Goal: Task Accomplishment & Management: Use online tool/utility

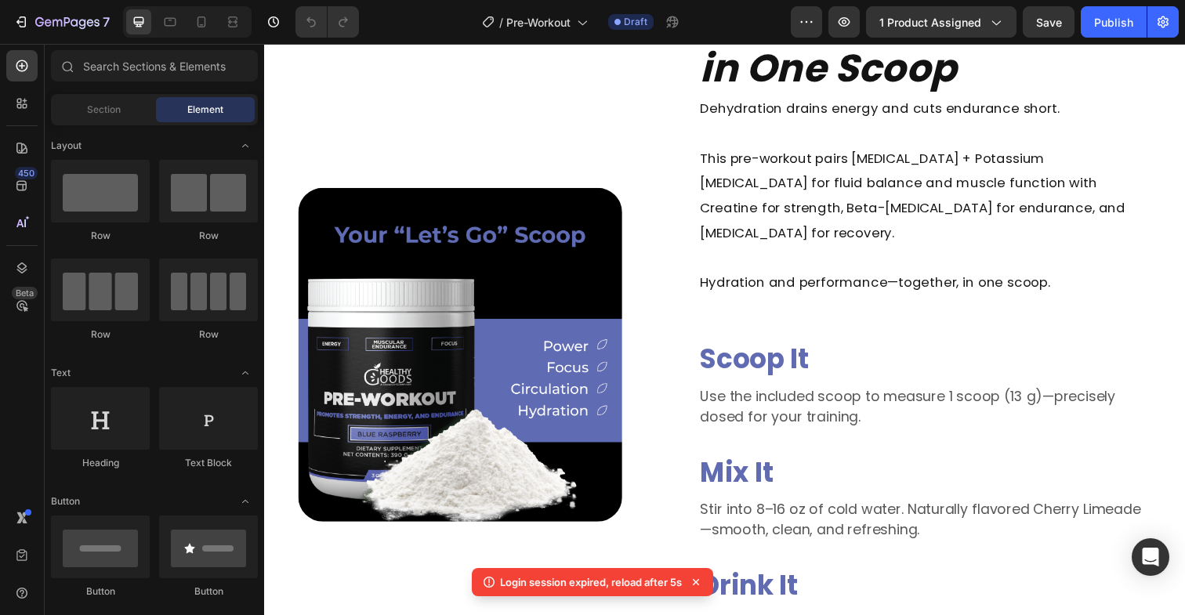
scroll to position [1268, 0]
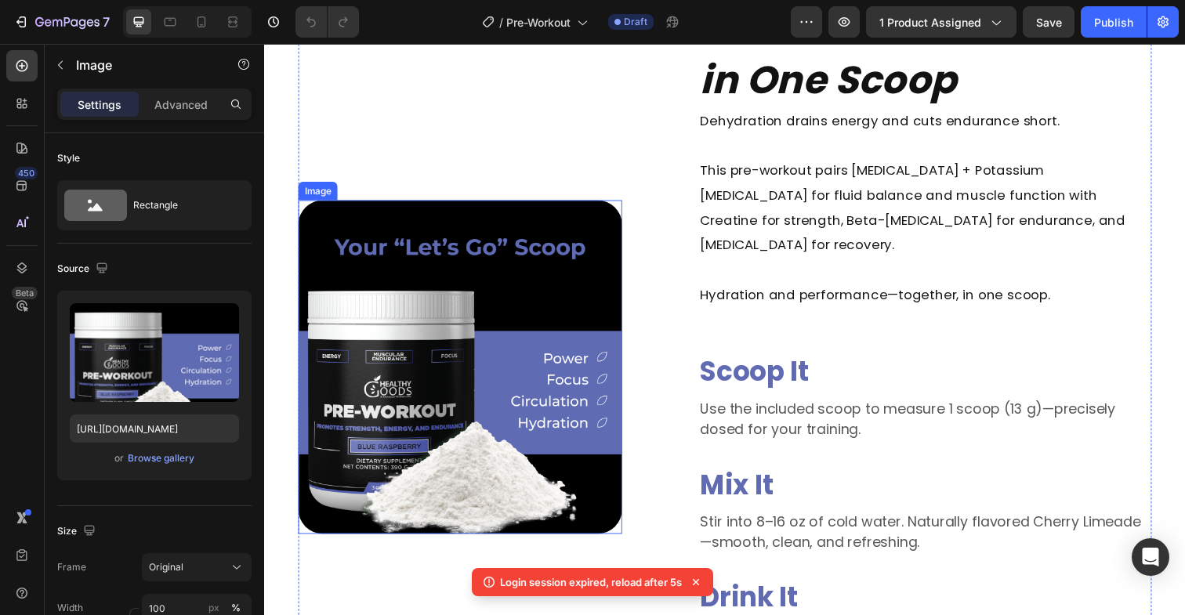
click at [471, 340] on img at bounding box center [464, 374] width 330 height 341
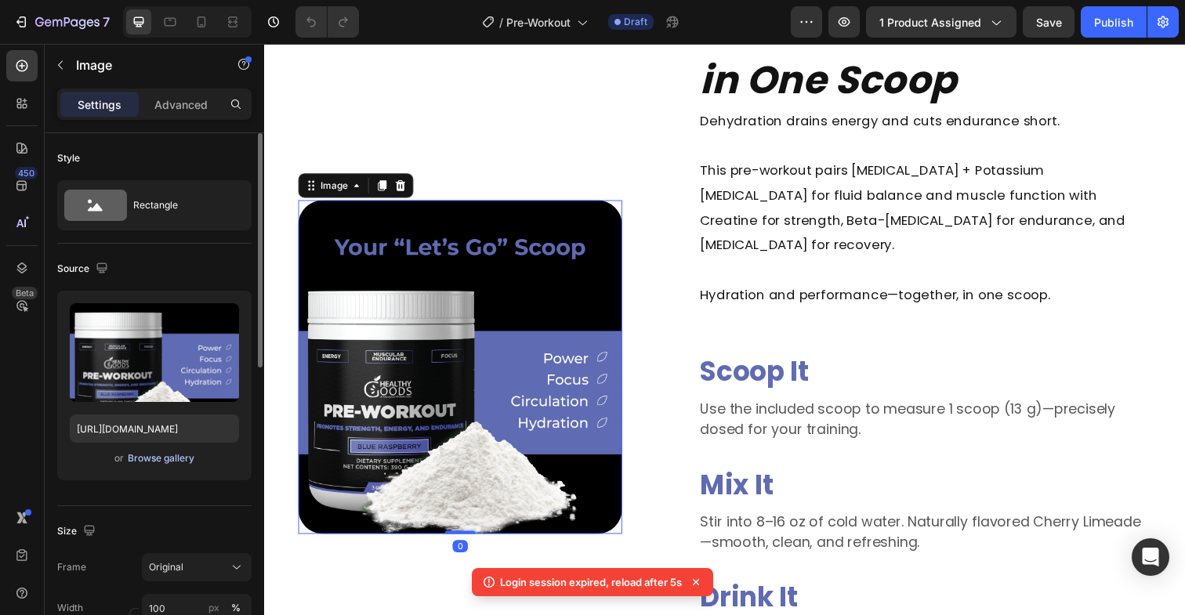
click at [162, 463] on div "Browse gallery" at bounding box center [161, 459] width 67 height 14
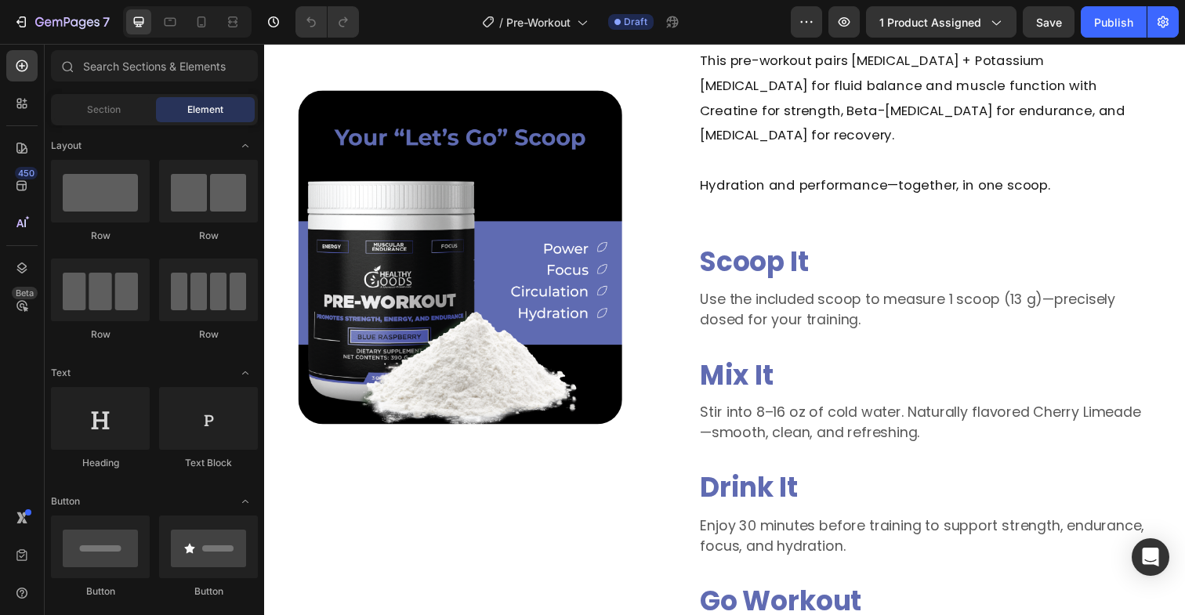
scroll to position [1381, 0]
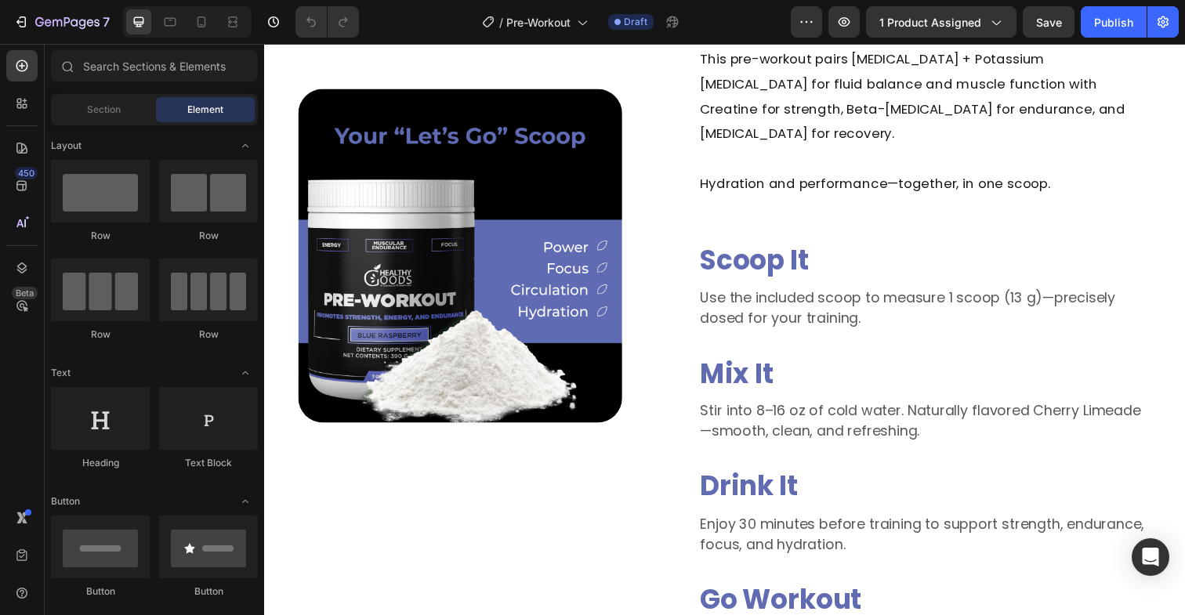
click at [512, 322] on img at bounding box center [464, 260] width 330 height 341
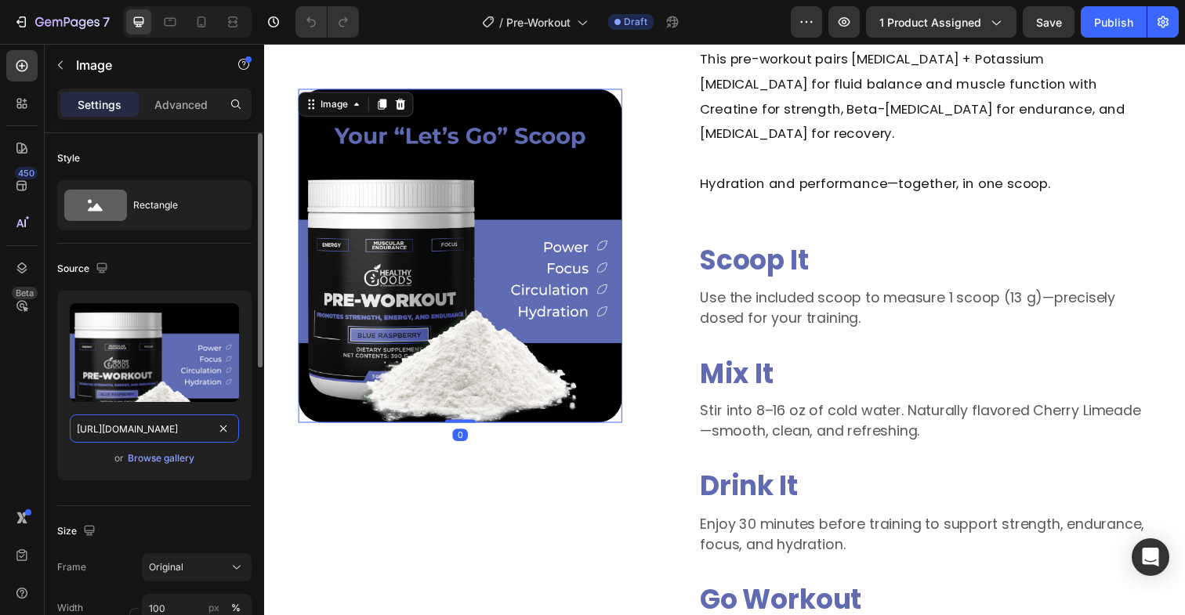
click at [191, 426] on input "[URL][DOMAIN_NAME]" at bounding box center [154, 429] width 169 height 28
click at [181, 452] on div "Browse gallery" at bounding box center [161, 459] width 67 height 14
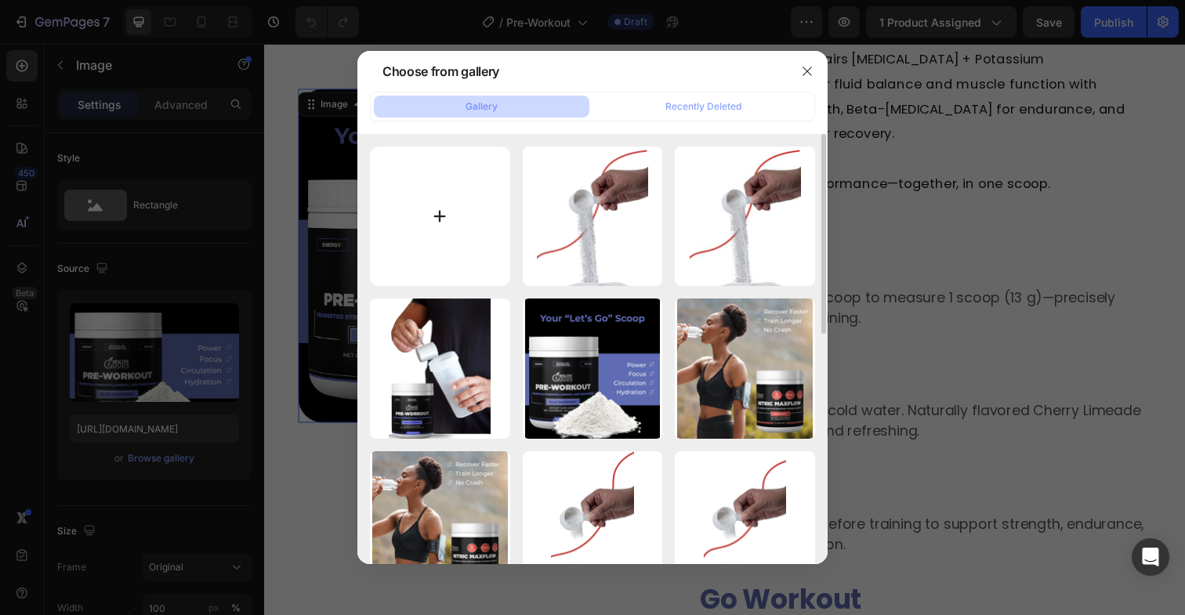
click at [439, 246] on input "file" at bounding box center [440, 217] width 140 height 140
type input "C:\fakepath\hg_creatine_preworkout_limeade.jpg"
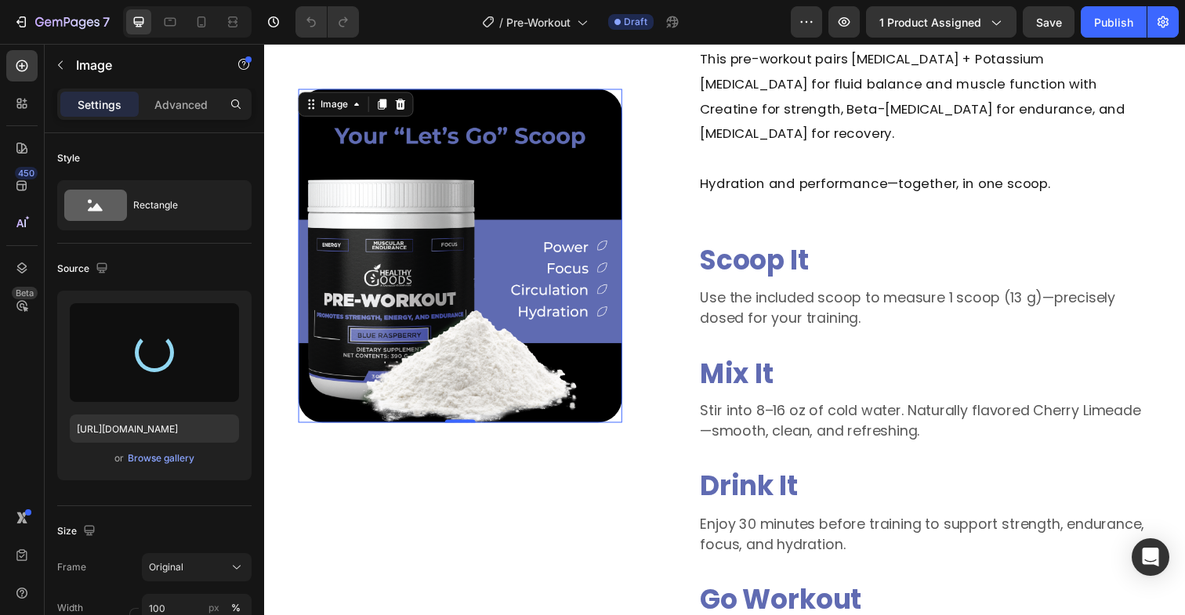
type input "[URL][DOMAIN_NAME]"
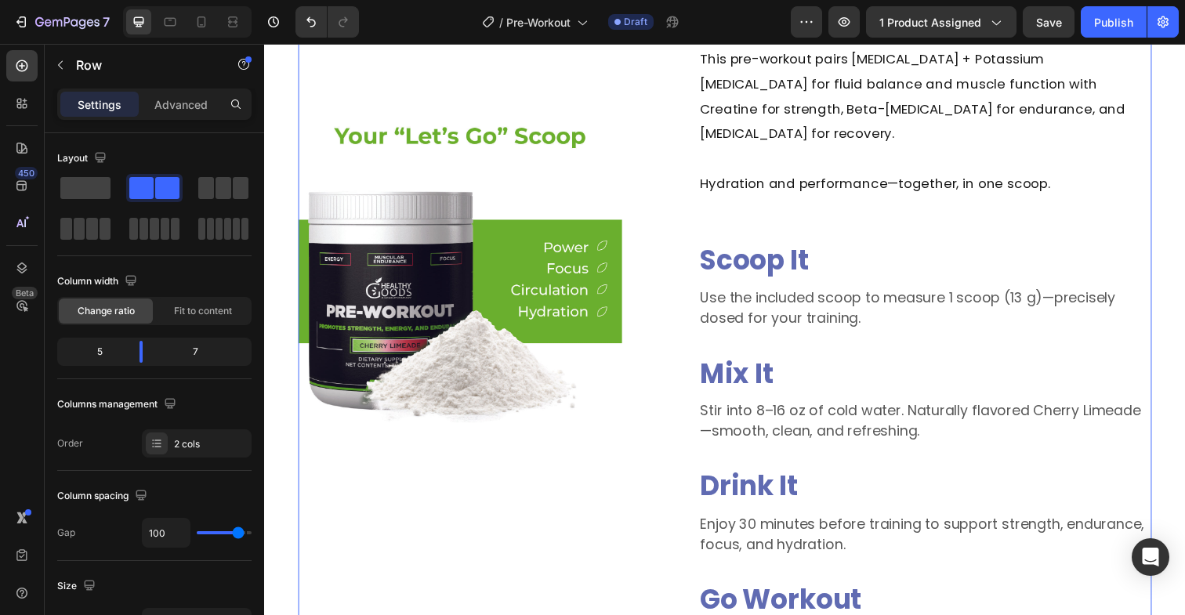
click at [547, 555] on div "Image" at bounding box center [464, 260] width 330 height 844
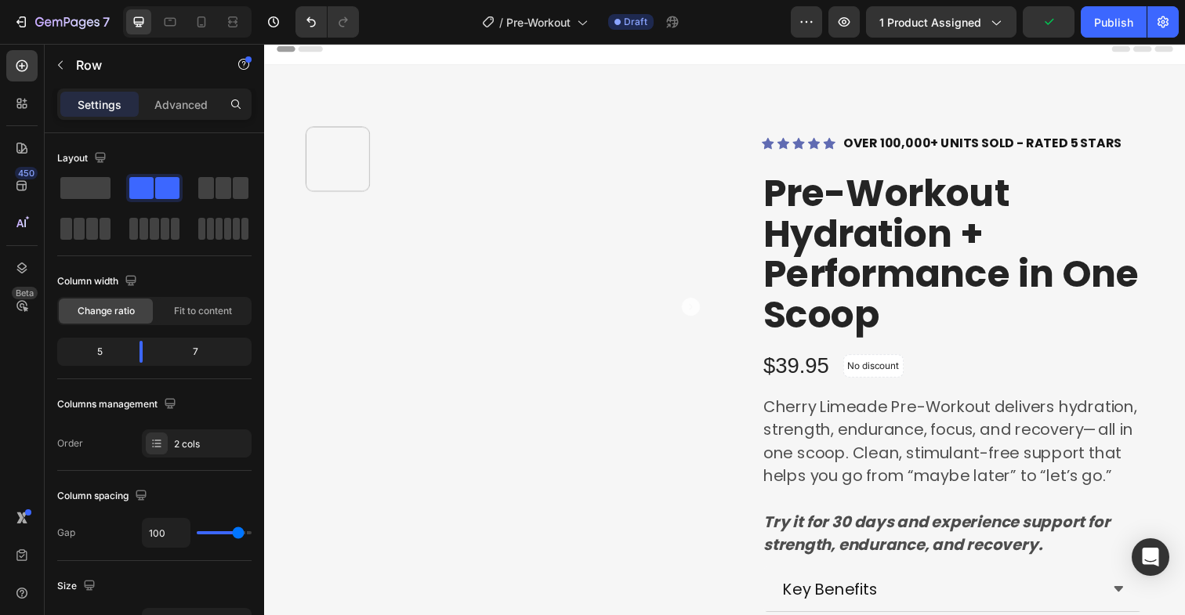
scroll to position [0, 0]
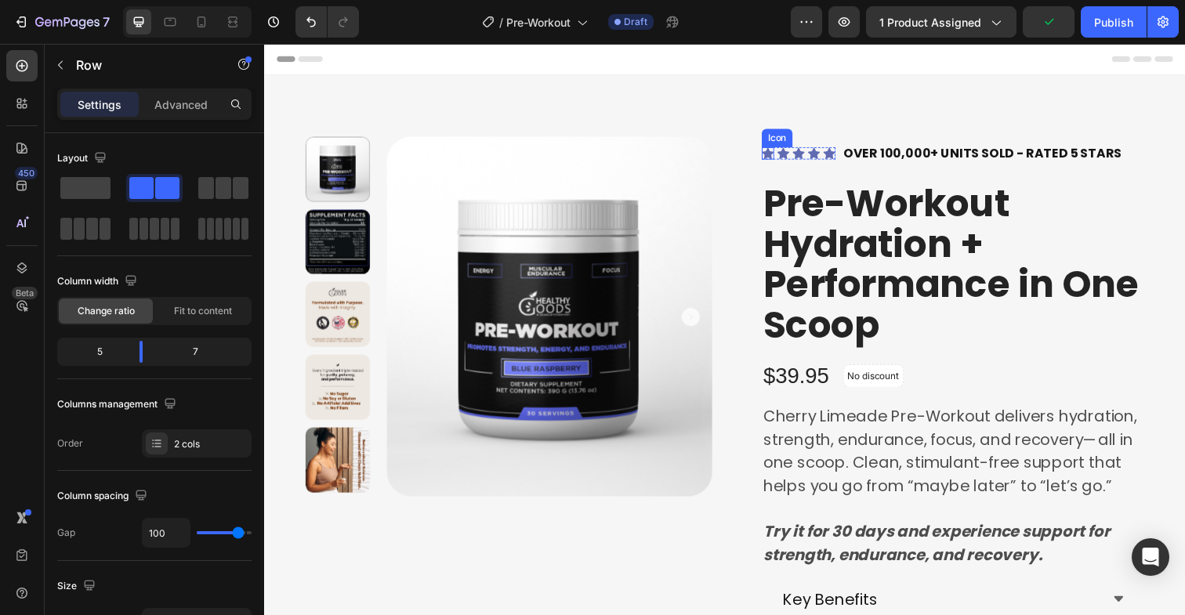
click at [779, 161] on div "Icon" at bounding box center [778, 156] width 13 height 13
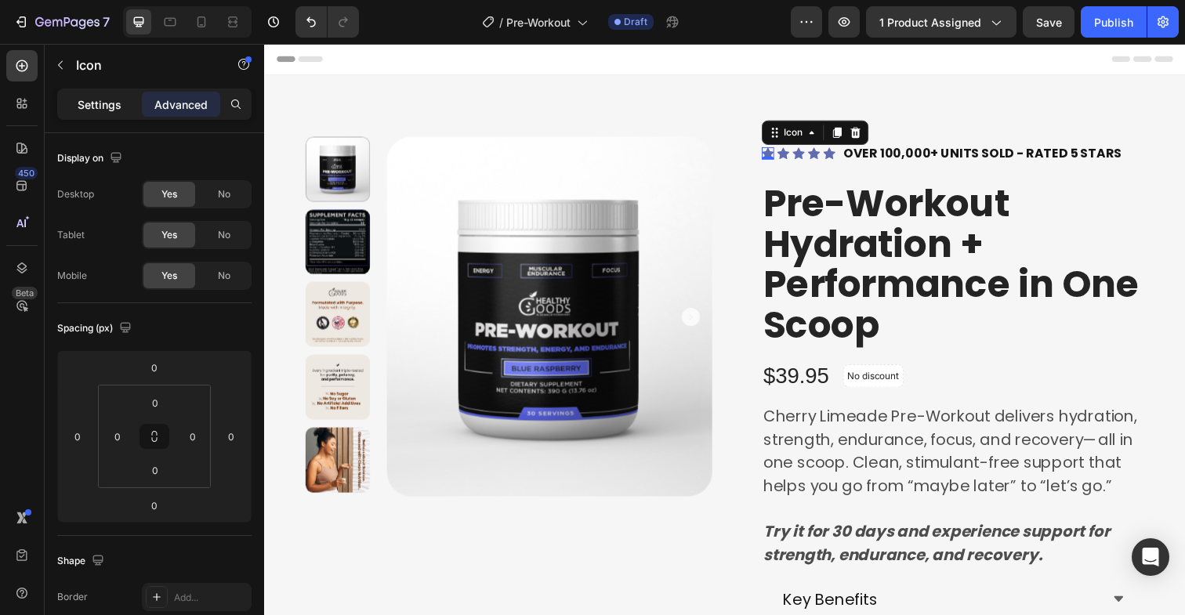
click at [107, 114] on div "Settings" at bounding box center [99, 104] width 78 height 25
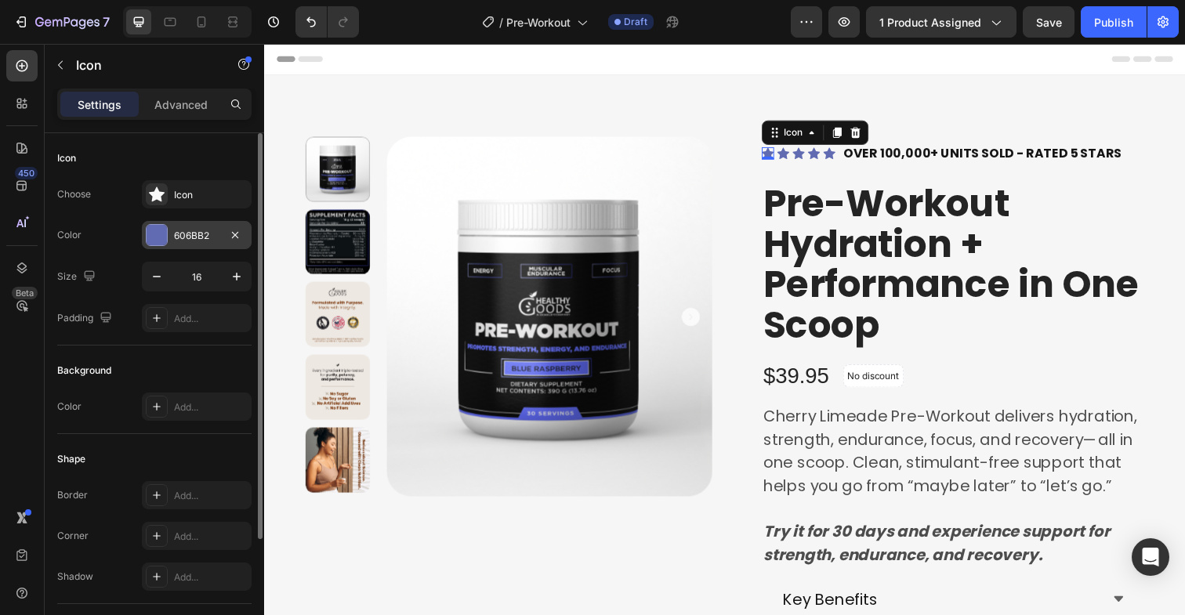
click at [177, 240] on div "606BB2" at bounding box center [196, 236] width 45 height 14
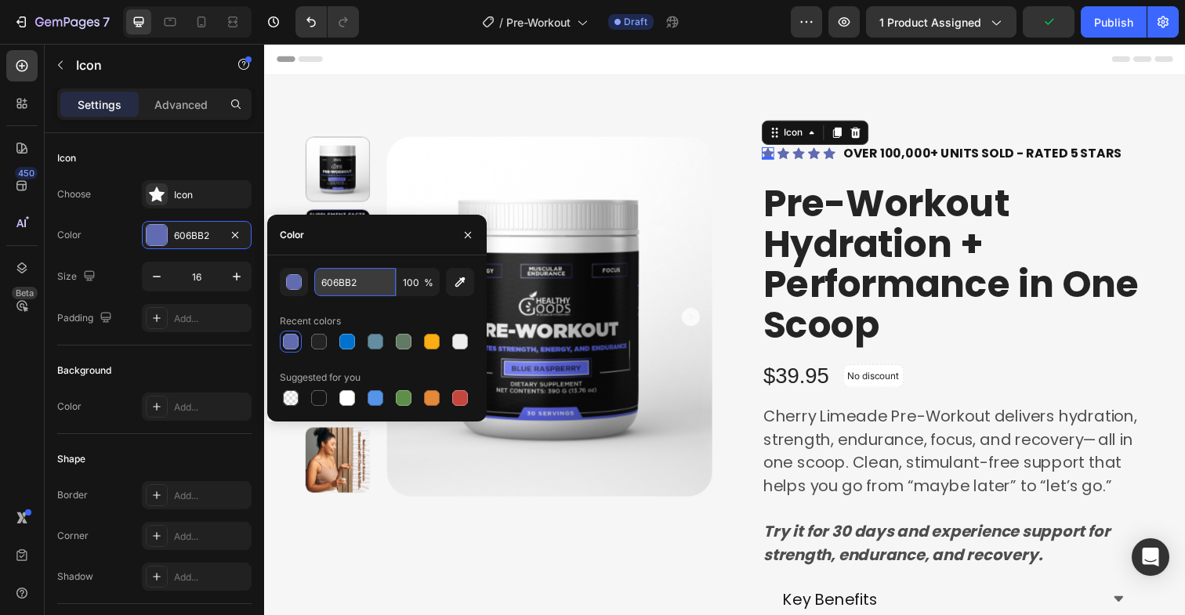
click at [344, 281] on input "606BB2" at bounding box center [355, 282] width 82 height 28
paste input "7ac943"
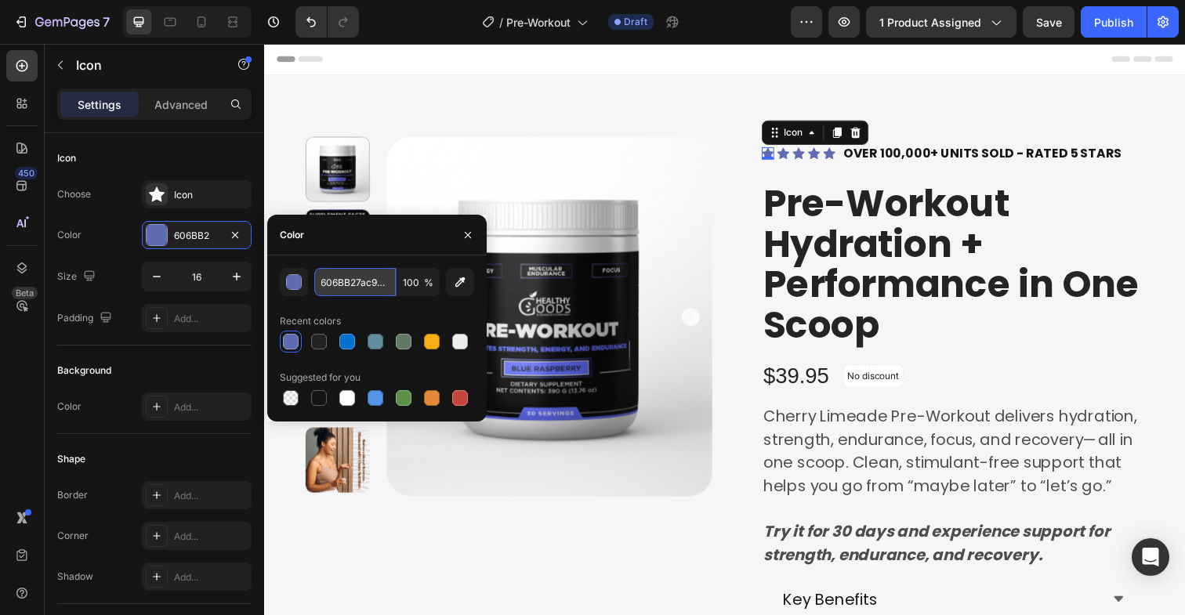
click at [377, 284] on input "606BB27ac943" at bounding box center [355, 282] width 82 height 28
paste input "text"
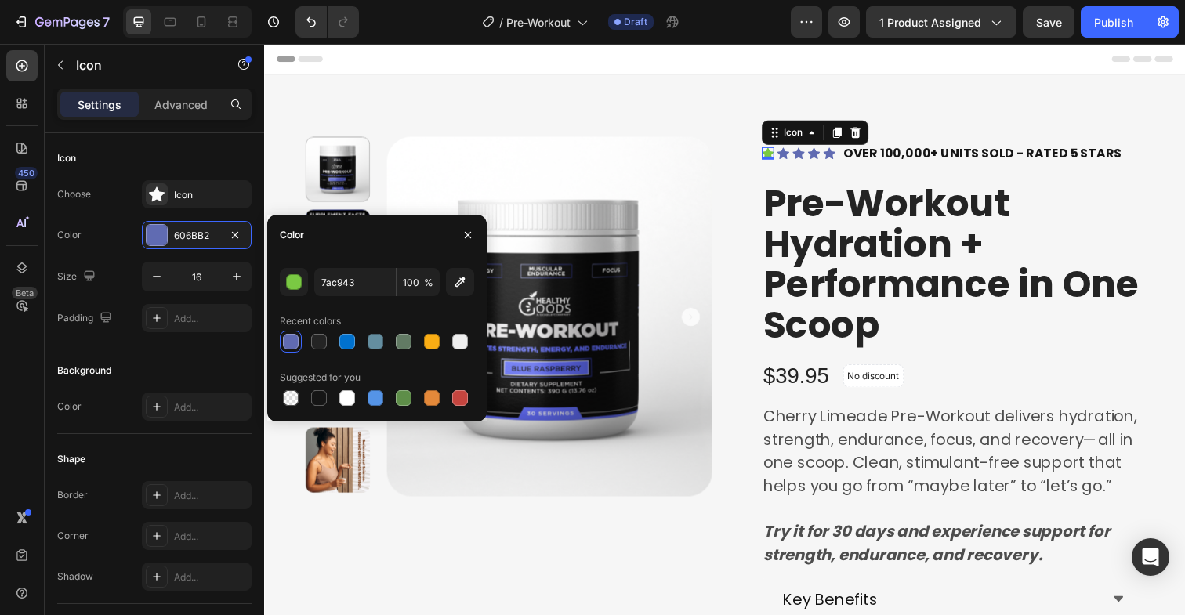
type input "7AC943"
click at [336, 303] on div "7AC943 100 % Recent colors Suggested for you" at bounding box center [377, 338] width 194 height 141
click at [793, 156] on div "Icon" at bounding box center [794, 156] width 13 height 13
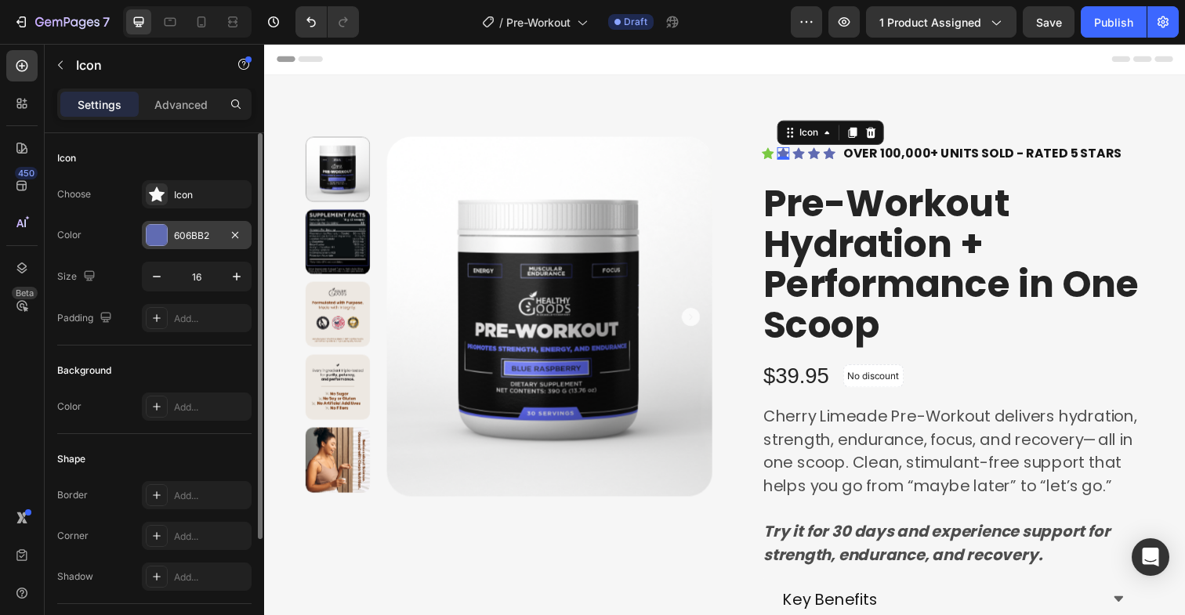
click at [164, 239] on div at bounding box center [157, 235] width 20 height 20
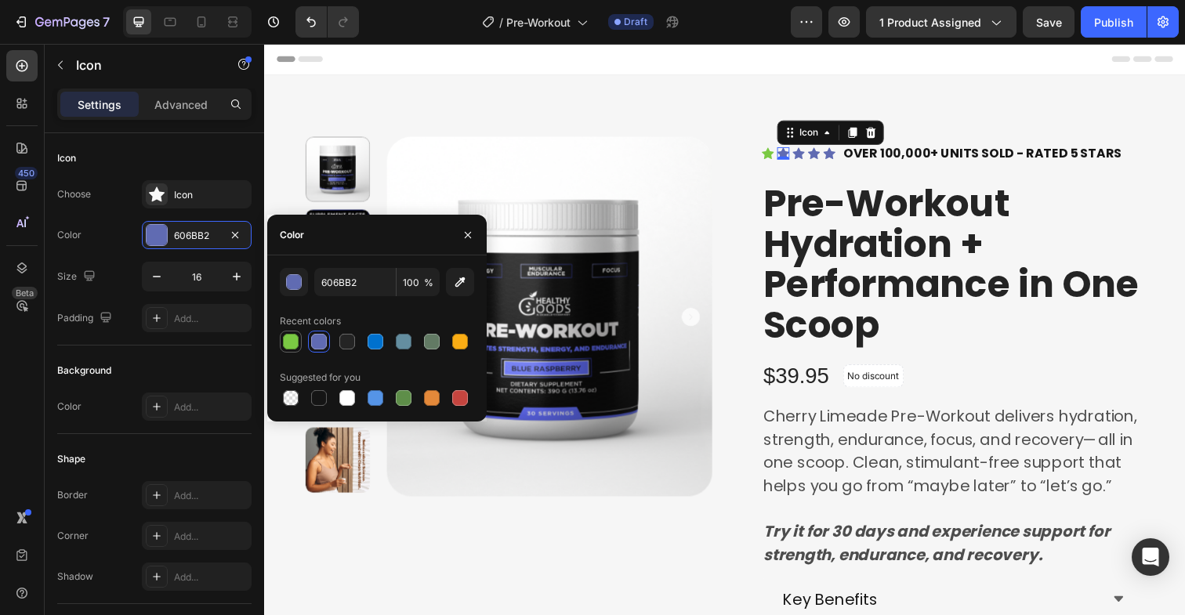
click at [293, 343] on div at bounding box center [291, 342] width 16 height 16
type input "7AC943"
click at [811, 155] on icon at bounding box center [810, 157] width 13 height 12
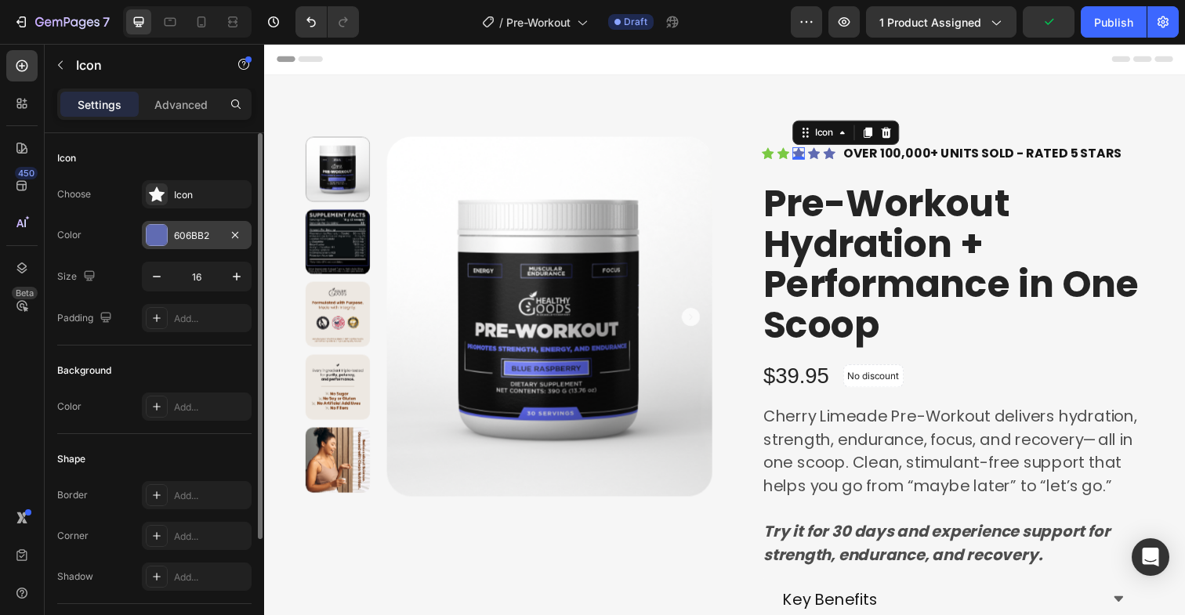
click at [165, 240] on div at bounding box center [157, 235] width 20 height 20
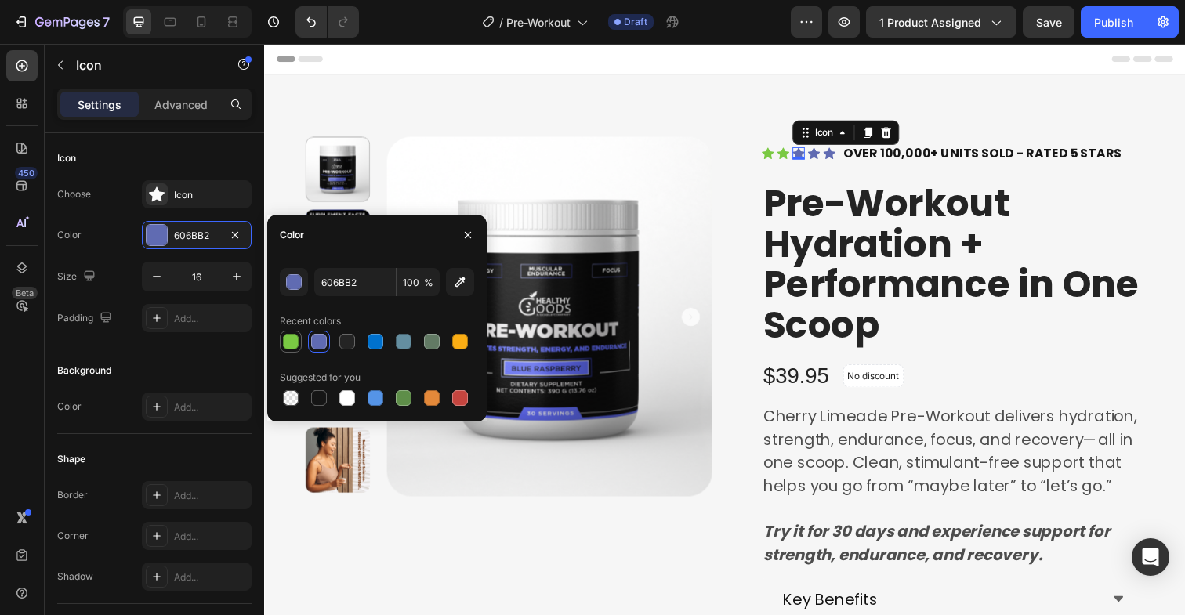
click at [288, 340] on div at bounding box center [291, 342] width 16 height 16
type input "7AC943"
click at [826, 160] on div "Icon" at bounding box center [825, 156] width 13 height 13
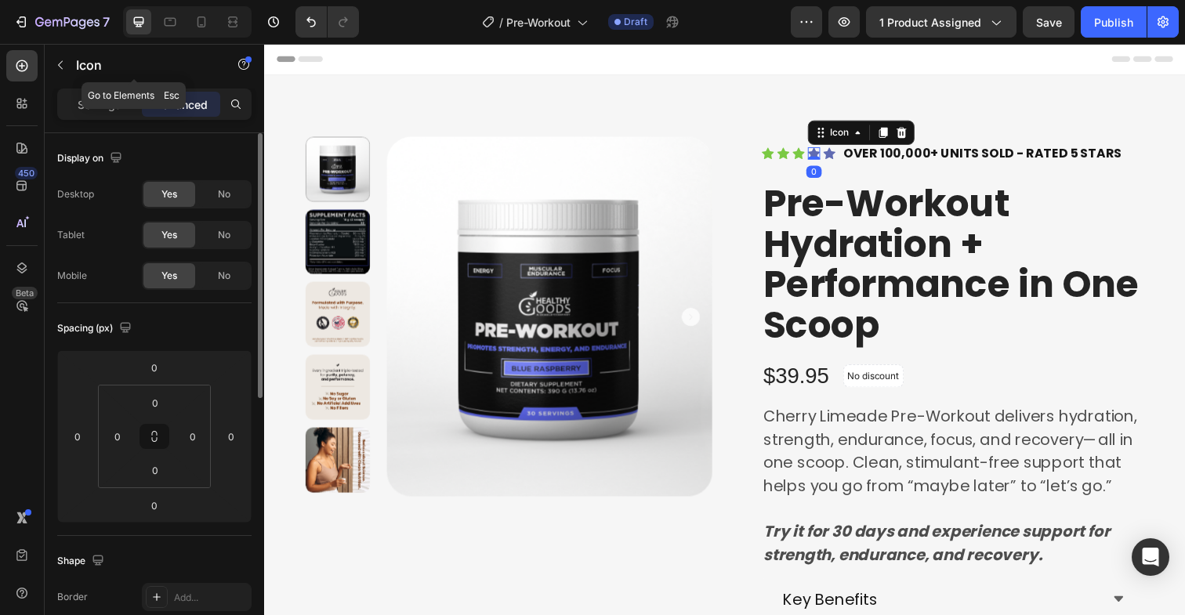
click at [82, 102] on p "Settings" at bounding box center [100, 104] width 44 height 16
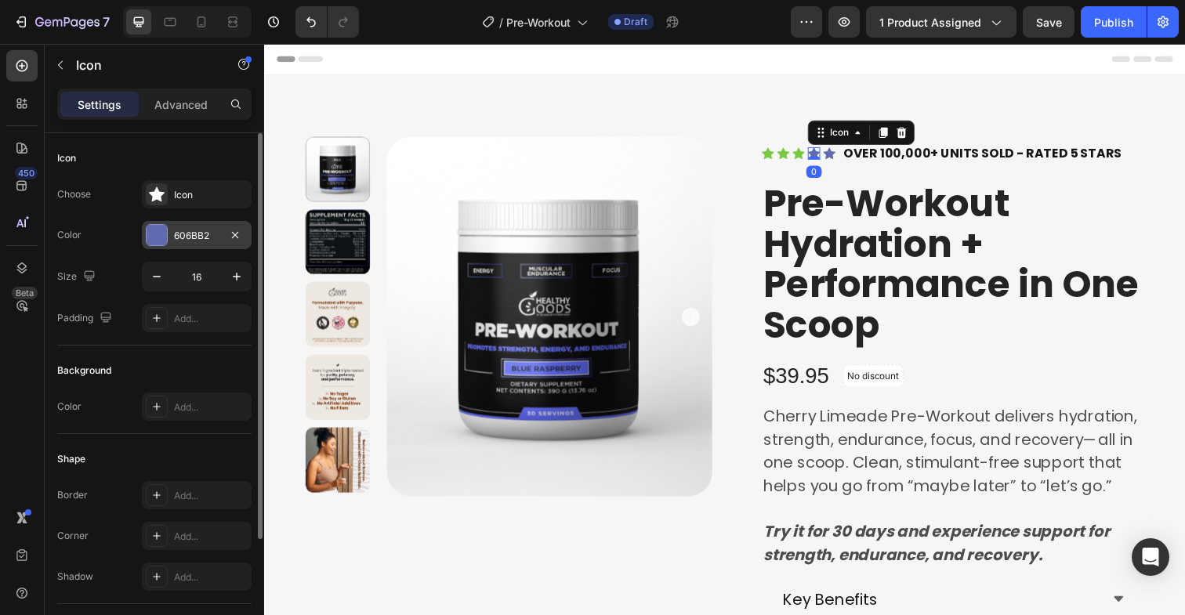
click at [154, 236] on div at bounding box center [157, 235] width 20 height 20
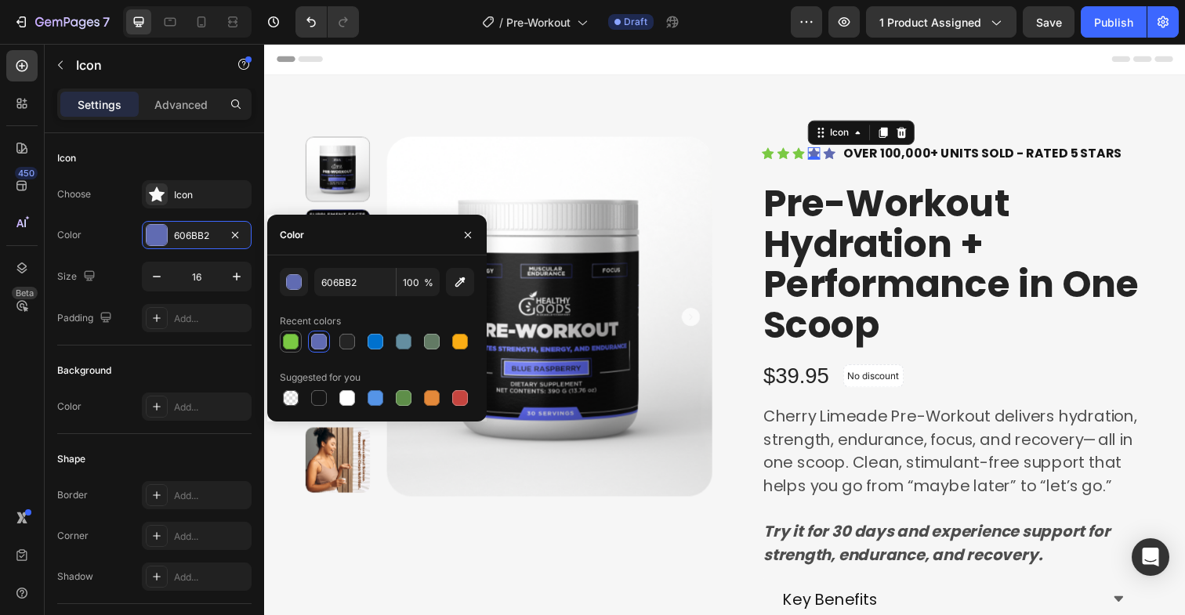
click at [293, 345] on div at bounding box center [291, 342] width 16 height 16
type input "7AC943"
click at [846, 155] on icon at bounding box center [841, 157] width 13 height 12
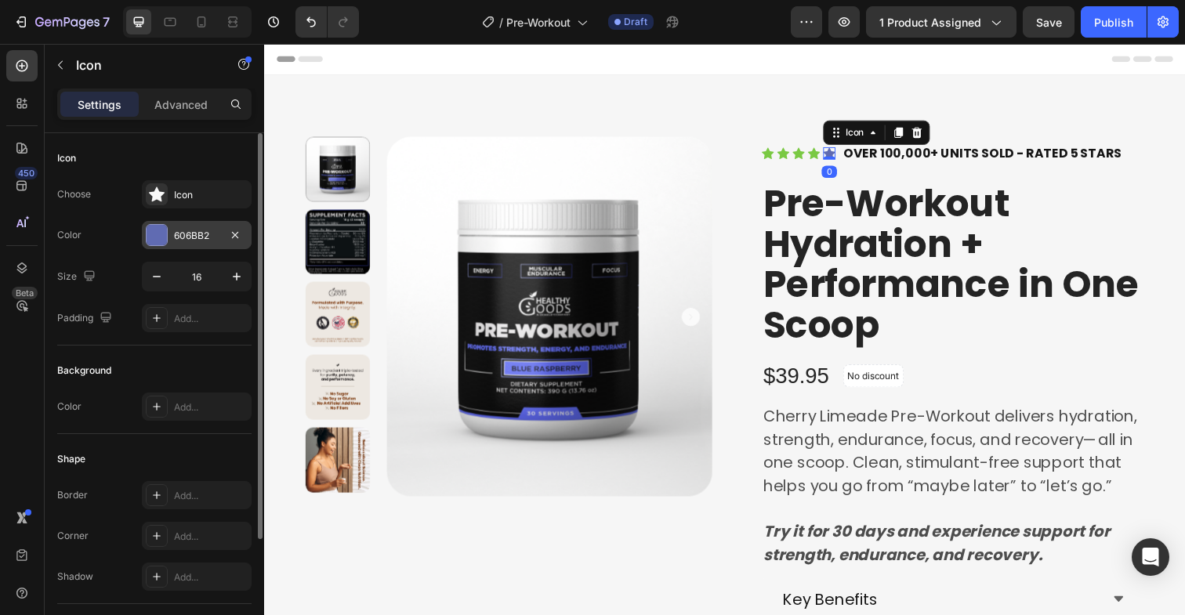
click at [158, 237] on div at bounding box center [157, 235] width 20 height 20
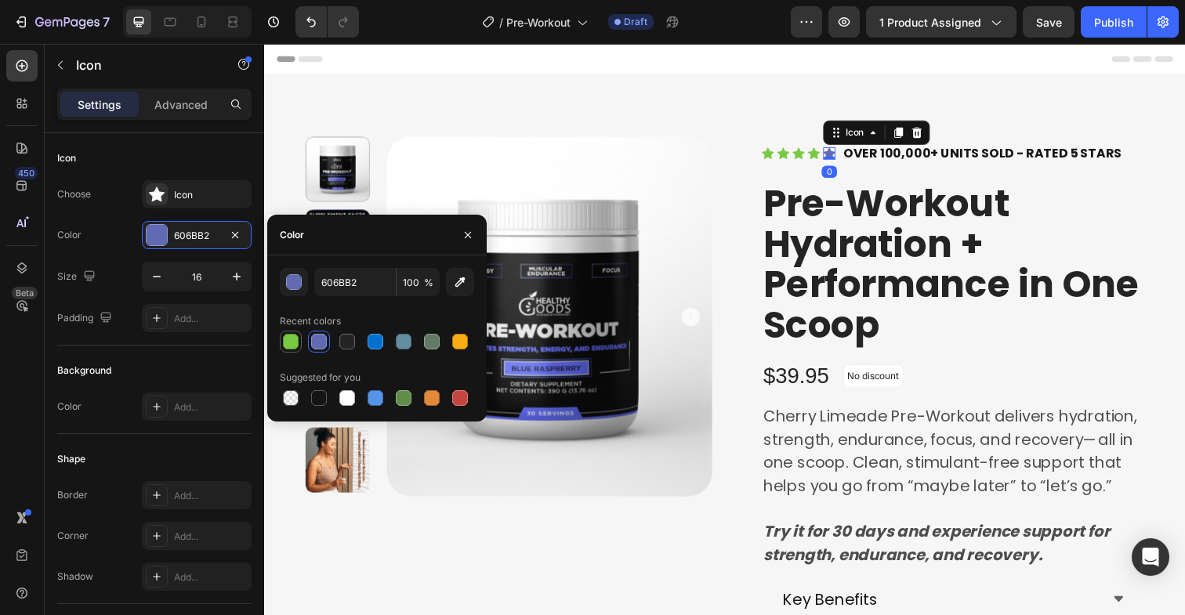
click at [292, 340] on div at bounding box center [291, 342] width 16 height 16
type input "7AC943"
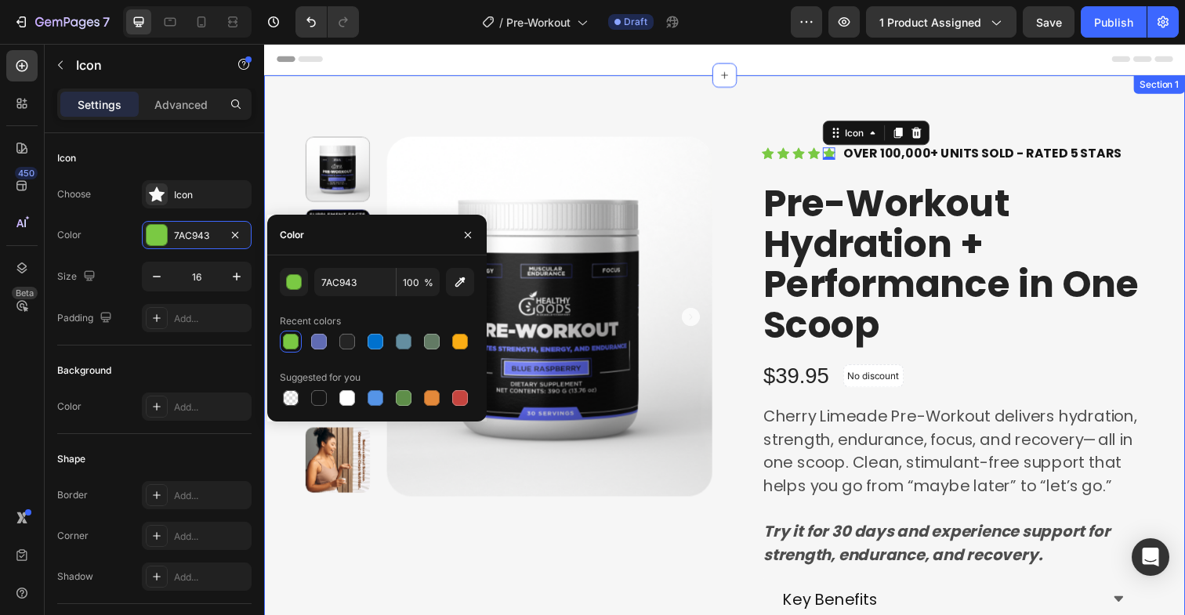
click at [666, 99] on div "Product Images Icon Icon Icon Icon Icon 0 Icon List Hoz OVER 100,000+ UNITS SOL…" at bounding box center [734, 582] width 941 height 1012
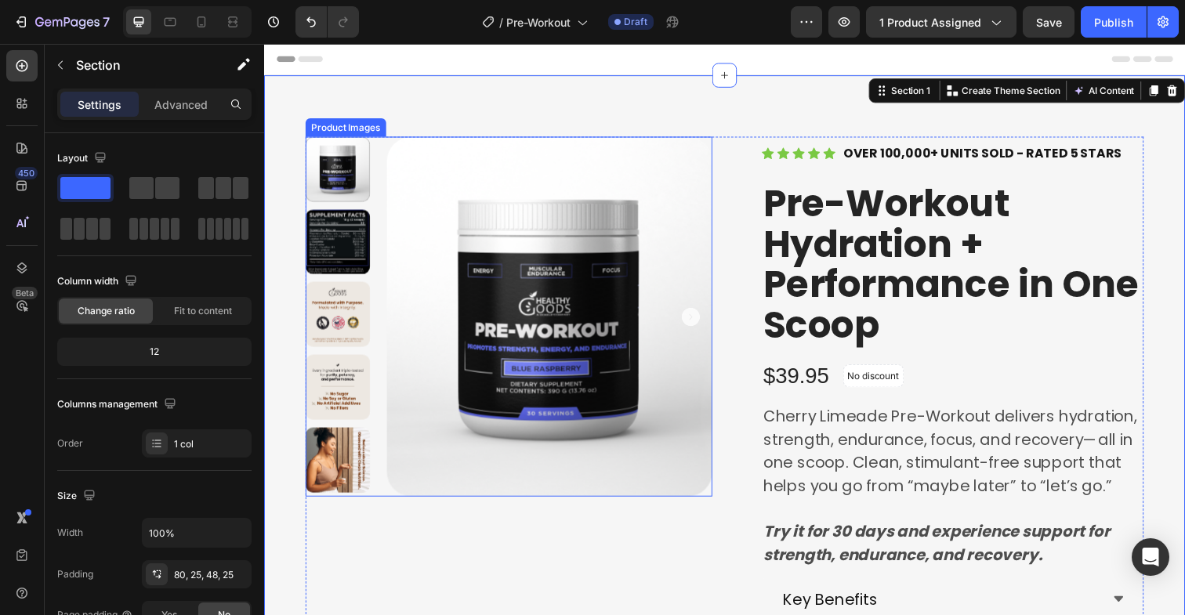
click at [429, 295] on img at bounding box center [556, 323] width 332 height 368
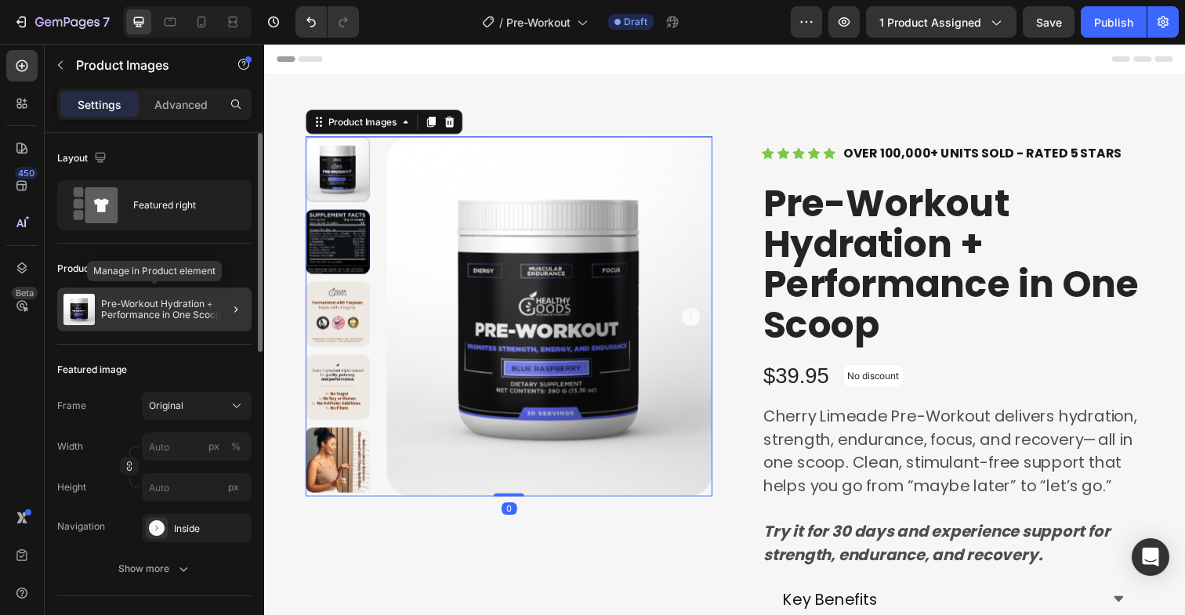
click at [200, 312] on p "Pre-Workout Hydration + Performance in One Scoop" at bounding box center [173, 310] width 144 height 22
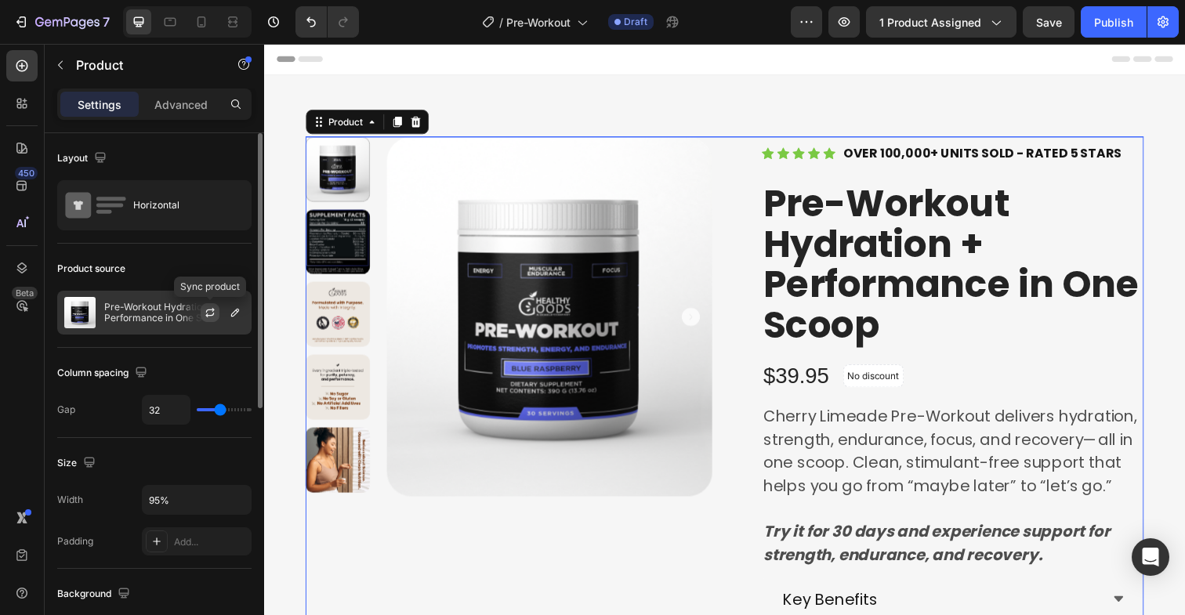
click at [209, 315] on icon "button" at bounding box center [209, 315] width 9 height 5
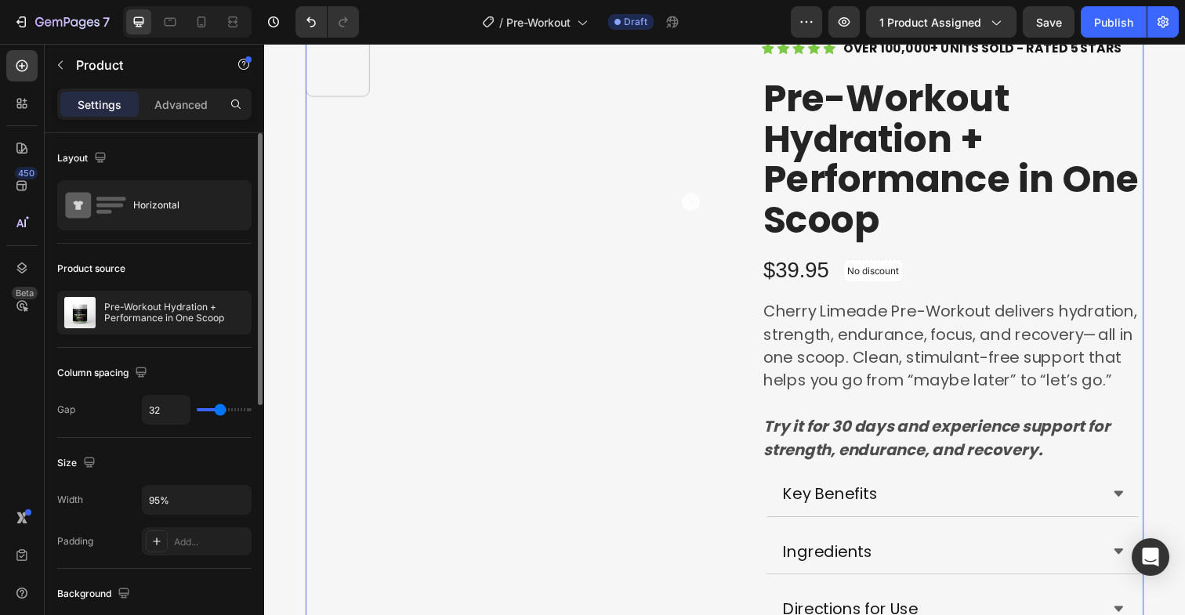
scroll to position [110, 0]
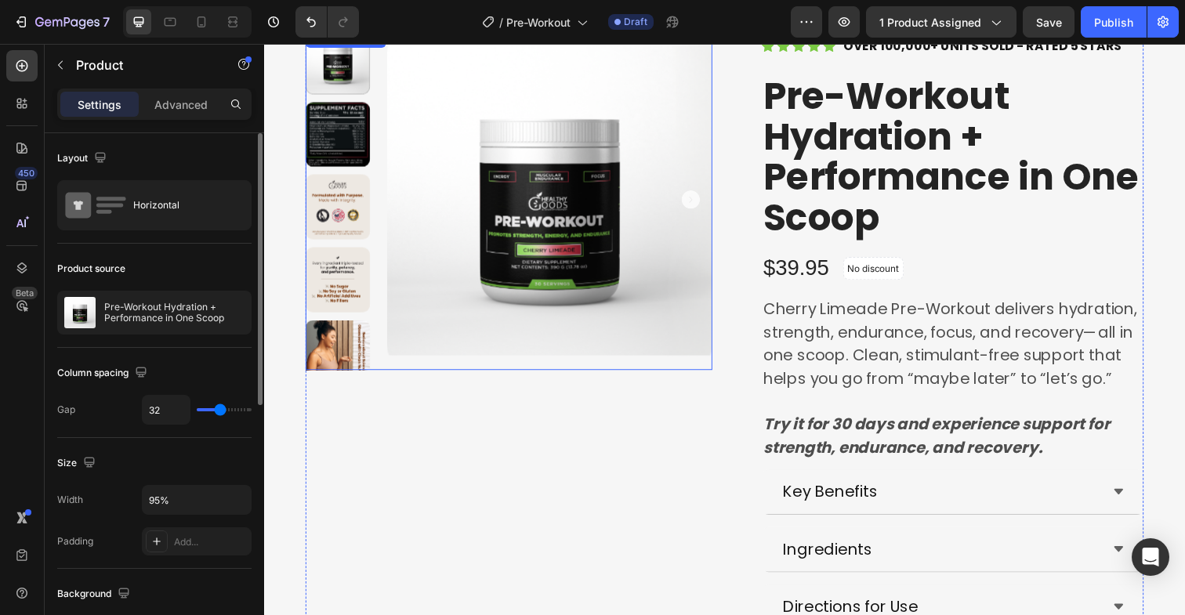
click at [349, 78] on div at bounding box center [340, 62] width 67 height 67
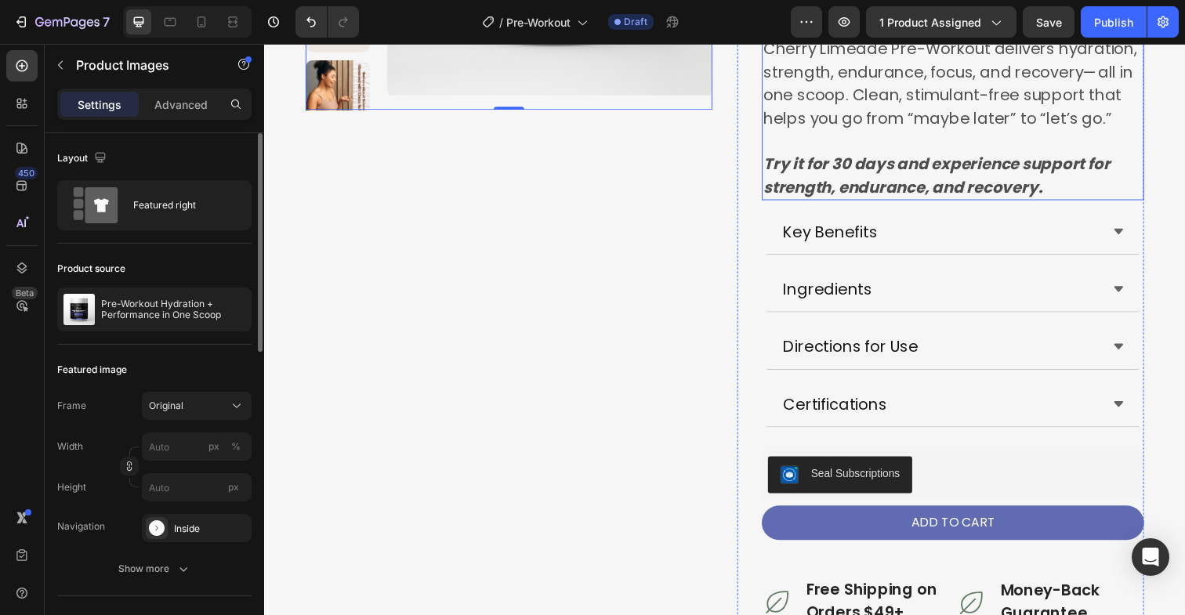
scroll to position [412, 0]
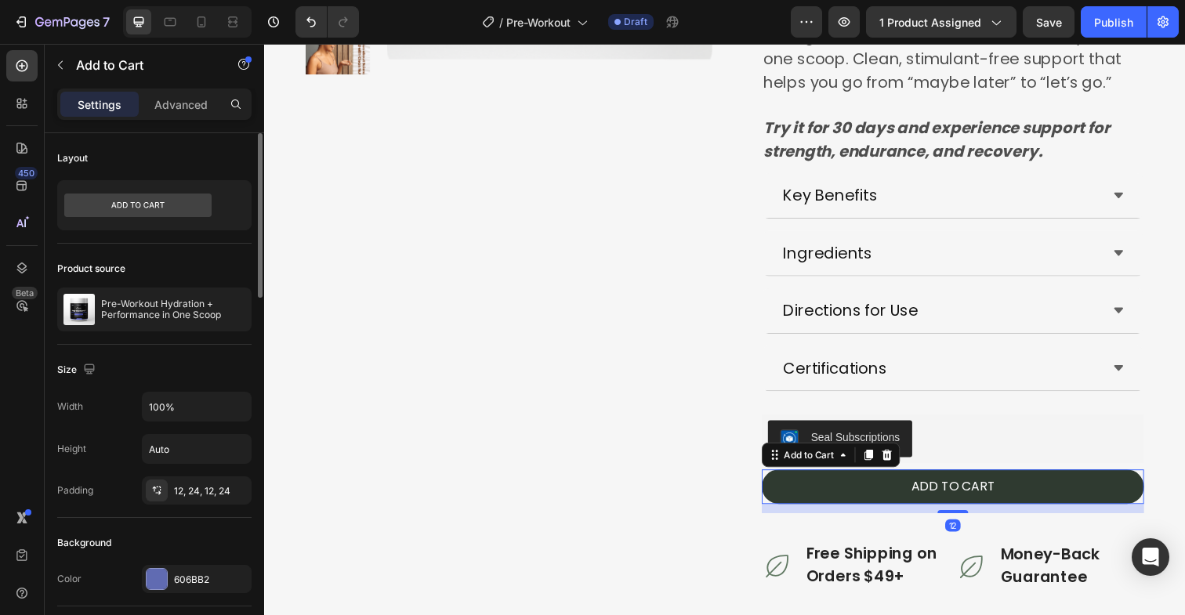
click at [815, 502] on button "ADD TO CART" at bounding box center [967, 496] width 390 height 35
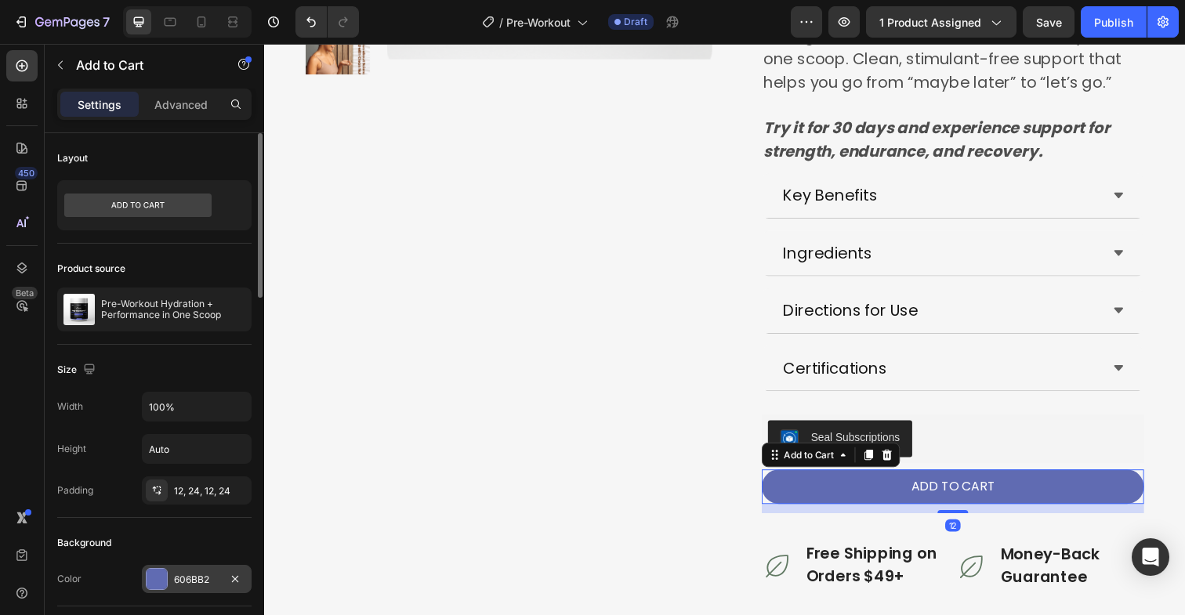
click at [174, 575] on div "606BB2" at bounding box center [196, 580] width 45 height 14
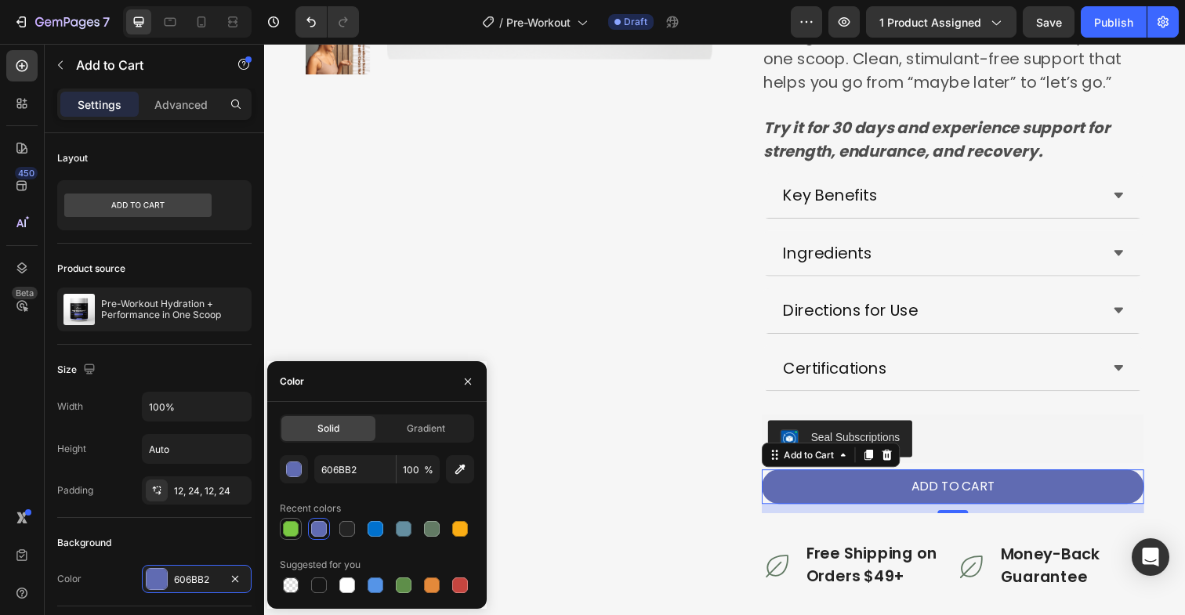
click at [292, 526] on div at bounding box center [291, 529] width 16 height 16
type input "7AC943"
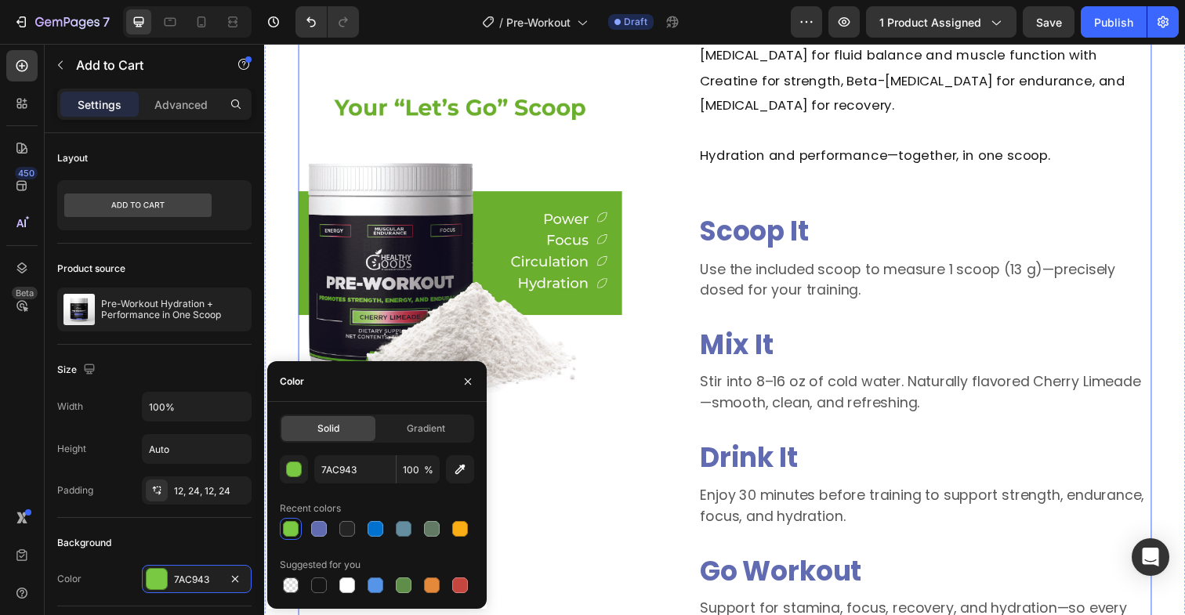
scroll to position [1424, 0]
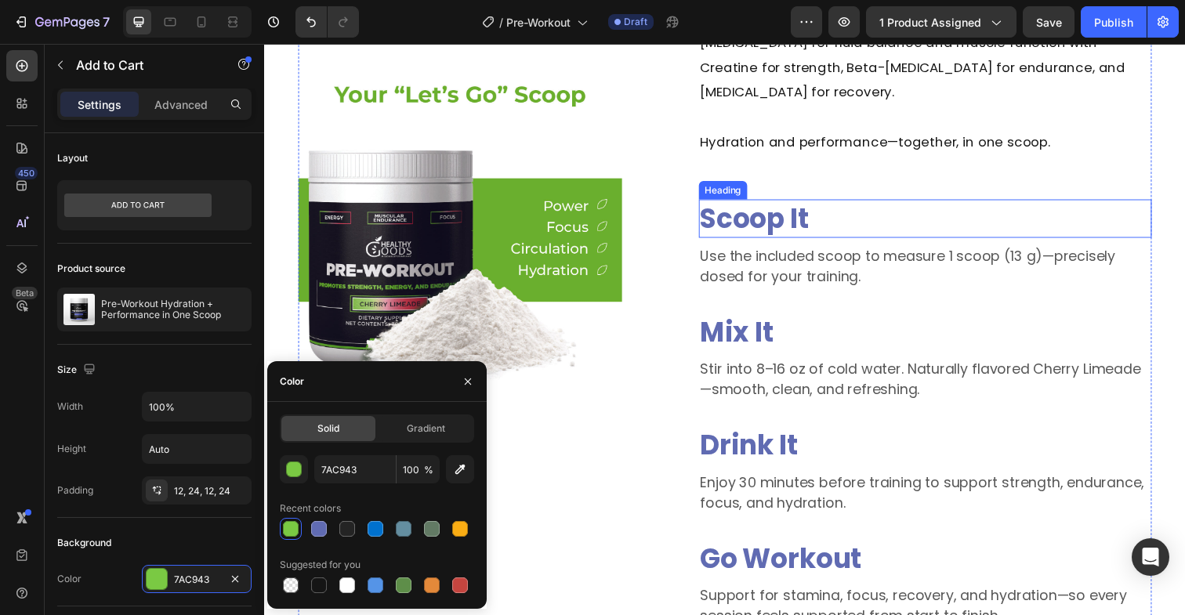
click at [775, 203] on span "Scoop It" at bounding box center [765, 222] width 111 height 38
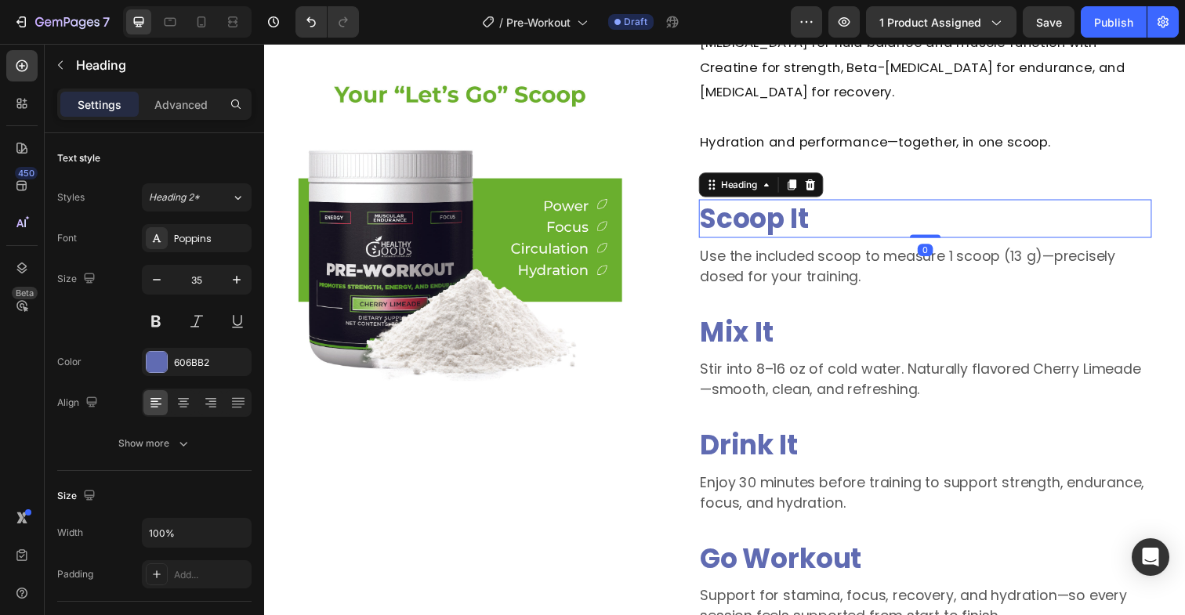
click at [775, 203] on span "Scoop It" at bounding box center [765, 222] width 111 height 38
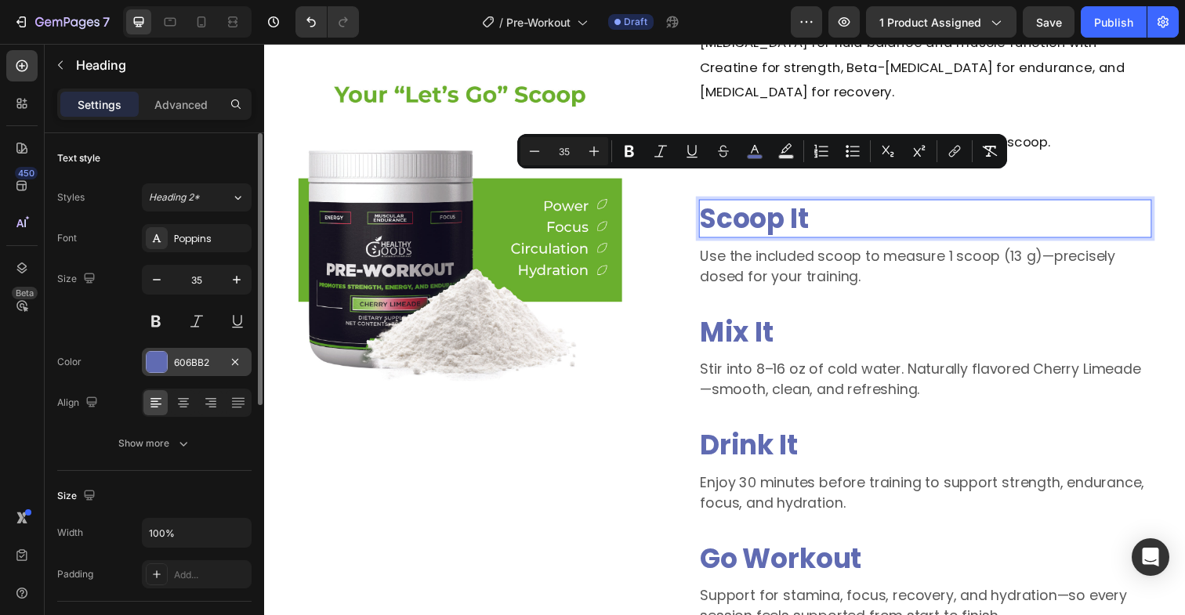
click at [166, 368] on div at bounding box center [157, 362] width 20 height 20
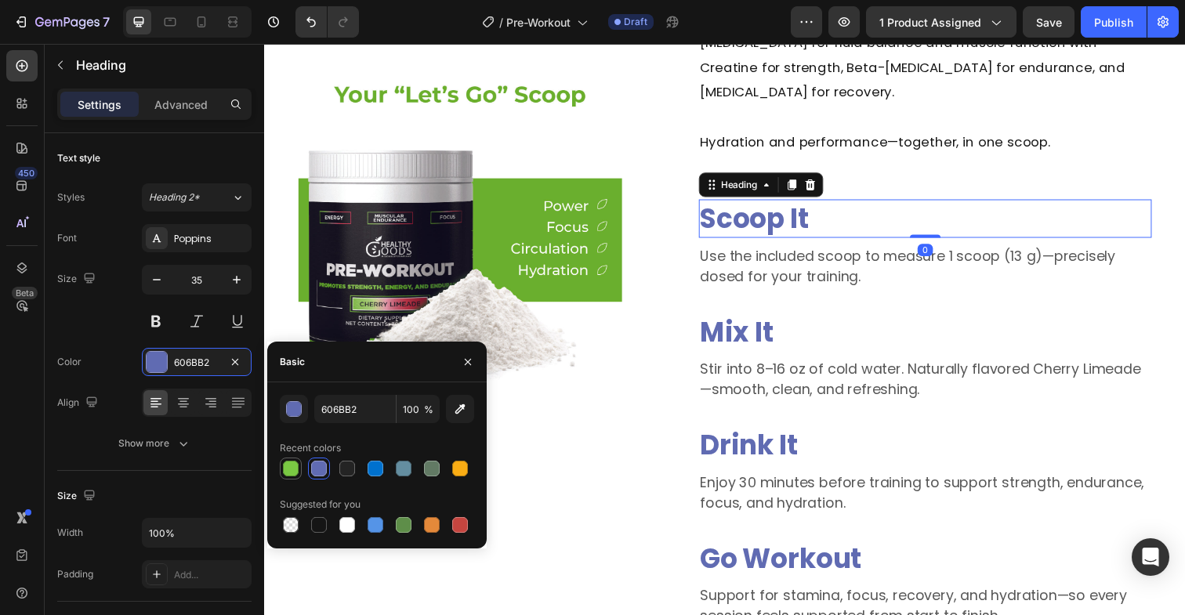
click at [294, 469] on div at bounding box center [291, 469] width 16 height 16
type input "7AC943"
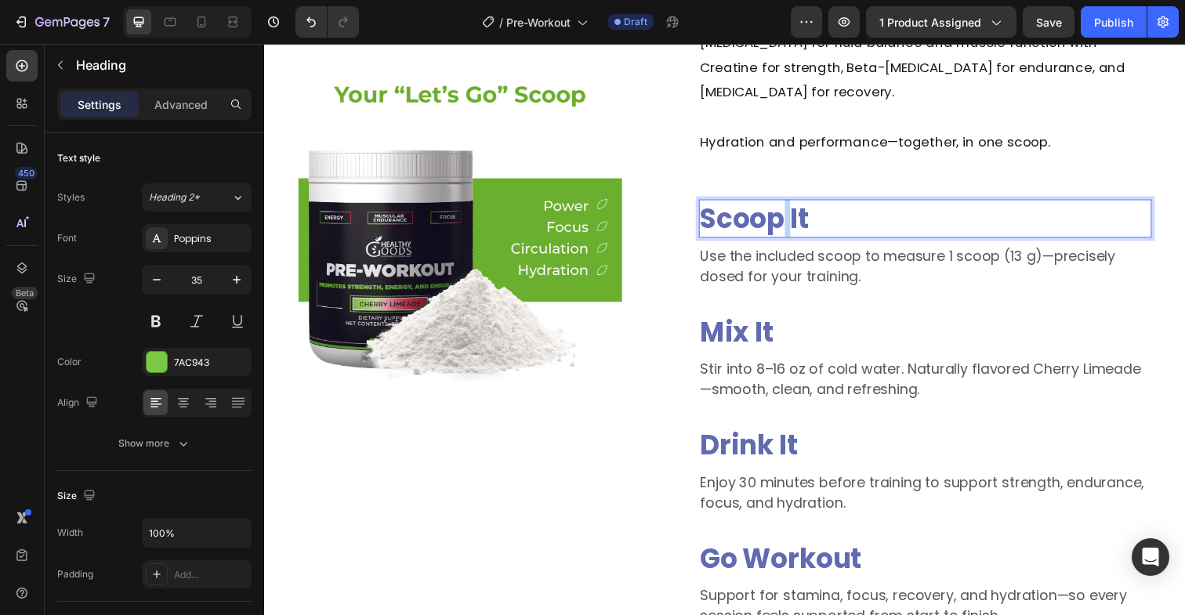
click at [795, 203] on span "Scoop It" at bounding box center [765, 222] width 111 height 38
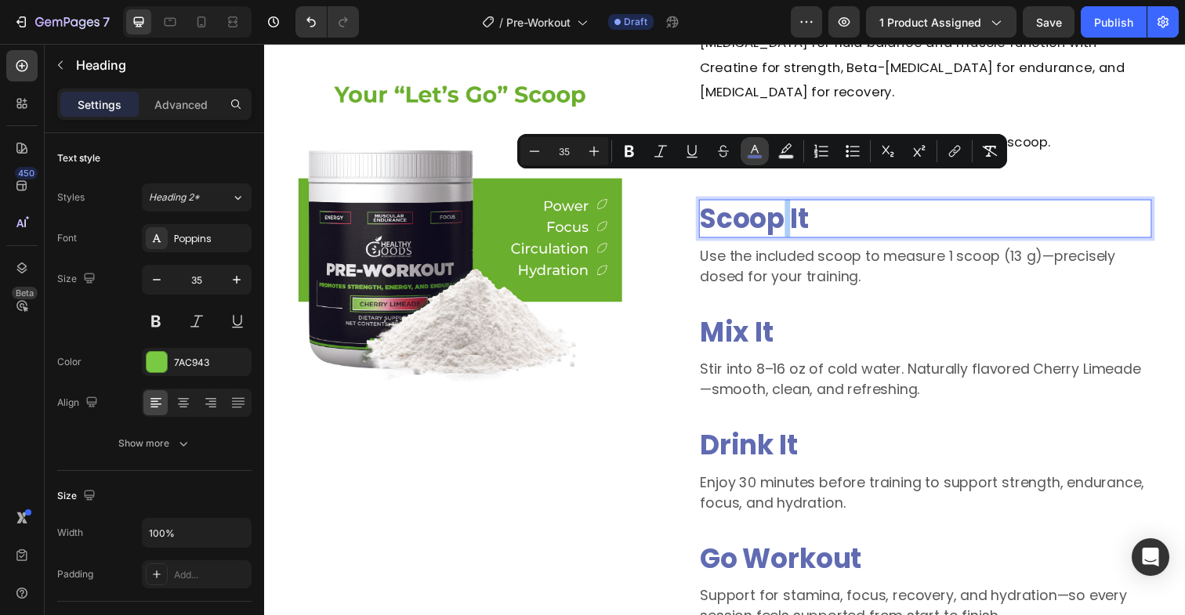
click at [753, 155] on rect "Editor contextual toolbar" at bounding box center [755, 157] width 15 height 4
type input "606BB2"
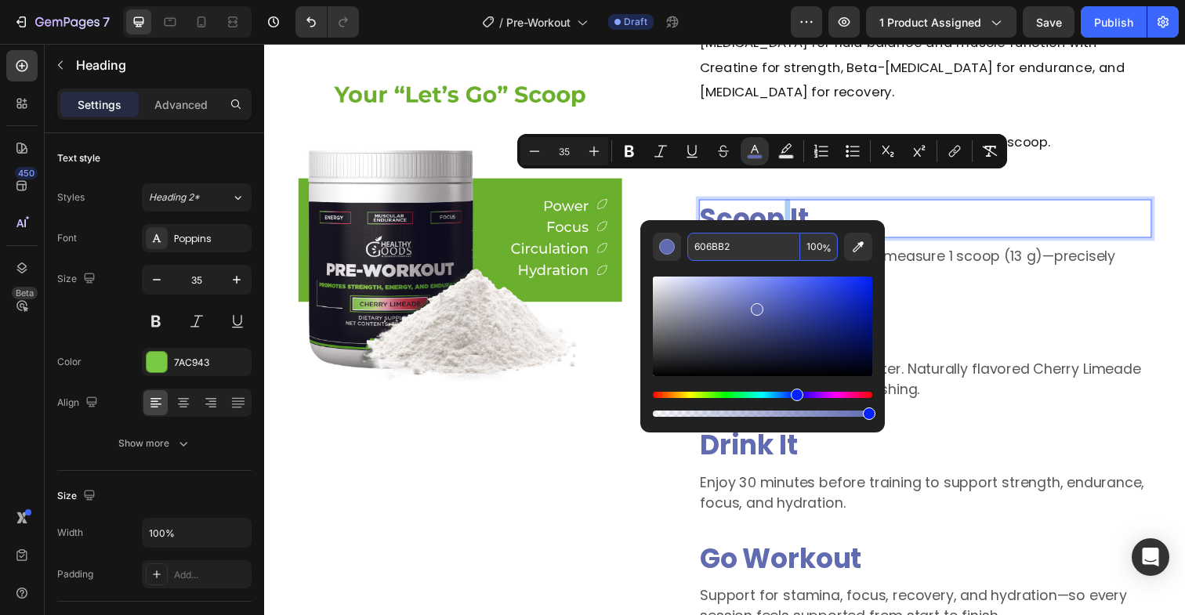
click at [730, 246] on input "606BB2" at bounding box center [744, 247] width 113 height 28
paste input "7ac943"
type input "7AC943"
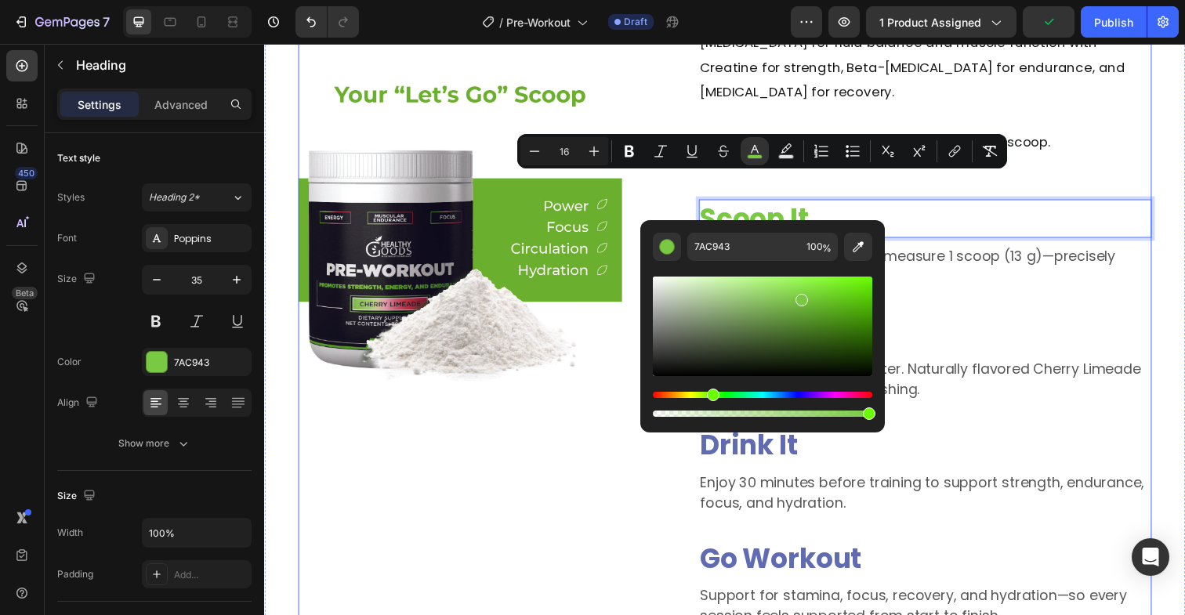
click at [641, 475] on div "Image Hydration + Performance in One Scoop Heading Dehydration drains energy an…" at bounding box center [735, 200] width 872 height 882
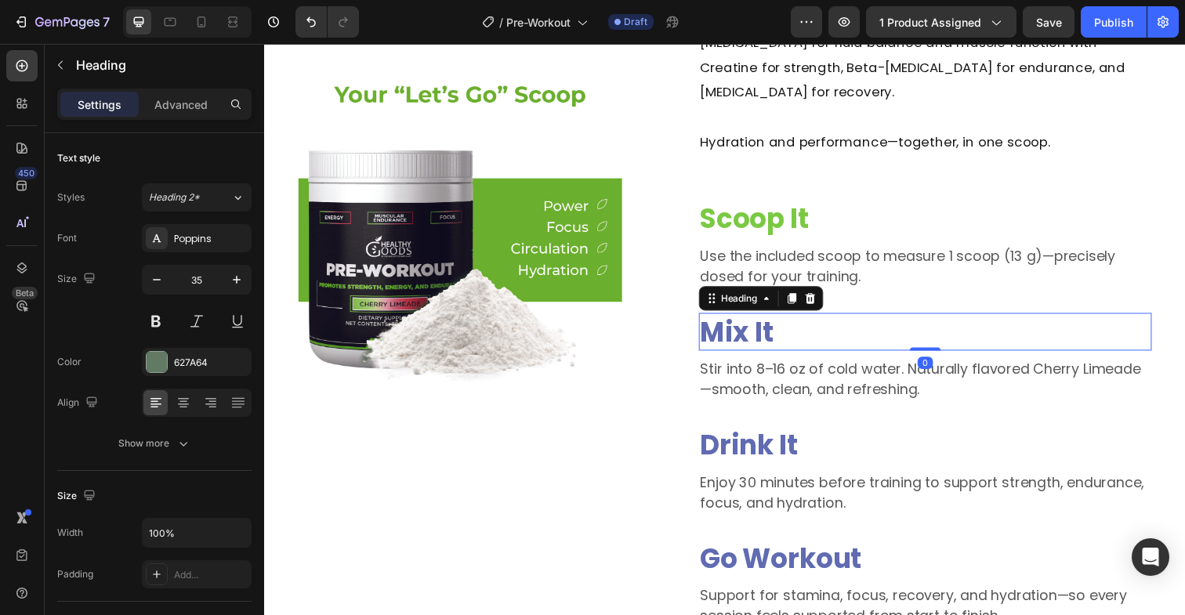
click at [757, 319] on span "Mix It" at bounding box center [747, 338] width 74 height 38
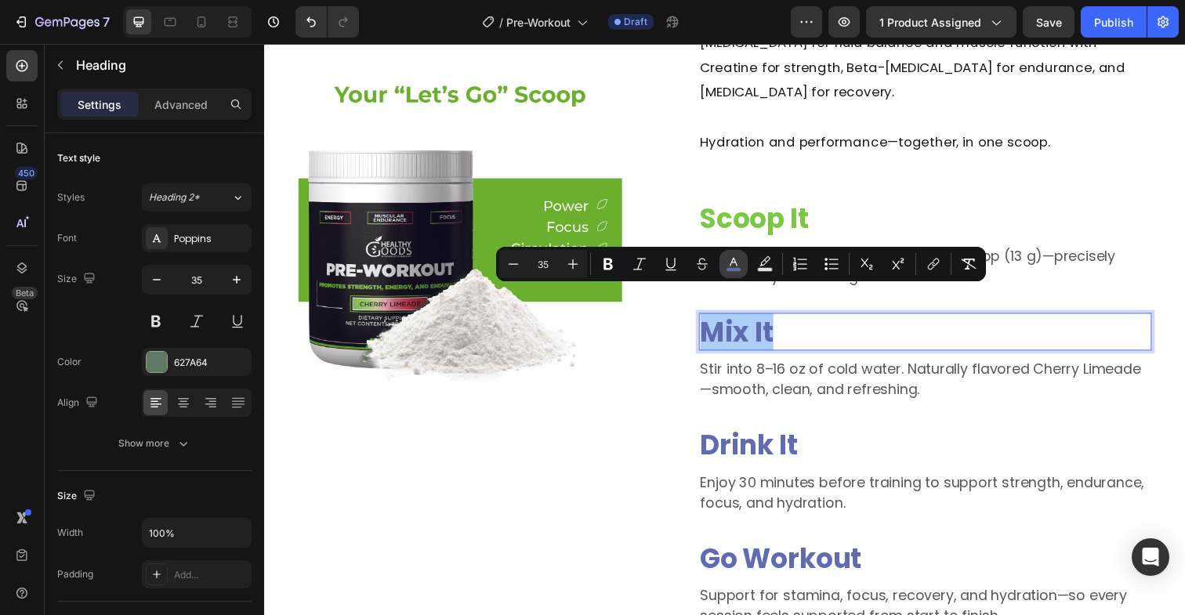
click at [729, 266] on icon "Editor contextual toolbar" at bounding box center [734, 264] width 16 height 16
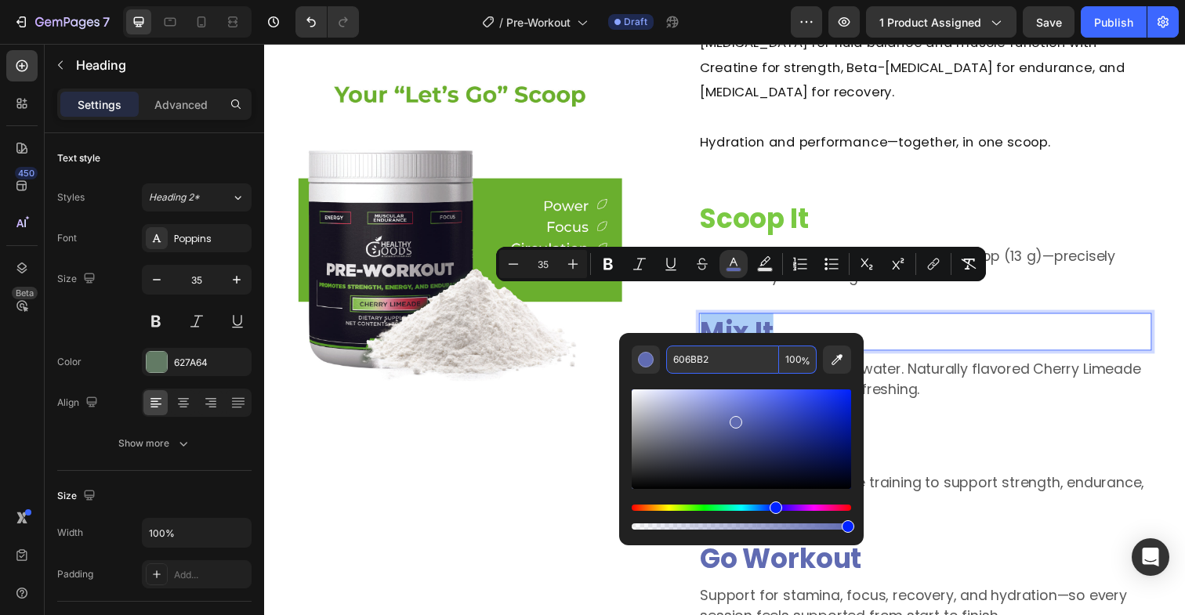
click at [719, 354] on input "606BB2" at bounding box center [722, 360] width 113 height 28
paste input "7ac943"
type input "7AC943"
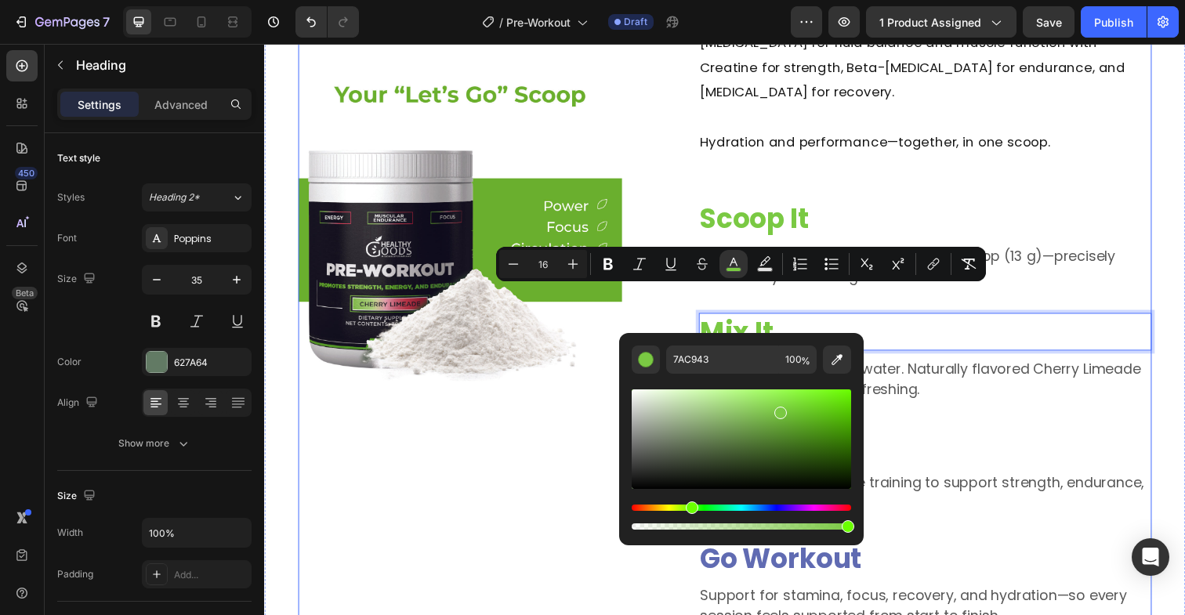
click at [575, 445] on div "Image" at bounding box center [464, 218] width 330 height 844
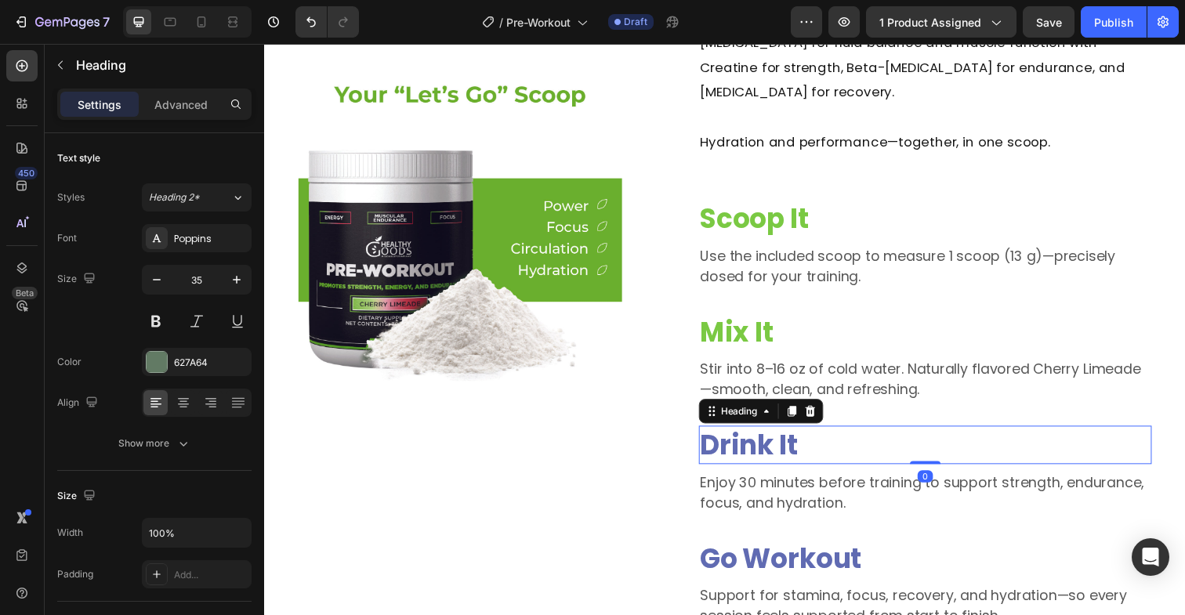
click at [767, 434] on span "Drink It" at bounding box center [760, 453] width 100 height 38
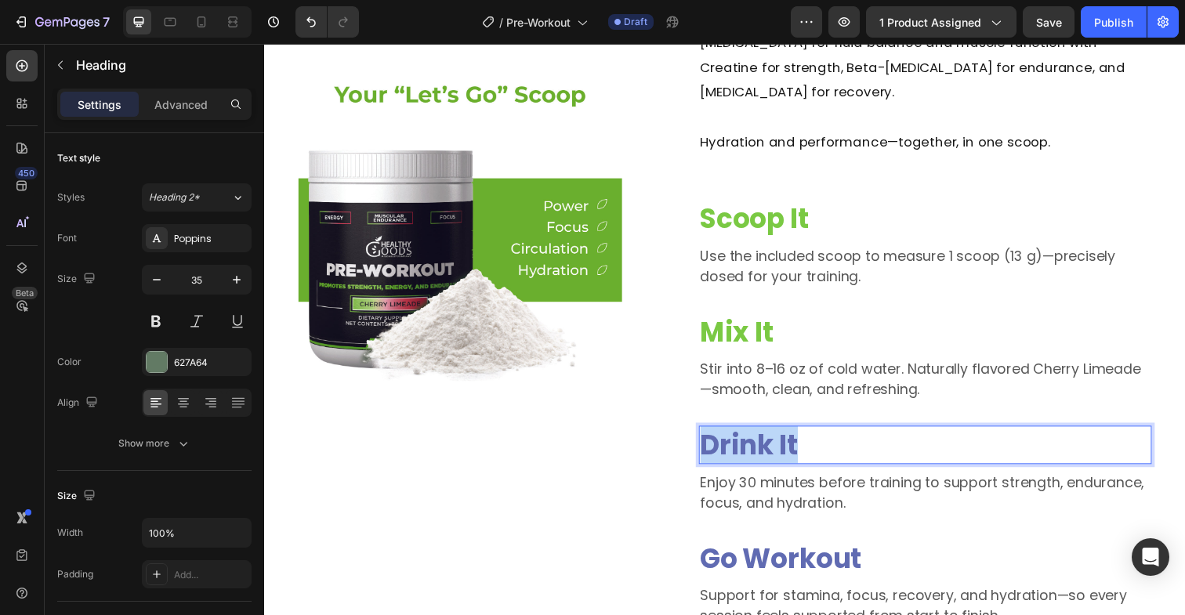
click at [767, 434] on span "Drink It" at bounding box center [760, 453] width 100 height 38
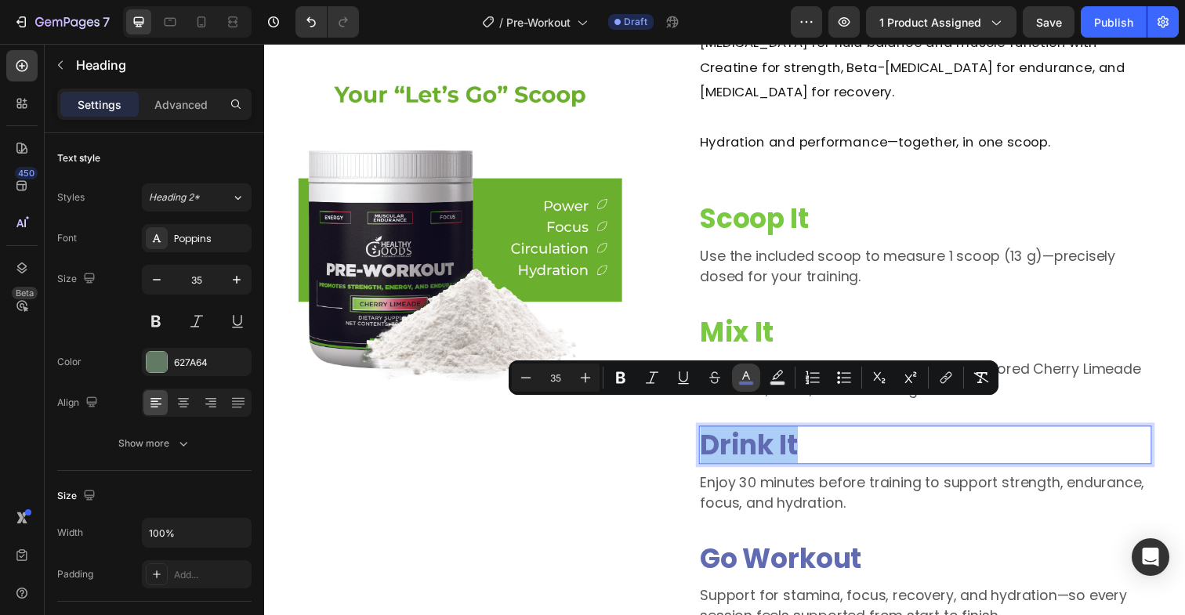
click at [746, 382] on rect "Editor contextual toolbar" at bounding box center [746, 384] width 15 height 4
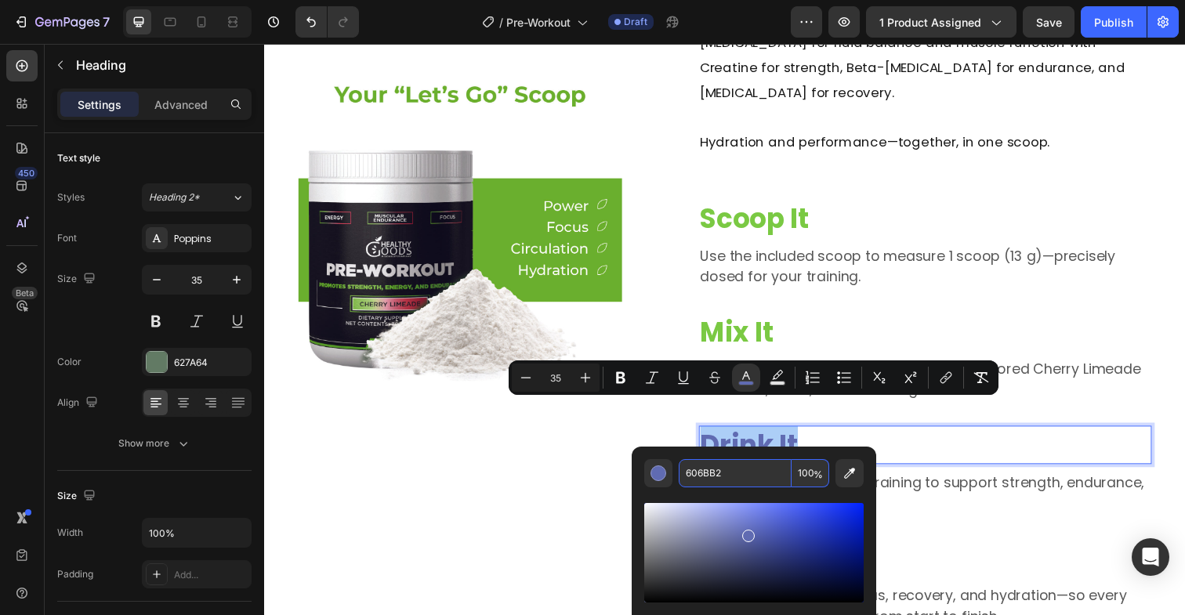
click at [723, 474] on input "606BB2" at bounding box center [735, 473] width 113 height 28
paste input "7ac943"
type input "7AC943"
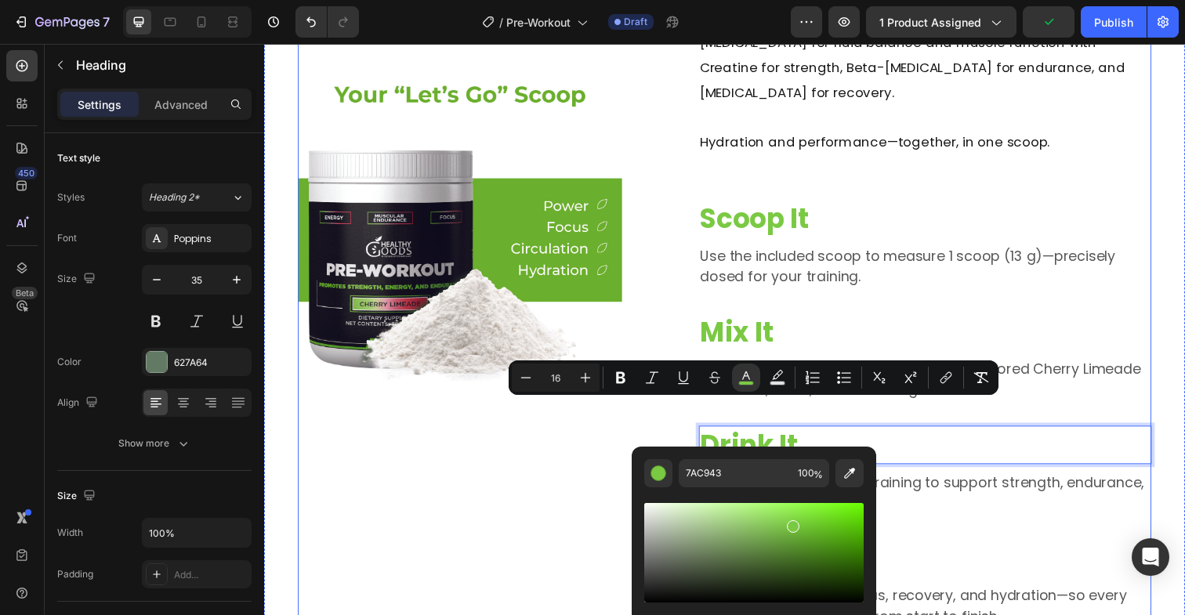
click at [596, 477] on div "Image" at bounding box center [464, 218] width 330 height 844
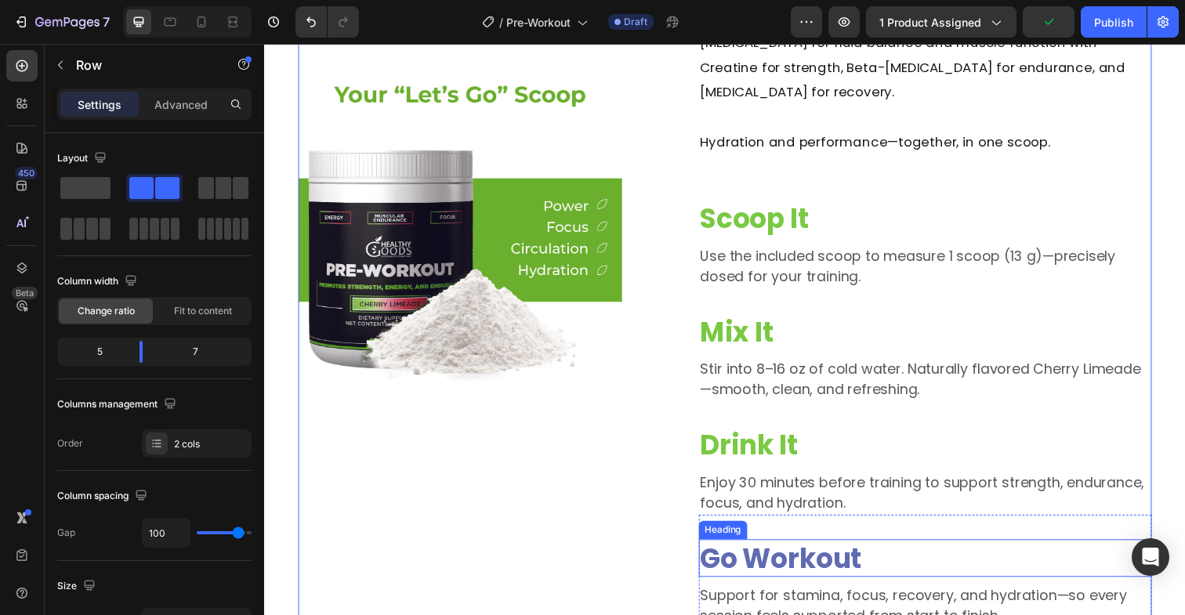
click at [763, 550] on span "Go Workout" at bounding box center [792, 569] width 165 height 38
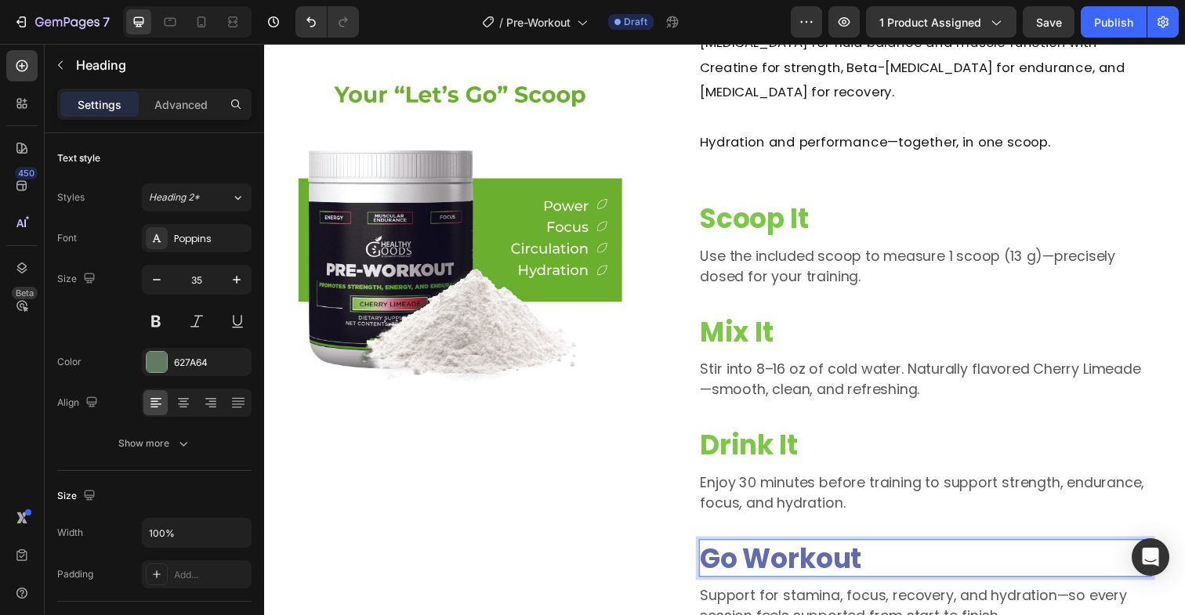
click at [773, 550] on span "Go Workout" at bounding box center [792, 569] width 165 height 38
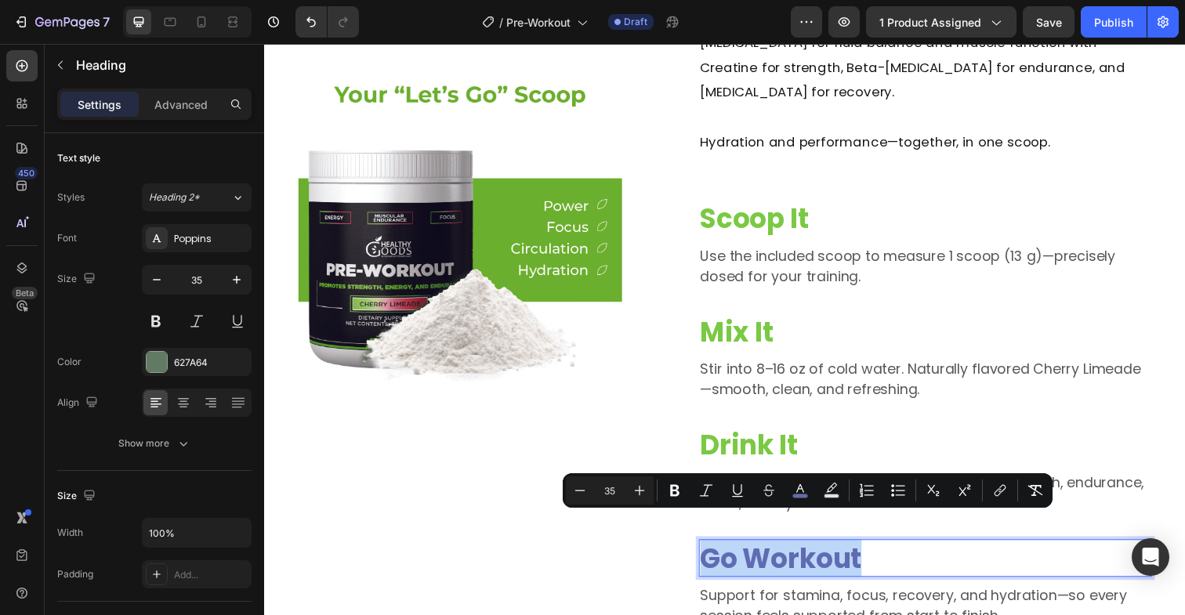
click at [773, 550] on span "Go Workout" at bounding box center [792, 569] width 165 height 38
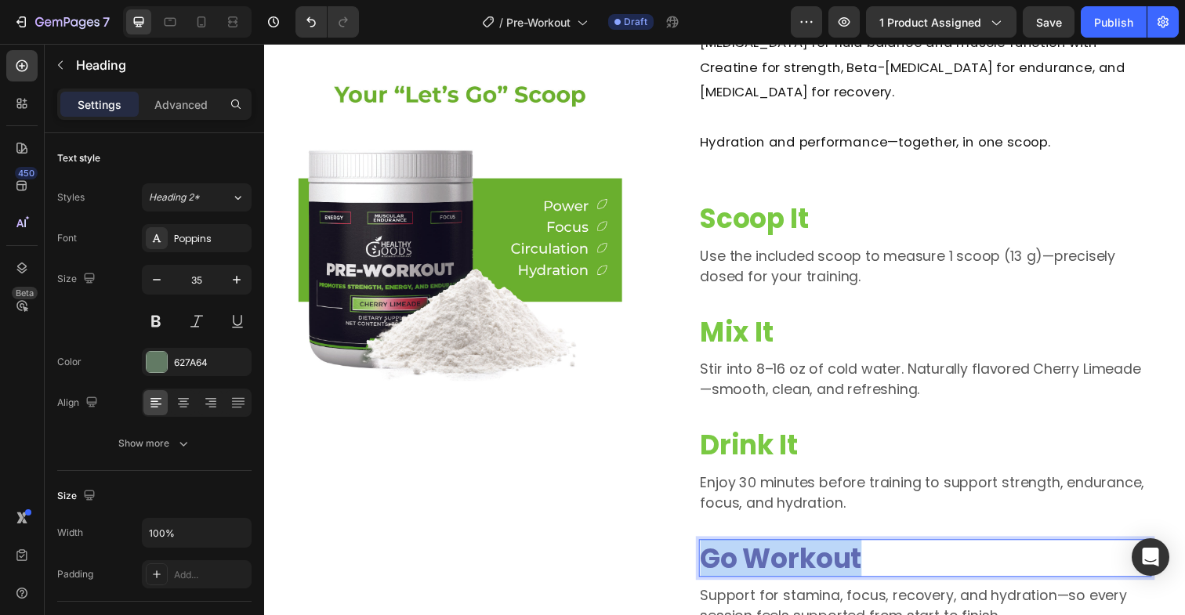
click at [773, 550] on span "Go Workout" at bounding box center [792, 569] width 165 height 38
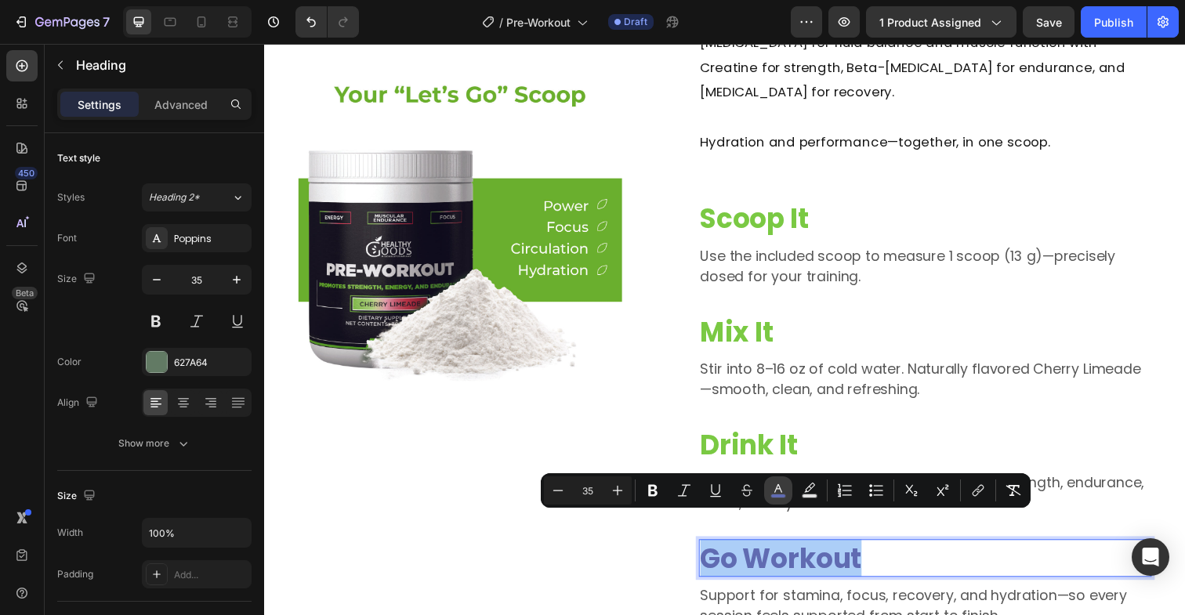
click at [778, 493] on icon "Editor contextual toolbar" at bounding box center [779, 491] width 16 height 16
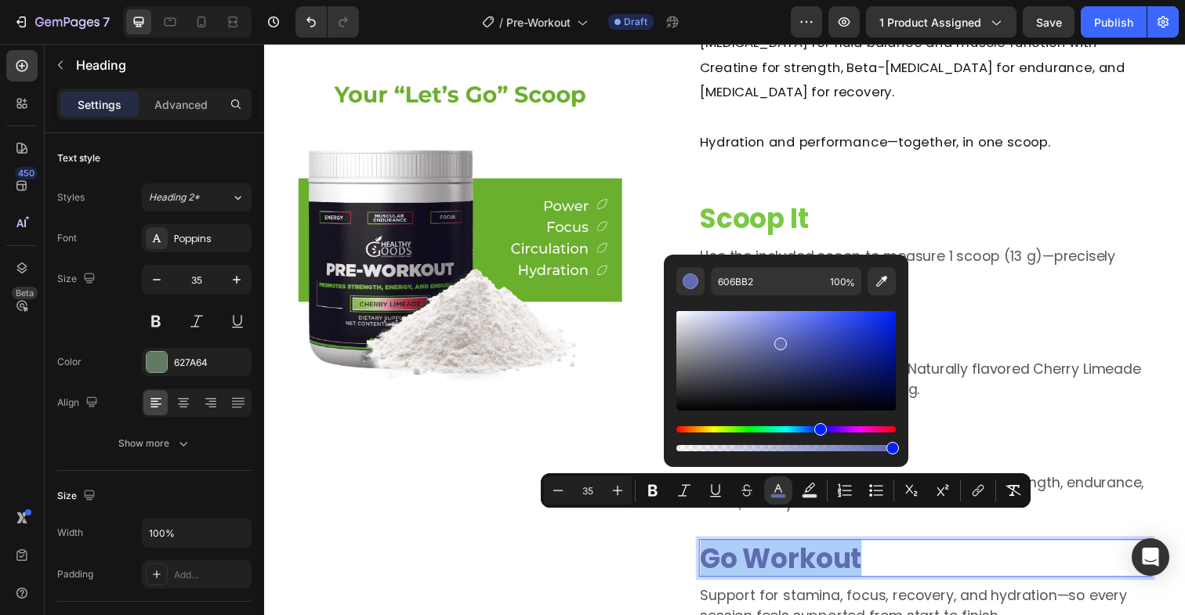
click at [755, 296] on div "Editor contextual toolbar" at bounding box center [787, 375] width 220 height 159
click at [755, 289] on input "606BB2" at bounding box center [767, 281] width 113 height 28
paste input "7ac943"
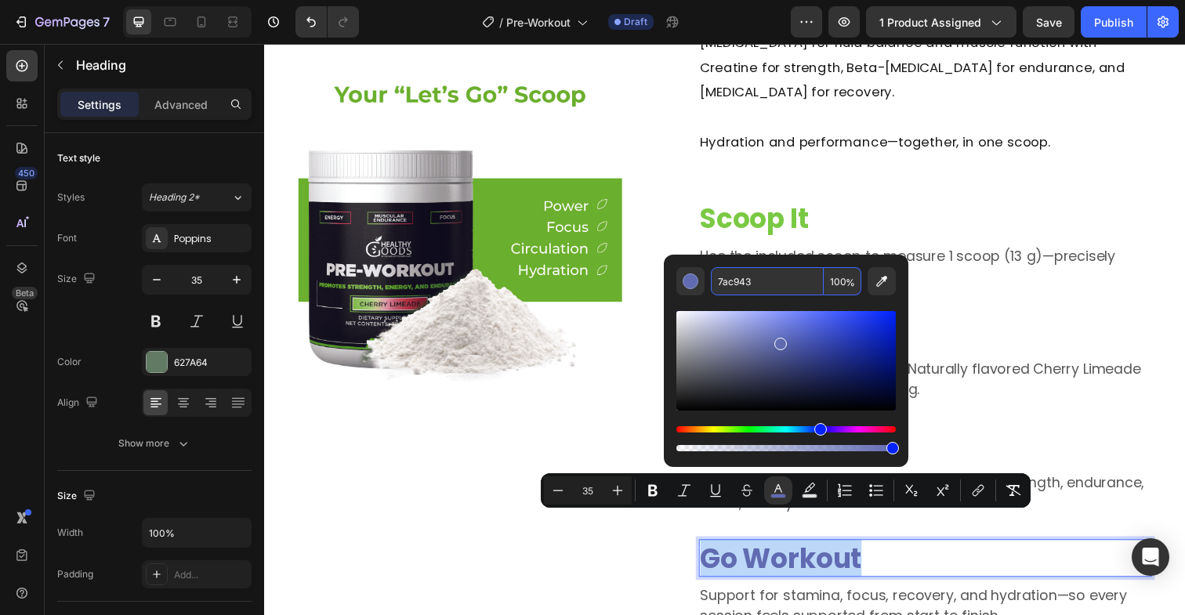
type input "7AC943"
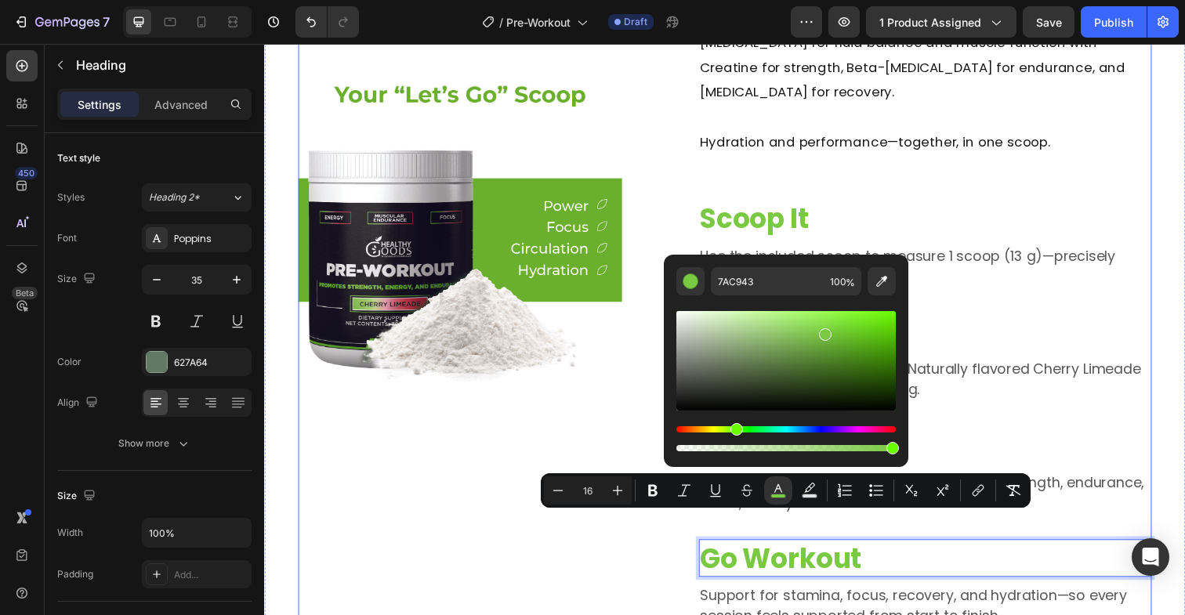
click at [601, 416] on div "Image" at bounding box center [464, 218] width 330 height 844
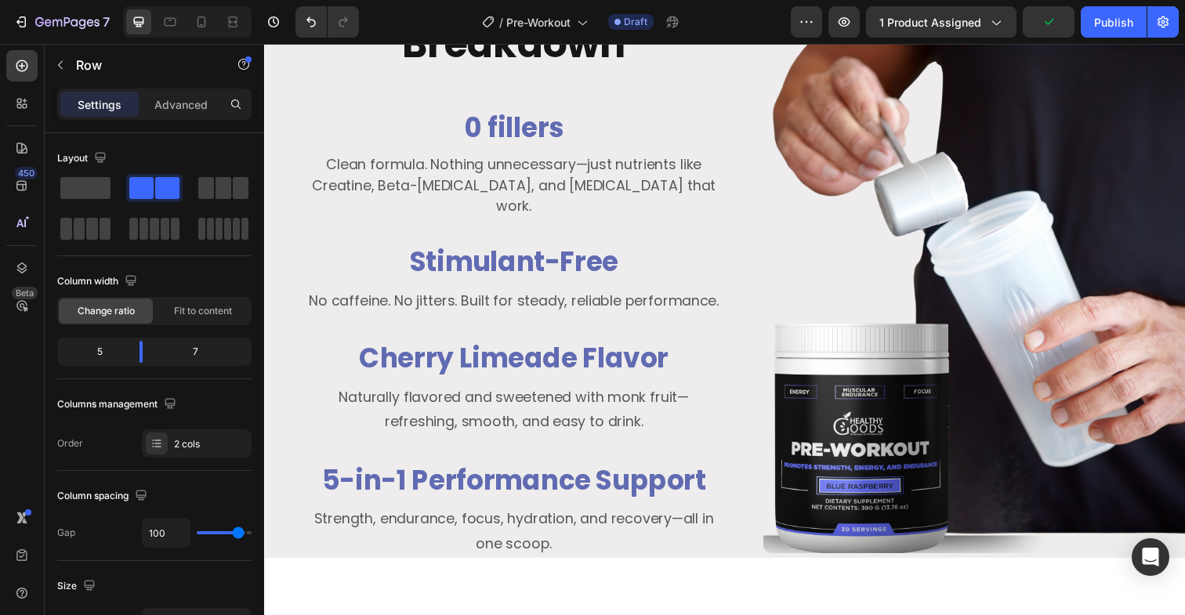
scroll to position [2186, 0]
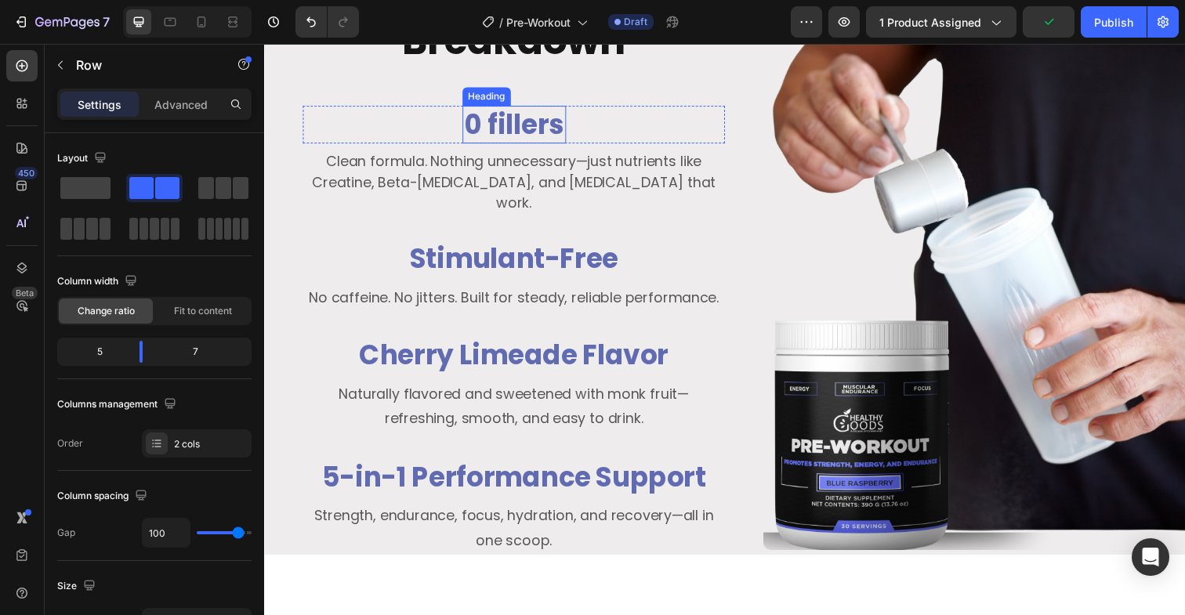
click at [534, 131] on h3 "0 fillers" at bounding box center [520, 126] width 106 height 39
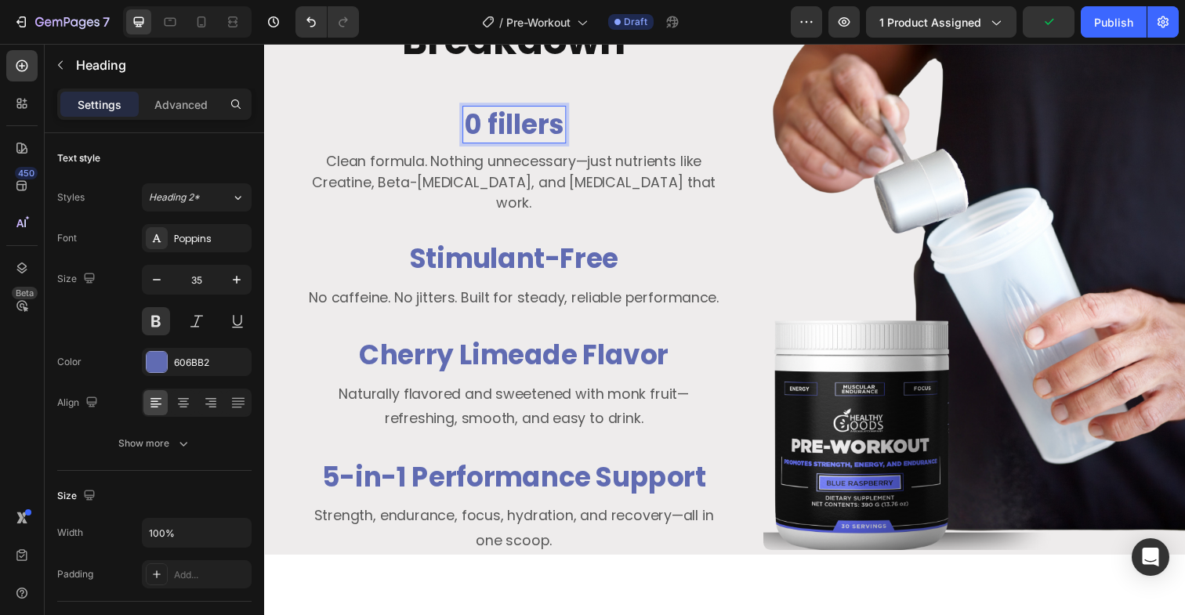
click at [534, 131] on h3 "0 fillers" at bounding box center [520, 126] width 106 height 39
click at [534, 131] on p "0 fillers" at bounding box center [519, 127] width 103 height 36
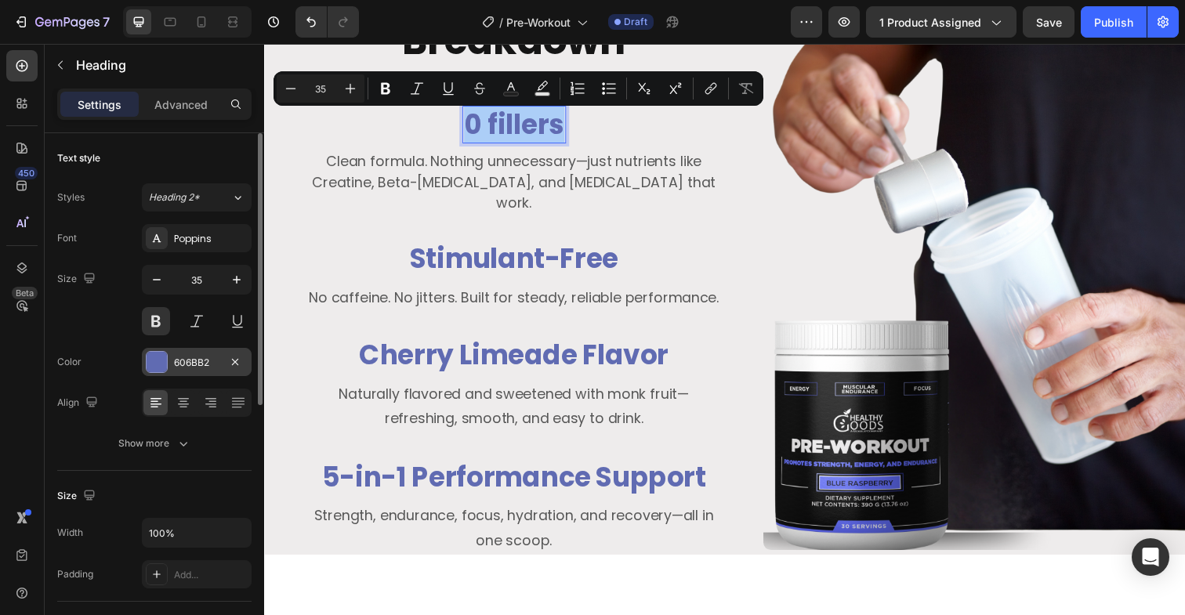
click at [169, 354] on div "606BB2" at bounding box center [197, 362] width 110 height 28
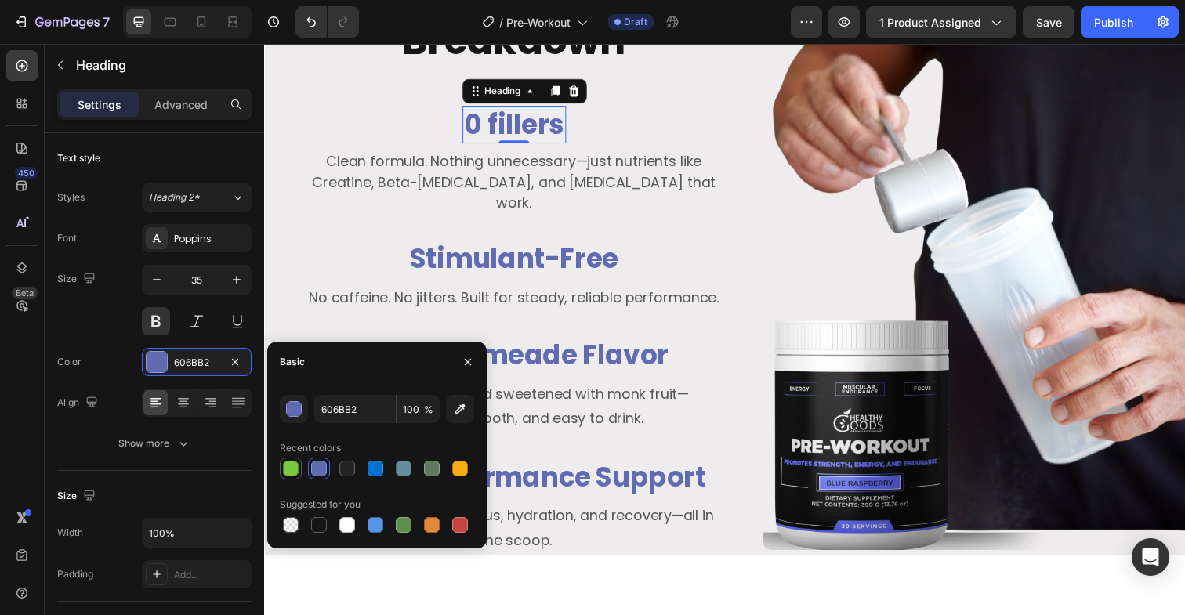
click at [288, 465] on div at bounding box center [291, 469] width 16 height 16
type input "7AC943"
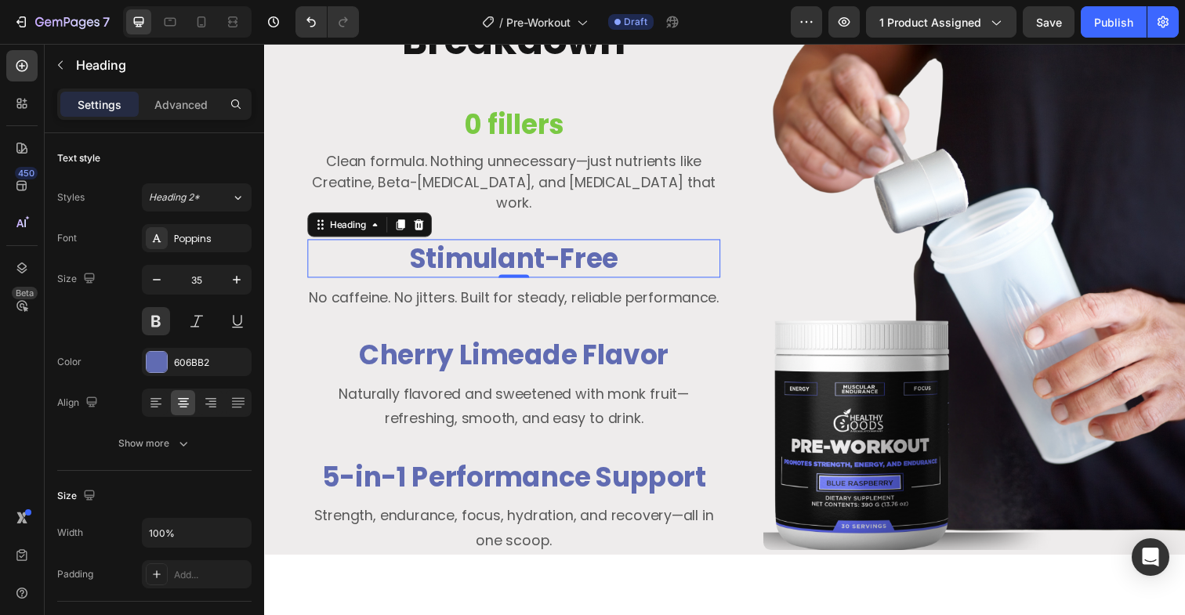
click at [485, 248] on h3 "Stimulant-Free" at bounding box center [519, 263] width 422 height 39
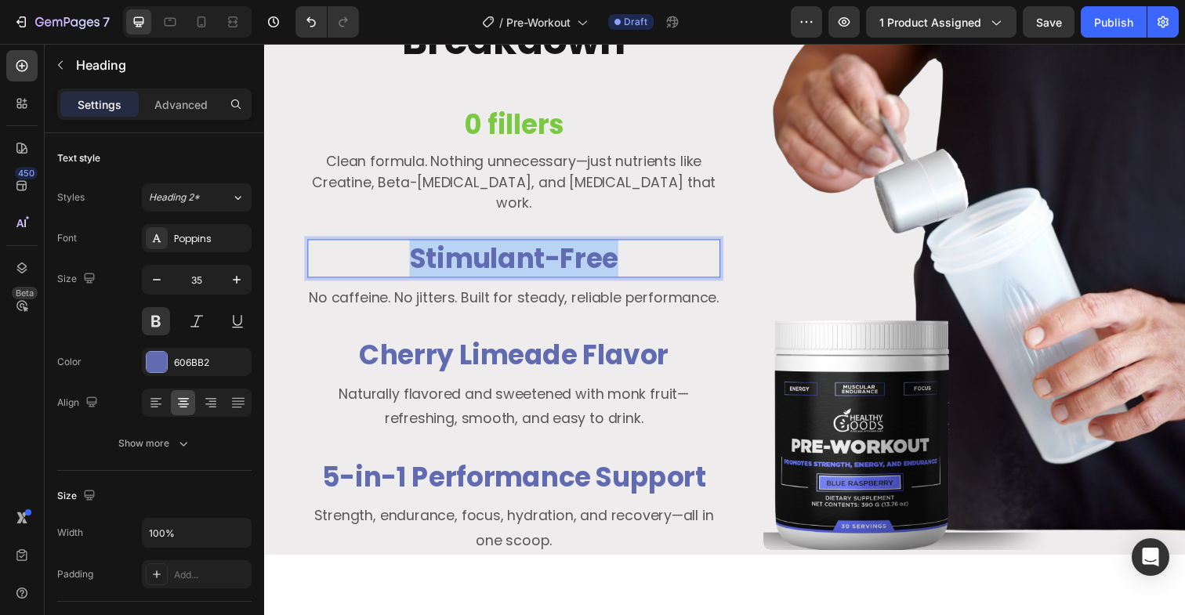
click at [485, 248] on p "Stimulant-Free" at bounding box center [519, 263] width 419 height 36
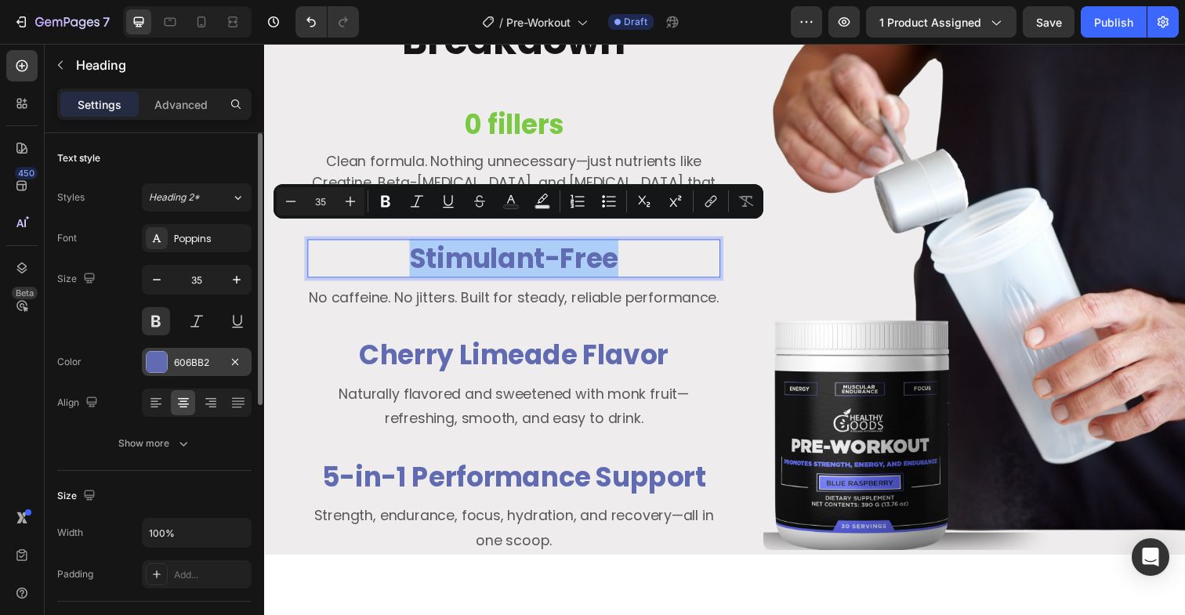
click at [151, 356] on div at bounding box center [157, 362] width 20 height 20
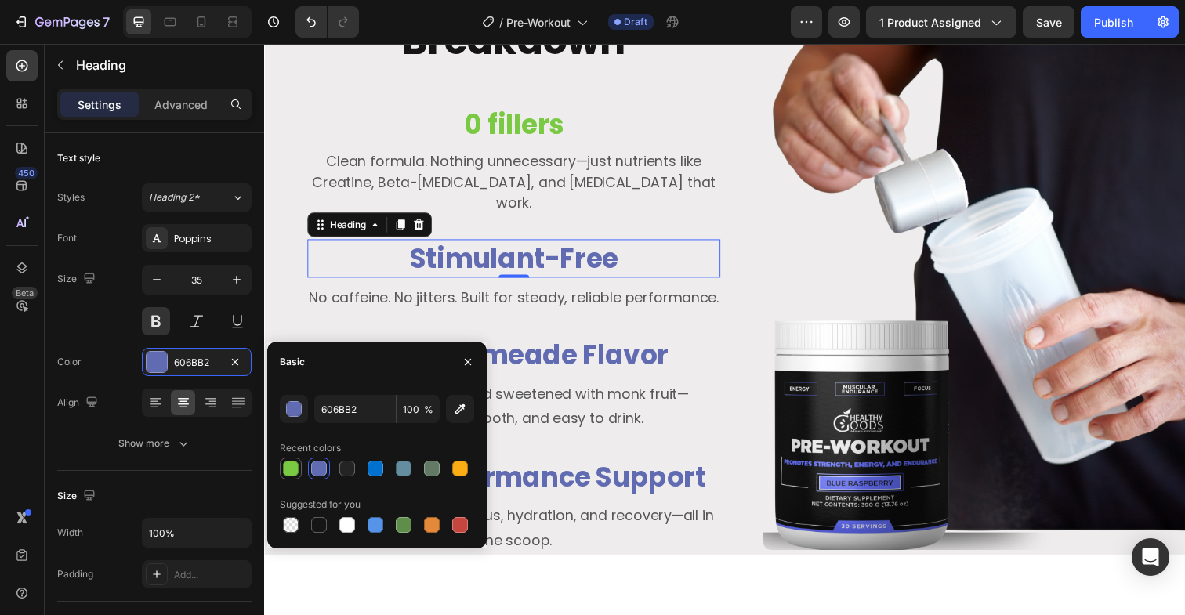
click at [289, 472] on div at bounding box center [291, 469] width 16 height 16
type input "7AC943"
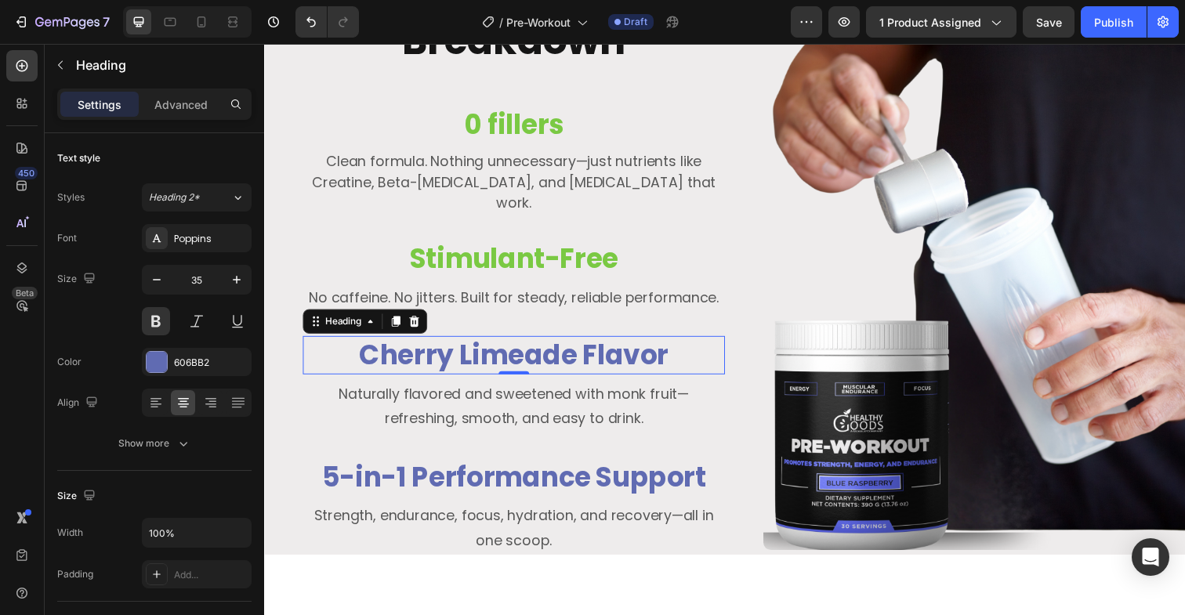
click at [572, 359] on h3 "Cherry Limeade Flavor" at bounding box center [518, 362] width 431 height 39
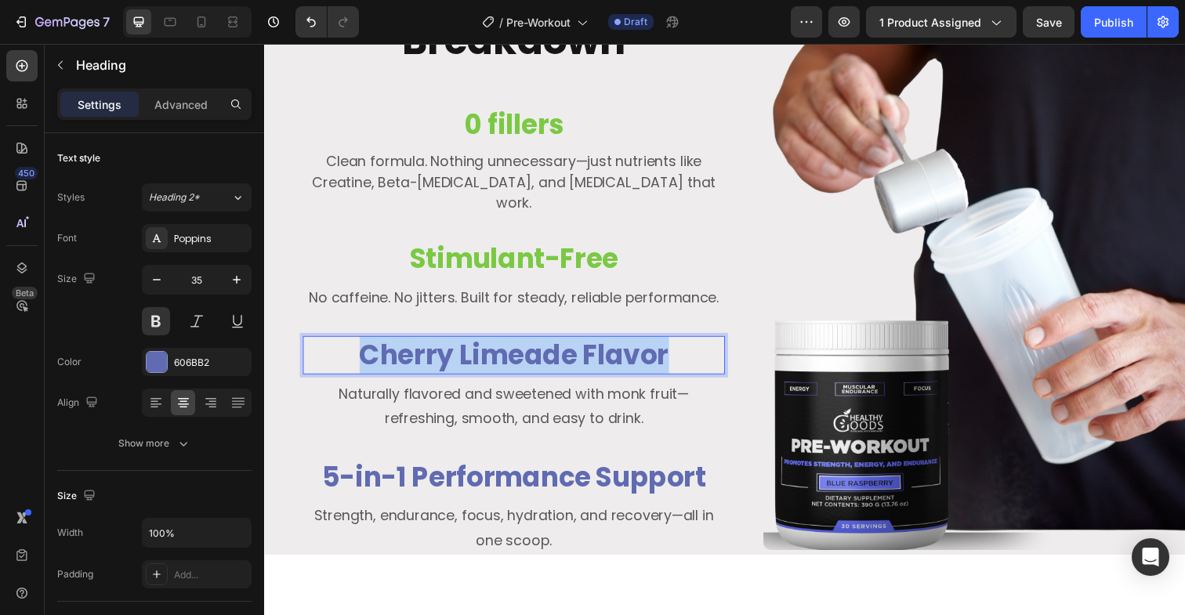
click at [572, 359] on p "Cherry Limeade Flavor" at bounding box center [519, 362] width 428 height 36
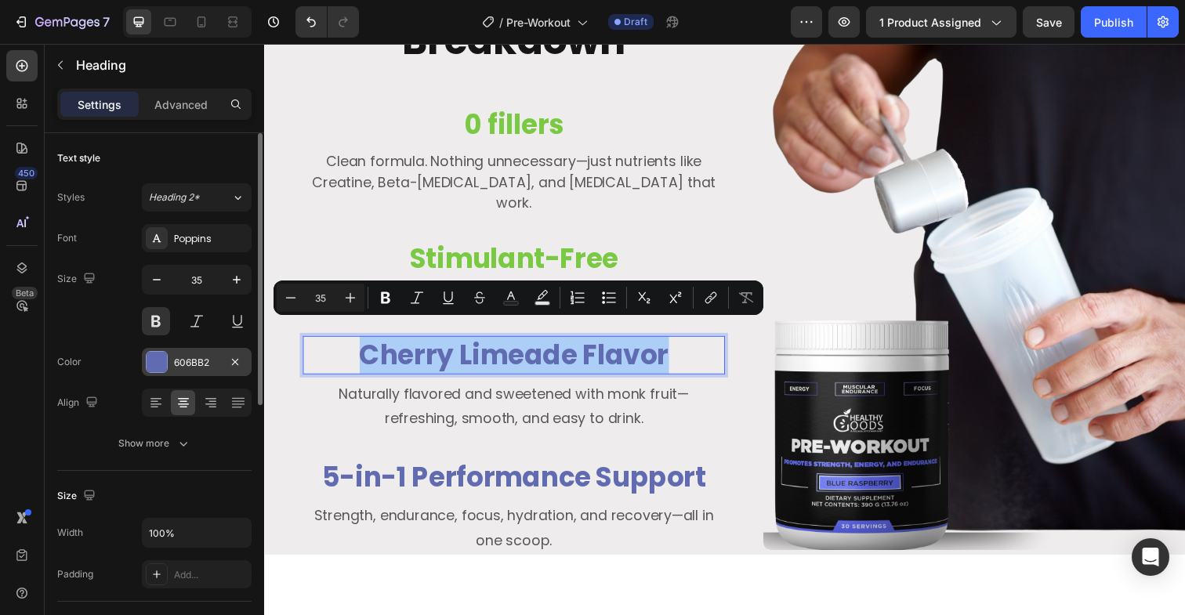
click at [159, 372] on div at bounding box center [157, 362] width 20 height 20
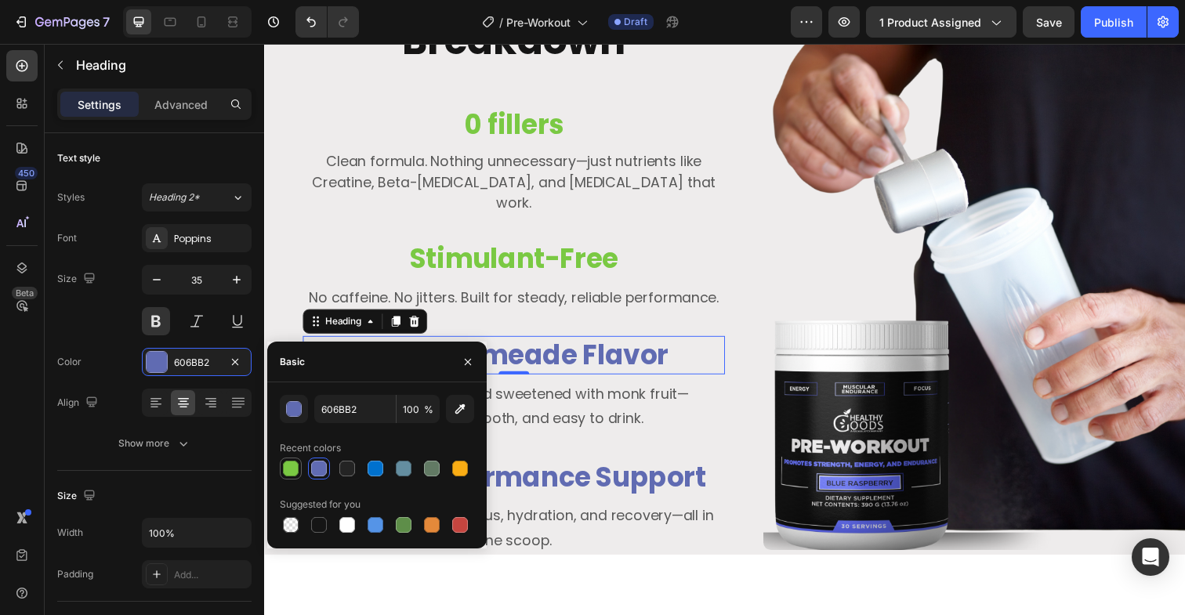
click at [288, 470] on div at bounding box center [291, 469] width 16 height 16
type input "7AC943"
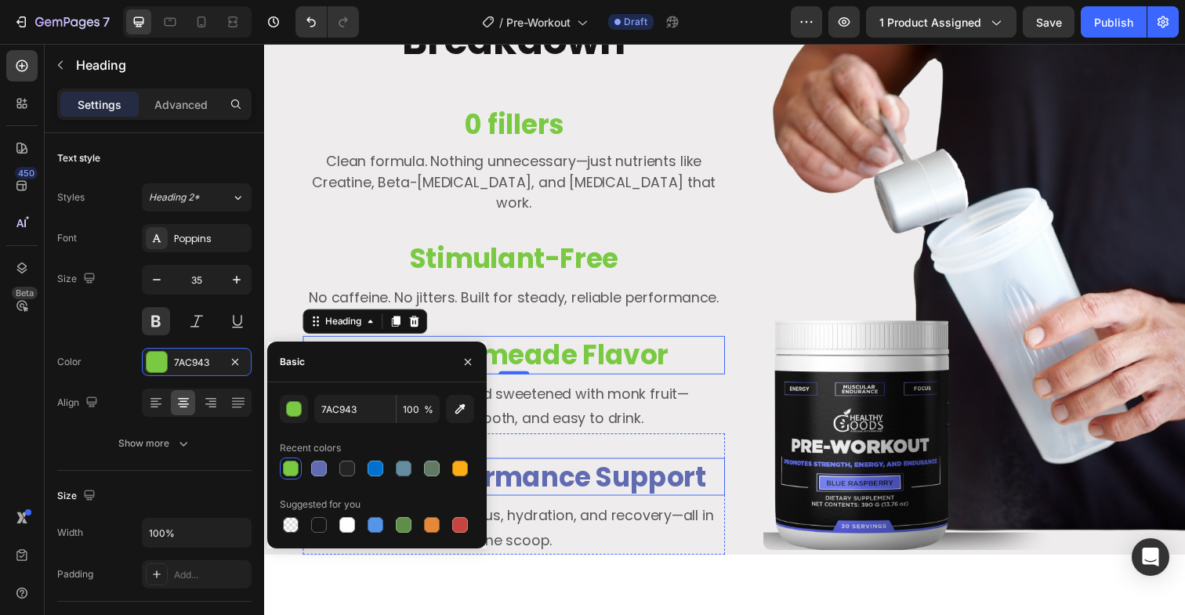
click at [637, 467] on h3 "5-in-1 Performance Support" at bounding box center [518, 486] width 431 height 39
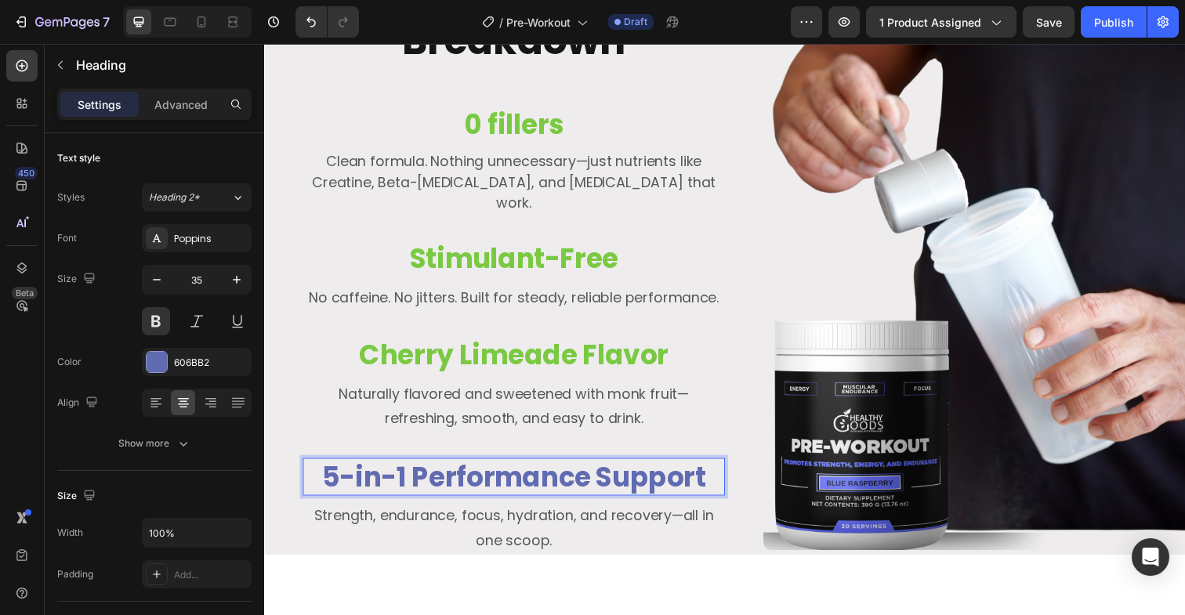
click at [637, 467] on h3 "5-in-1 Performance Support" at bounding box center [518, 486] width 431 height 39
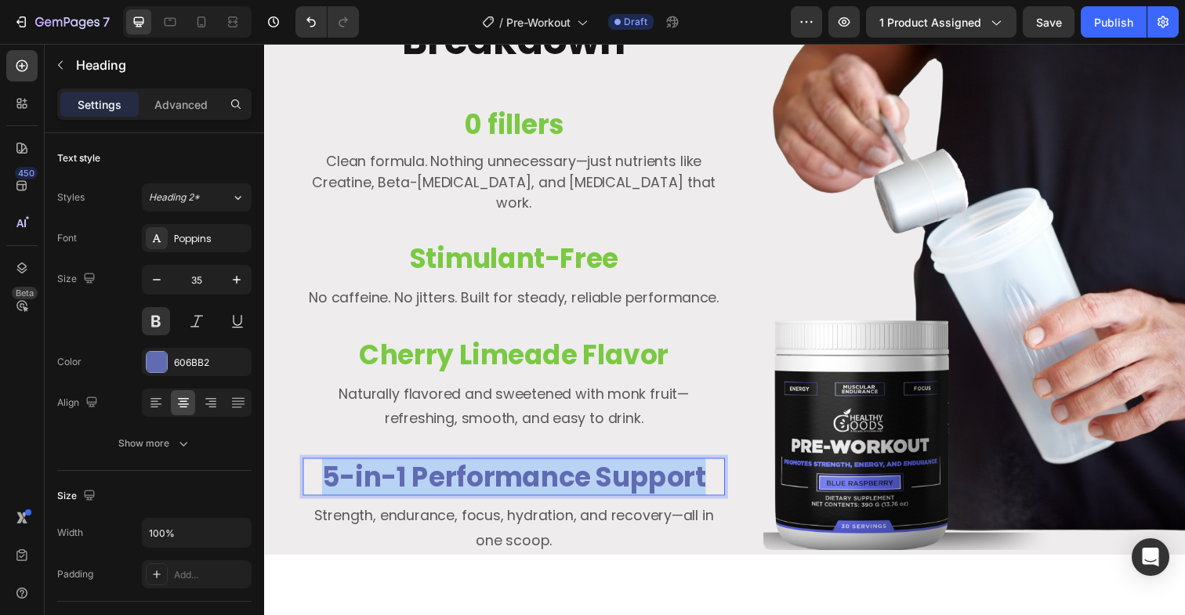
click at [637, 469] on p "5-in-1 Performance Support" at bounding box center [519, 487] width 428 height 36
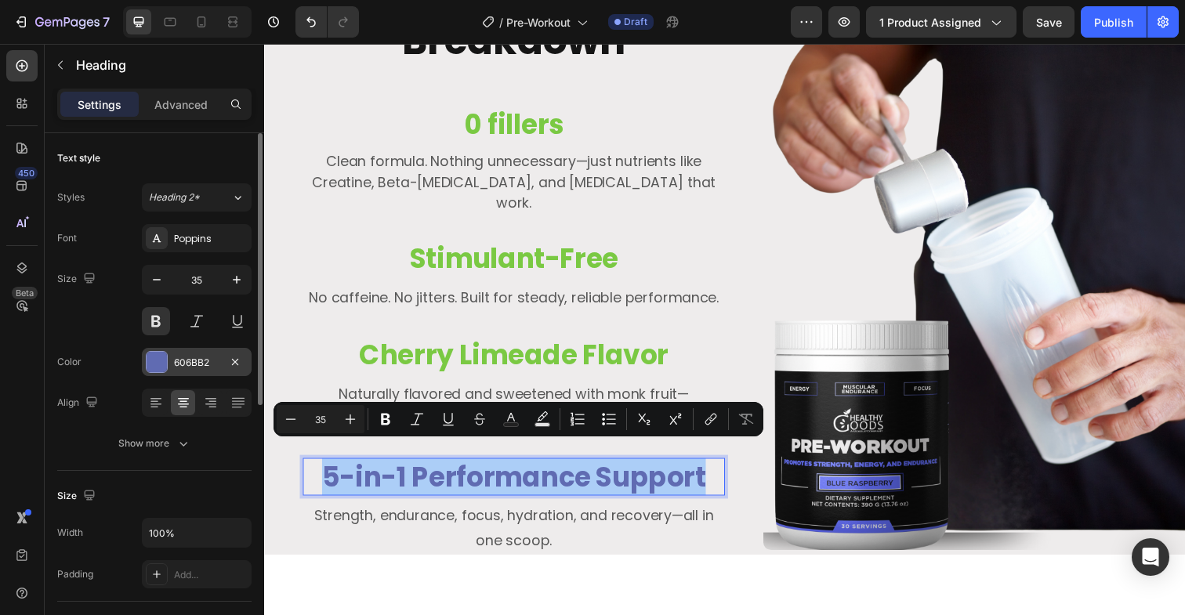
click at [160, 367] on div at bounding box center [157, 362] width 20 height 20
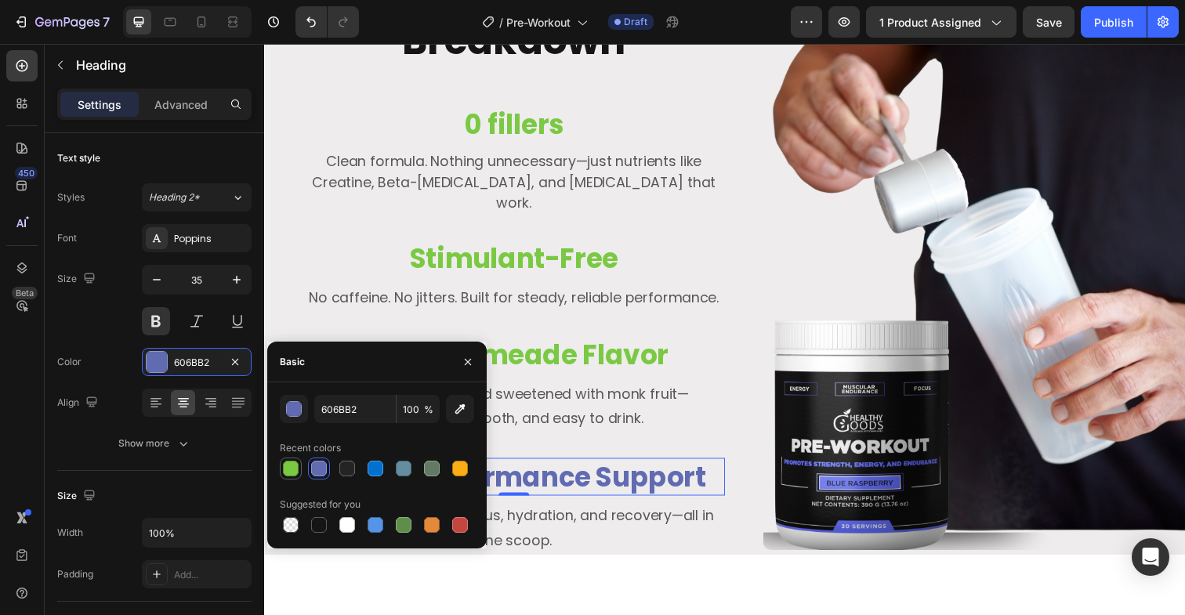
click at [289, 470] on div at bounding box center [291, 469] width 16 height 16
type input "7AC943"
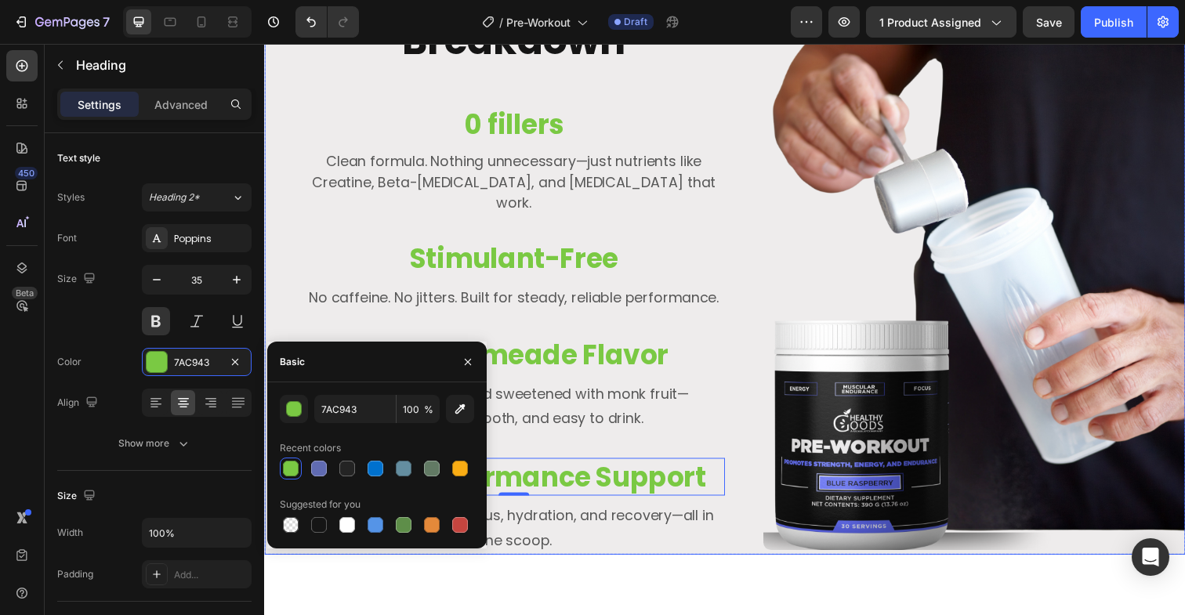
click at [931, 337] on img at bounding box center [989, 265] width 431 height 594
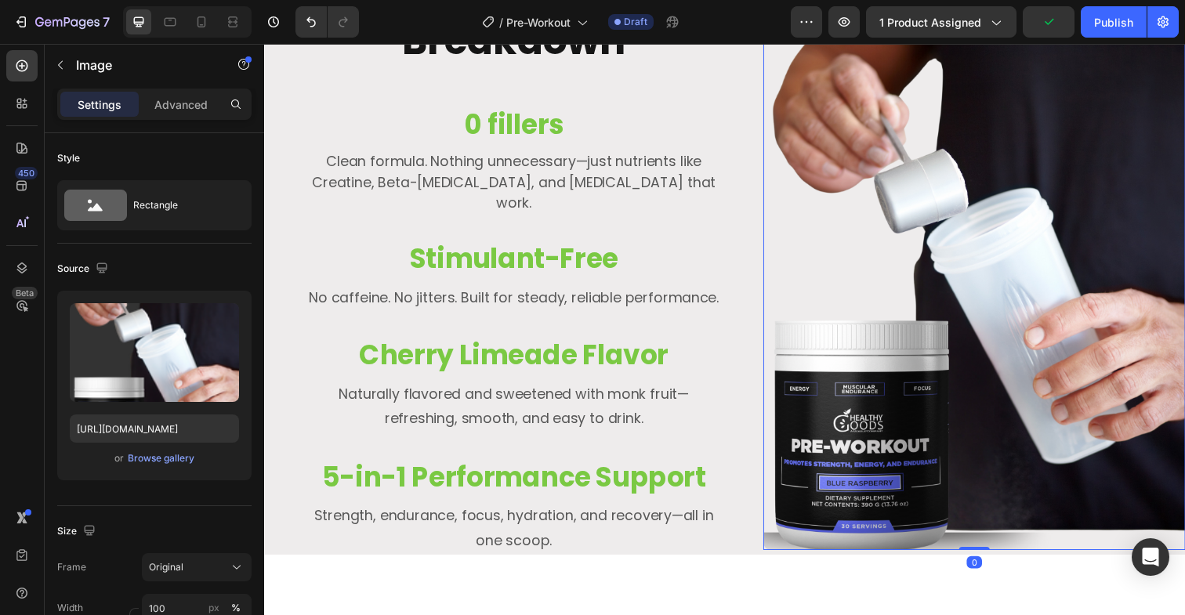
click at [161, 473] on div "Upload Image [URL][DOMAIN_NAME] or Browse gallery" at bounding box center [154, 386] width 194 height 190
click at [163, 464] on div "Browse gallery" at bounding box center [161, 459] width 67 height 14
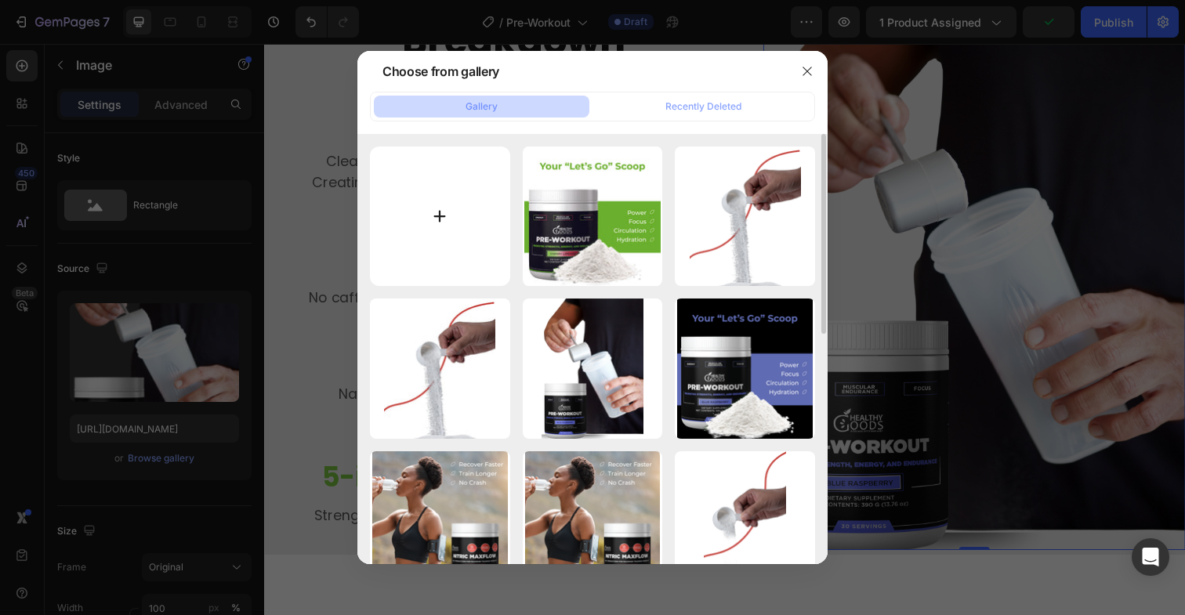
click at [415, 207] on input "file" at bounding box center [440, 217] width 140 height 140
type input "C:\fakepath\Untitled design (47).png"
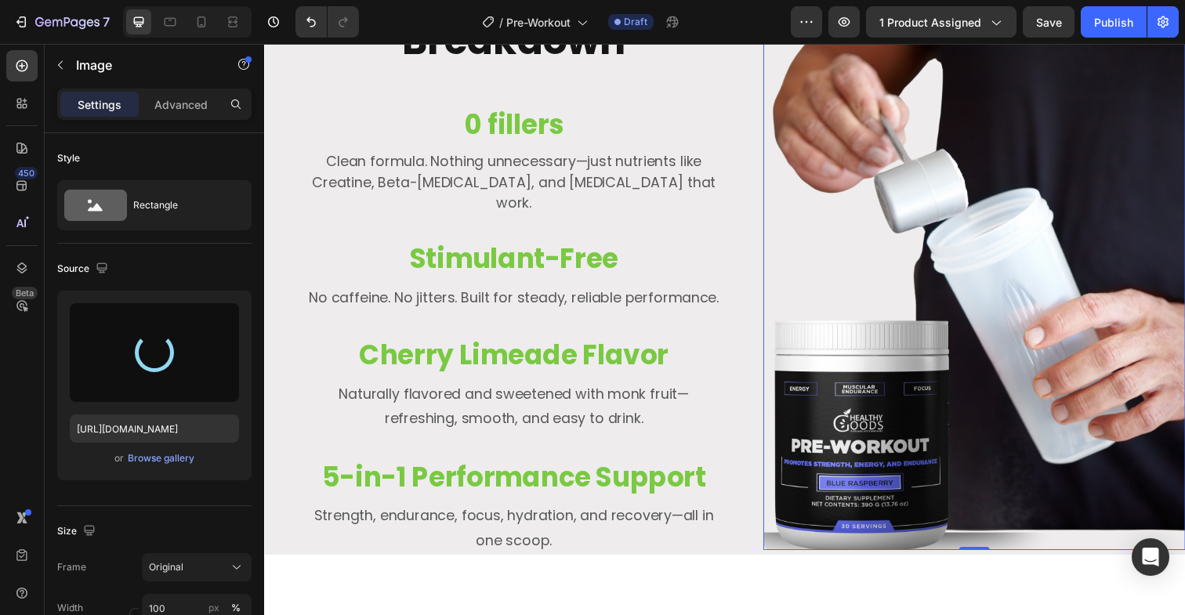
type input "[URL][DOMAIN_NAME]"
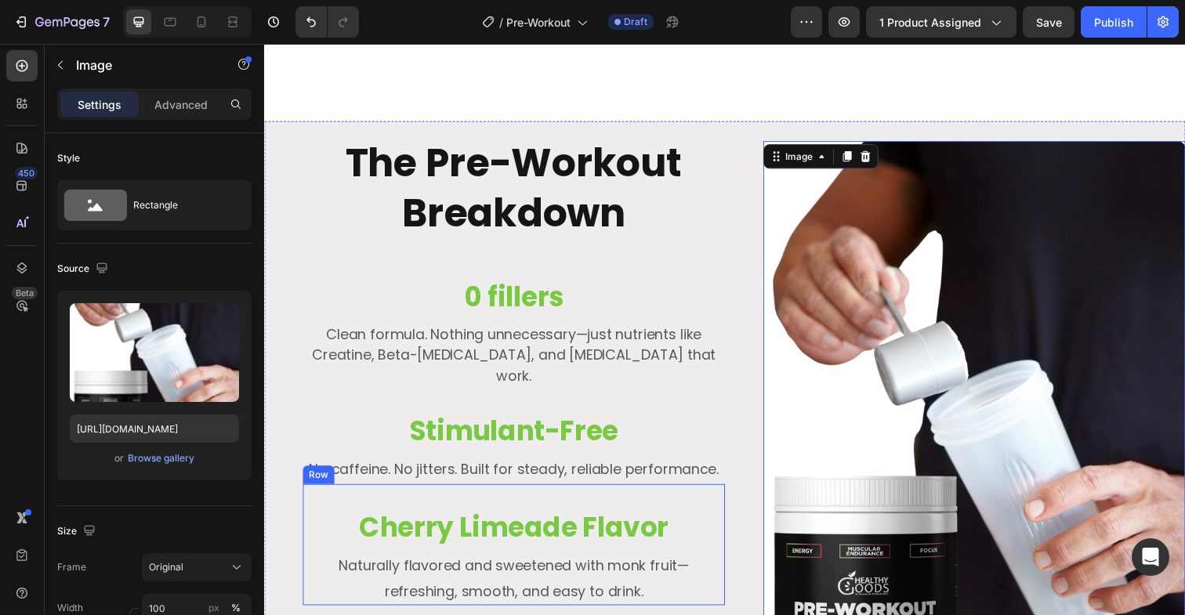
scroll to position [2030, 0]
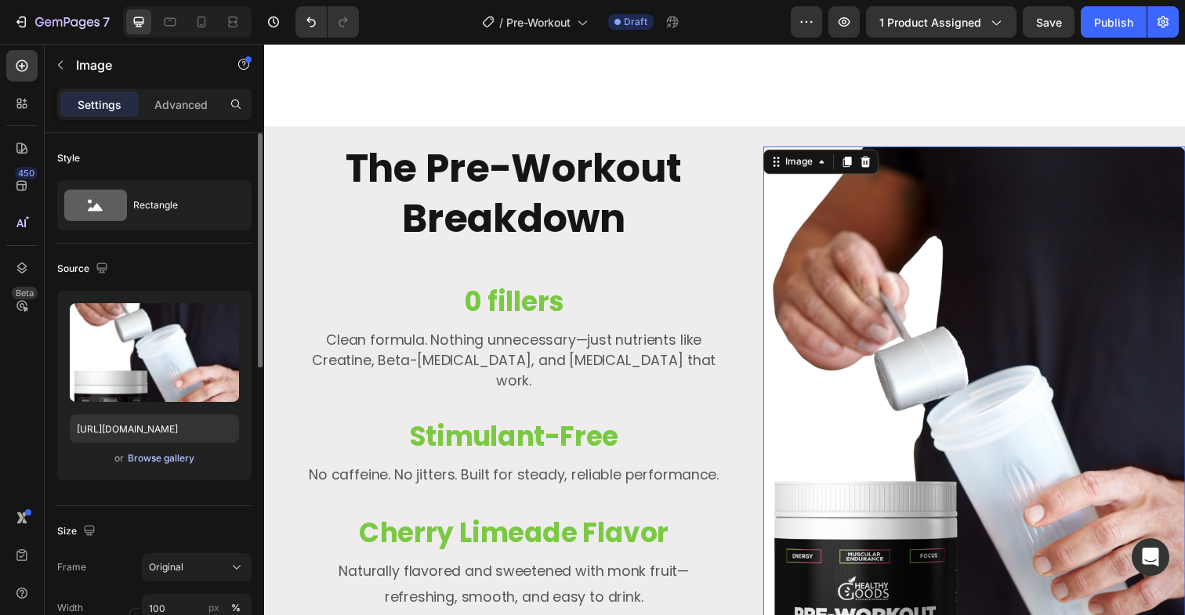
click at [173, 456] on div "Browse gallery" at bounding box center [161, 459] width 67 height 14
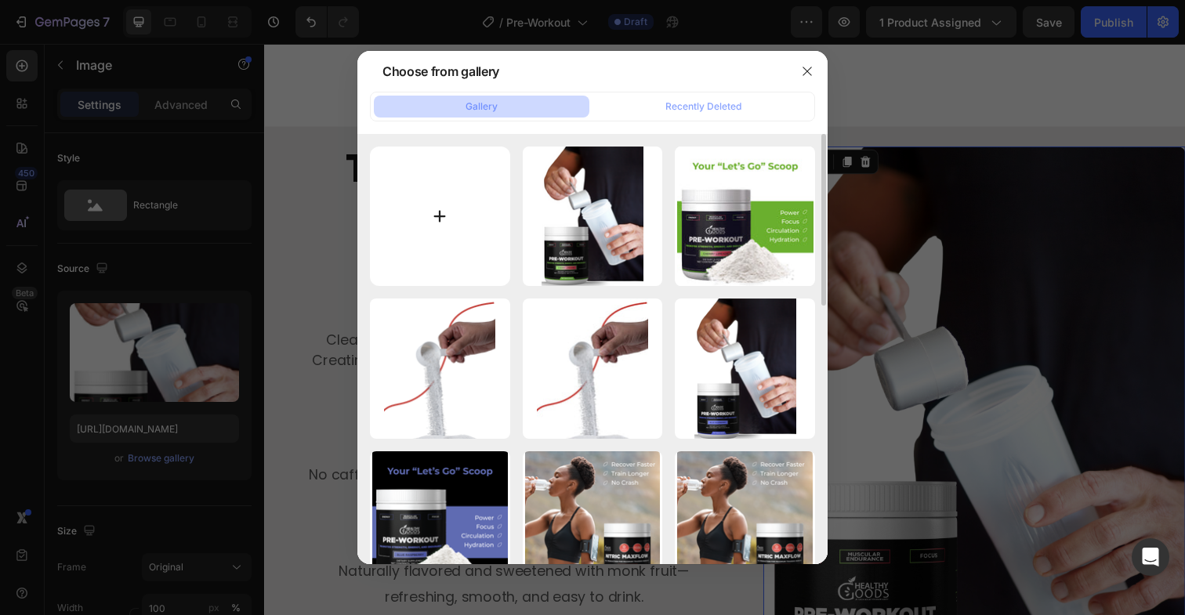
click at [408, 218] on input "file" at bounding box center [440, 217] width 140 height 140
type input "C:\fakepath\Untitled design (48).png"
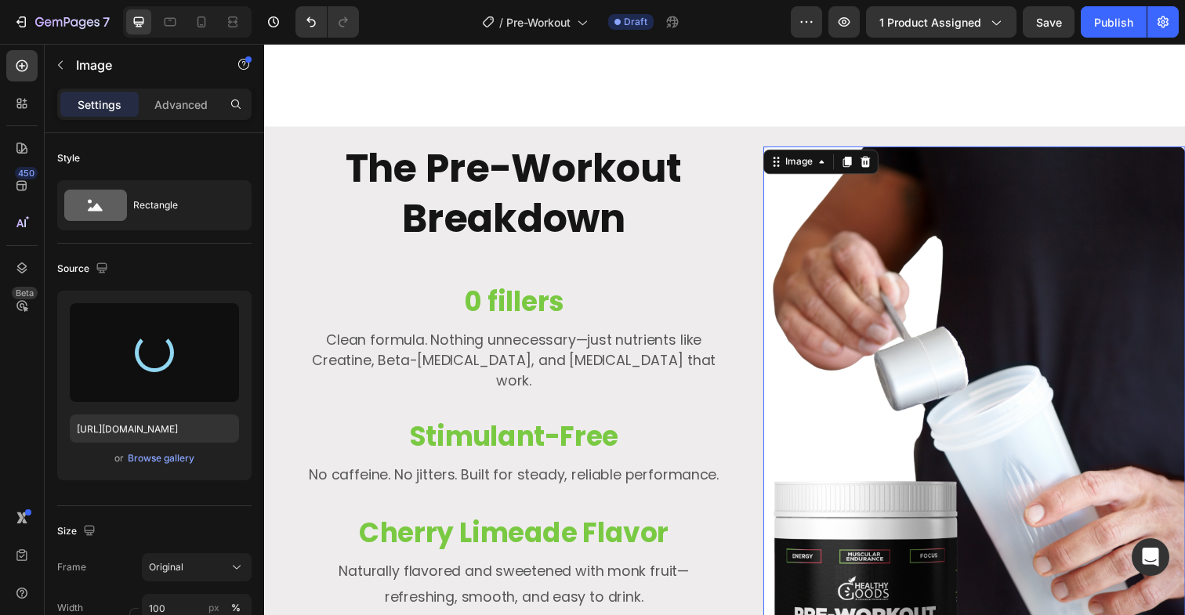
type input "[URL][DOMAIN_NAME]"
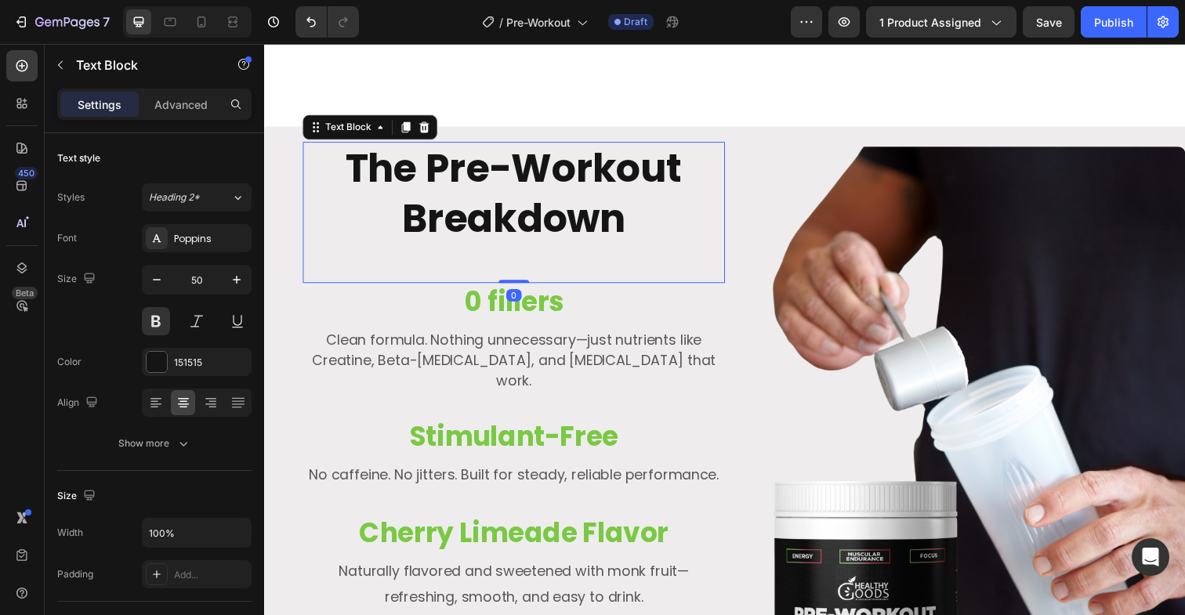
click at [585, 201] on p "The Pre-Workout Breakdown" at bounding box center [519, 197] width 428 height 102
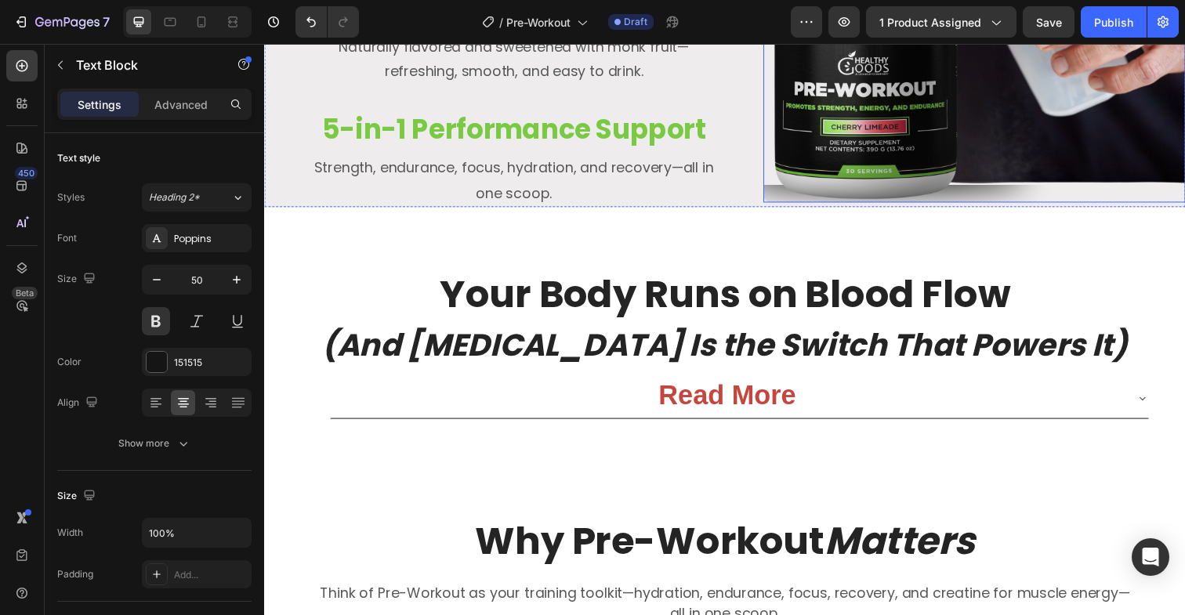
scroll to position [2578, 0]
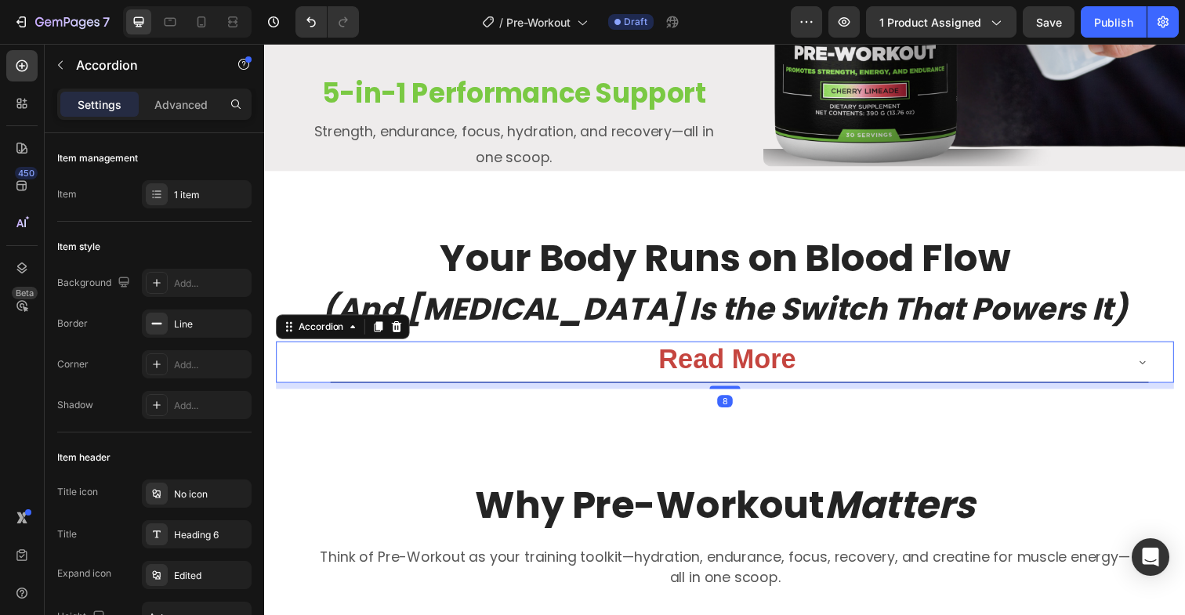
click at [761, 363] on strong "Read More" at bounding box center [737, 365] width 140 height 31
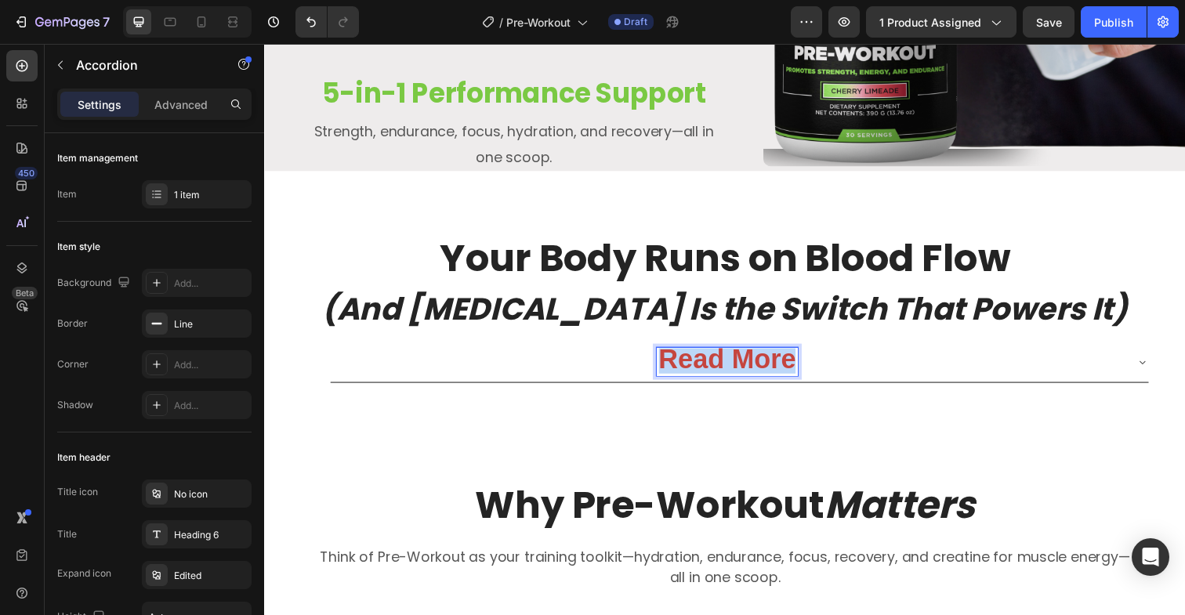
click at [761, 363] on strong "Read More" at bounding box center [737, 365] width 140 height 31
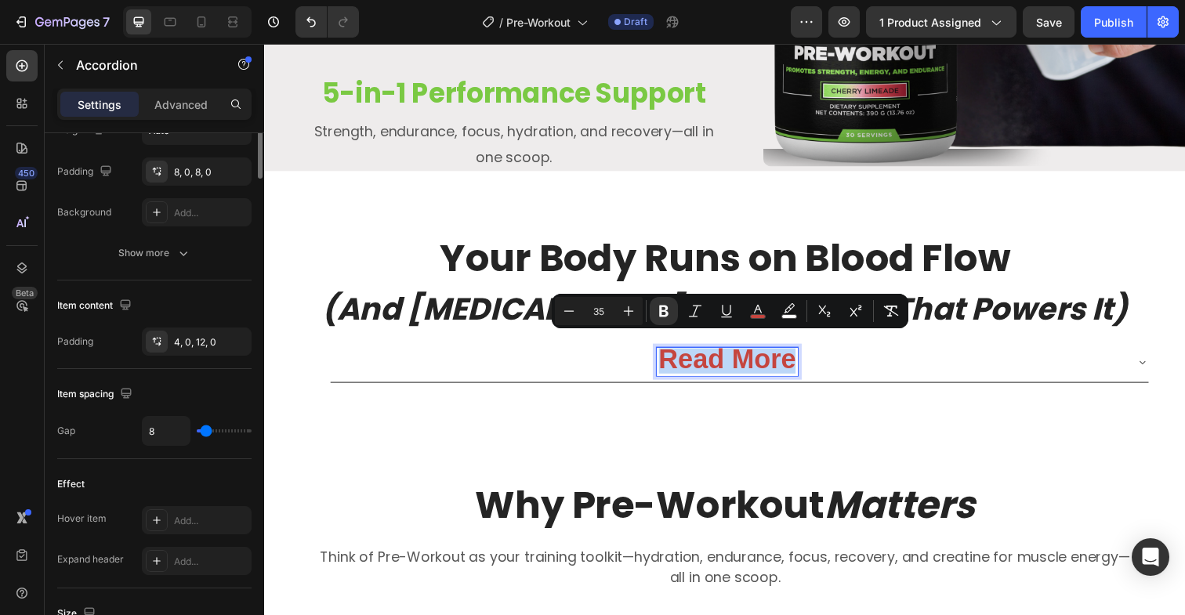
scroll to position [538, 0]
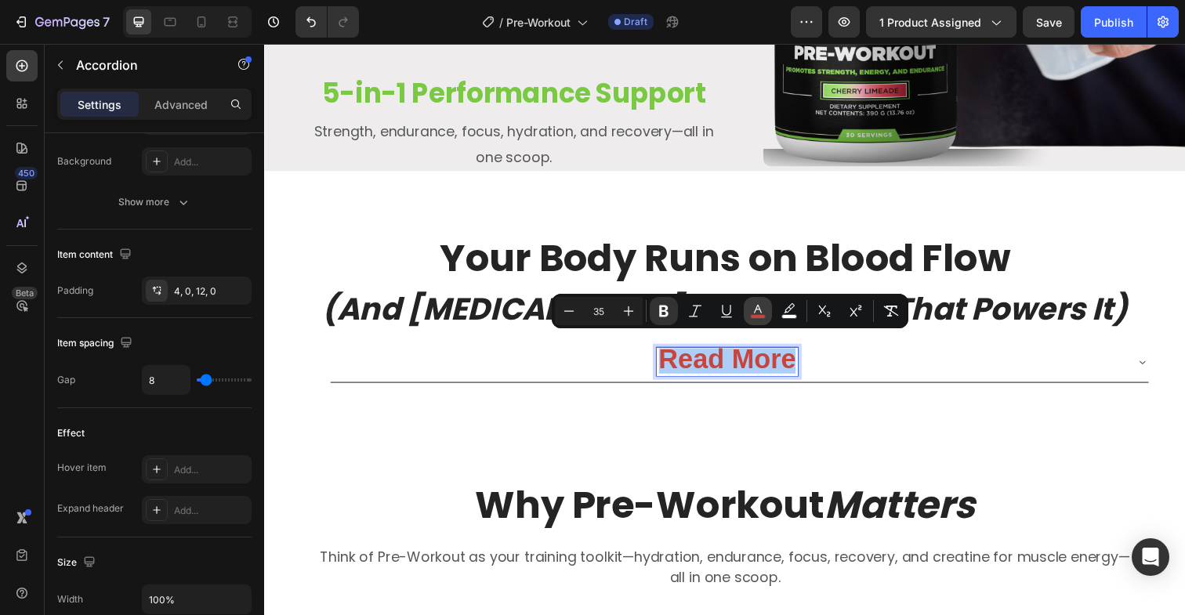
click at [756, 311] on icon "Editor contextual toolbar" at bounding box center [758, 311] width 16 height 16
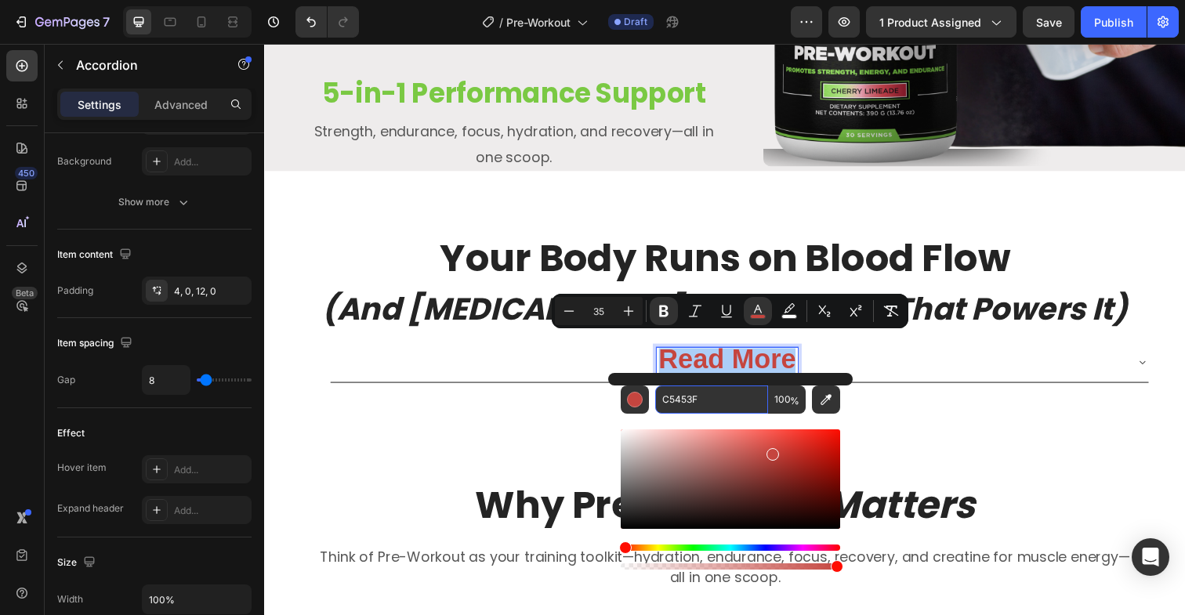
click at [703, 408] on input "C5453F" at bounding box center [711, 400] width 113 height 28
paste input "7ac943"
type input "7AC943"
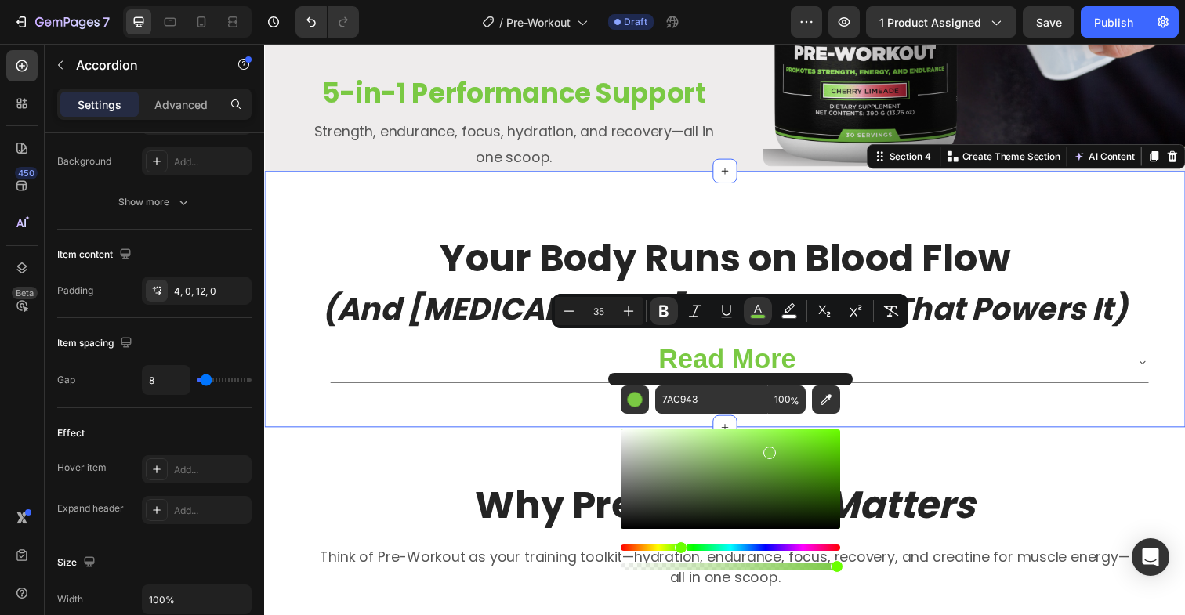
click at [525, 388] on div "Your Body Runs on Blood Flow (And [MEDICAL_DATA] Is the Switch That Powers It) …" at bounding box center [734, 305] width 941 height 262
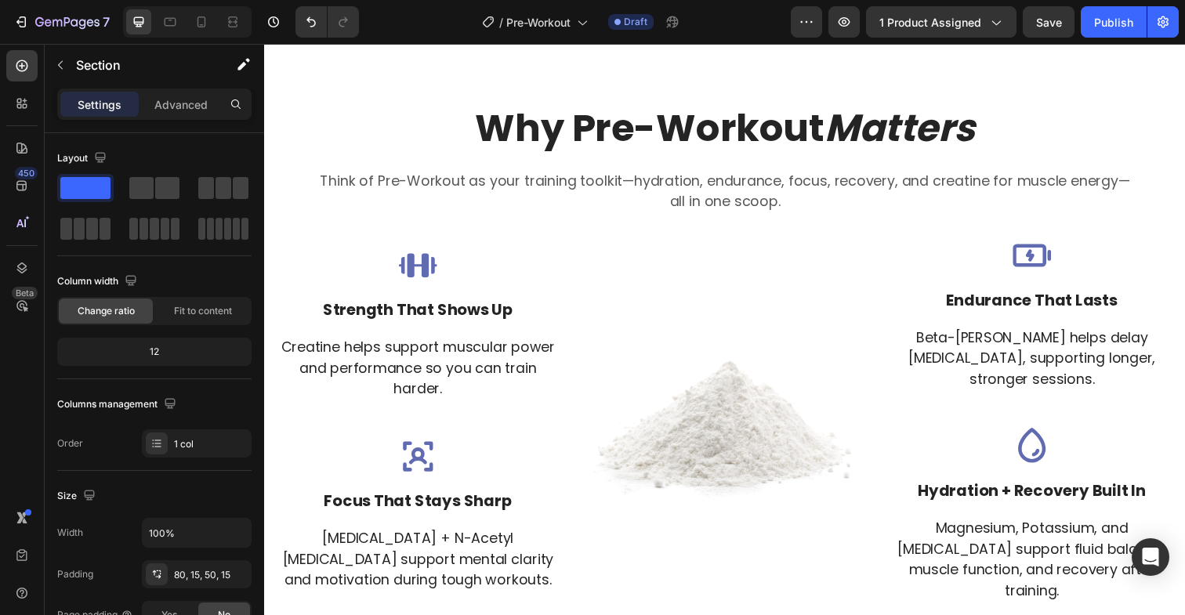
scroll to position [2960, 0]
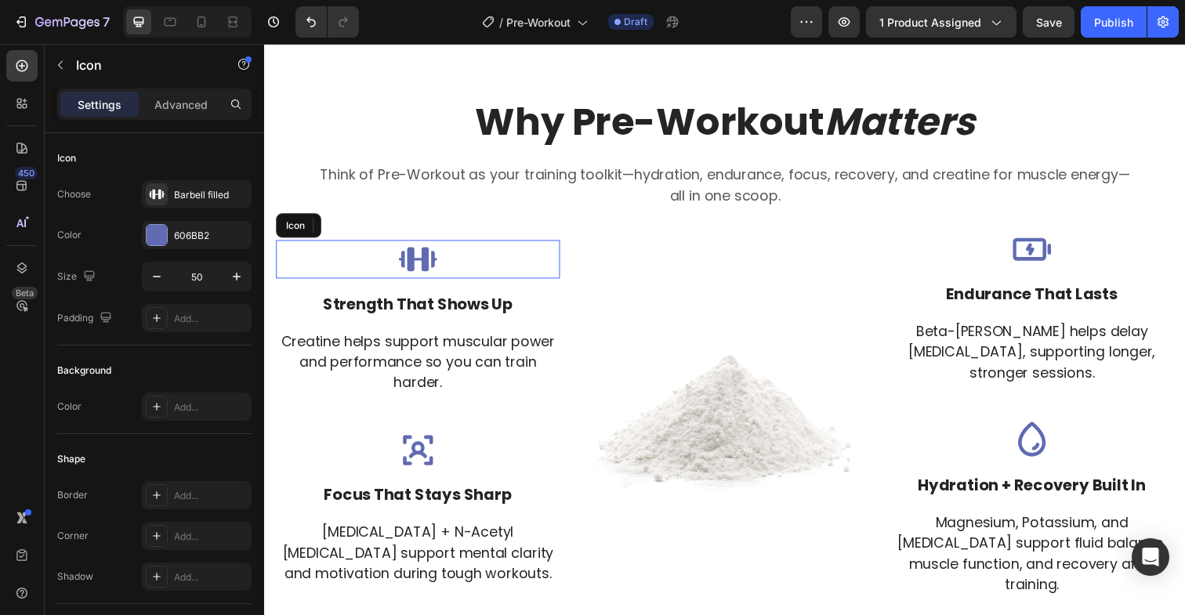
click at [428, 254] on icon at bounding box center [420, 264] width 39 height 24
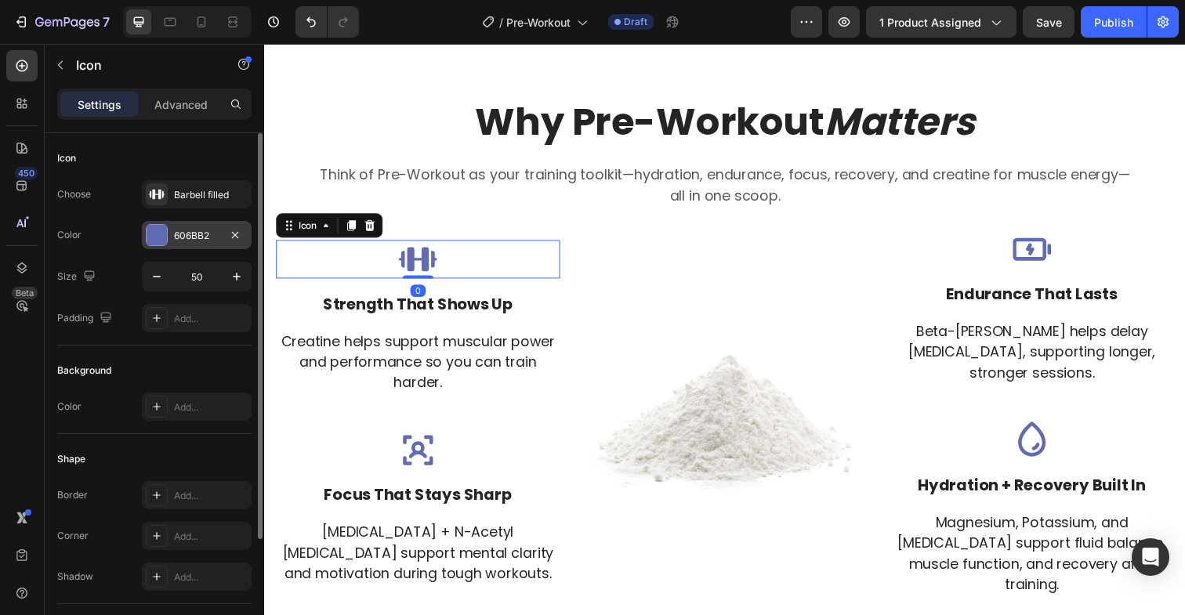
click at [162, 238] on div at bounding box center [157, 235] width 20 height 20
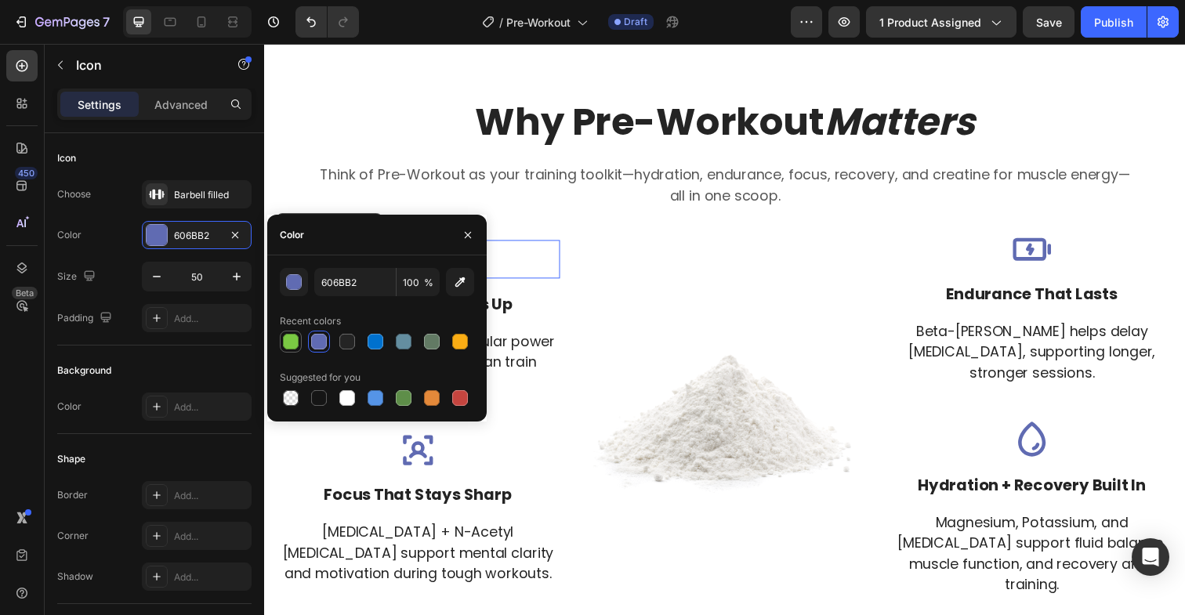
click at [294, 341] on div at bounding box center [291, 342] width 16 height 16
type input "7AC943"
click at [424, 456] on icon at bounding box center [420, 459] width 39 height 39
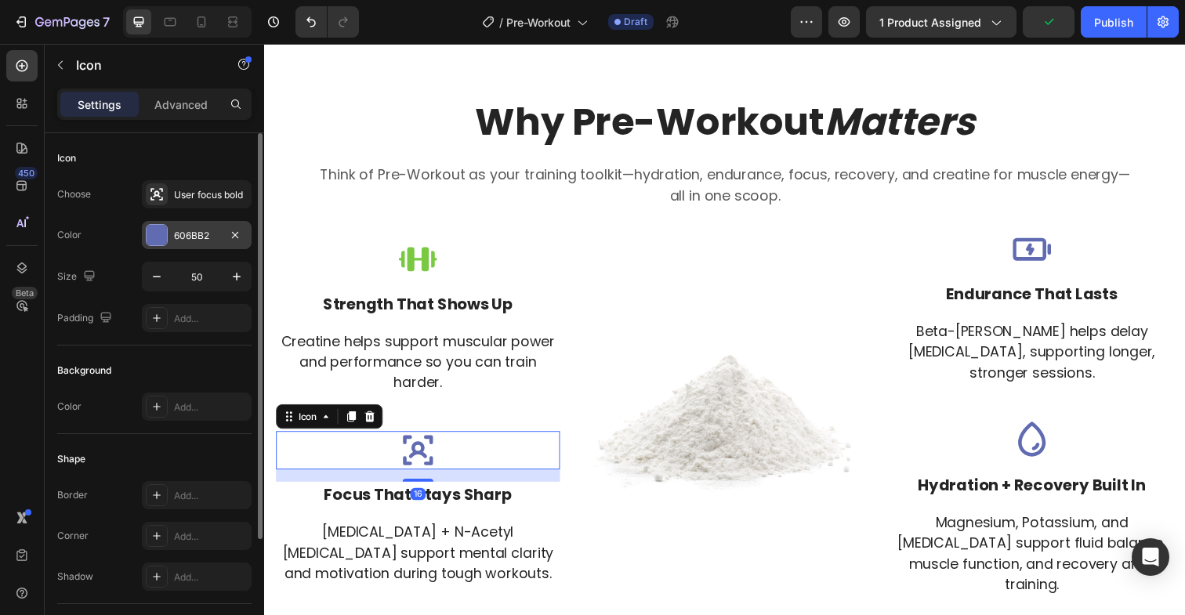
click at [157, 240] on div at bounding box center [157, 235] width 20 height 20
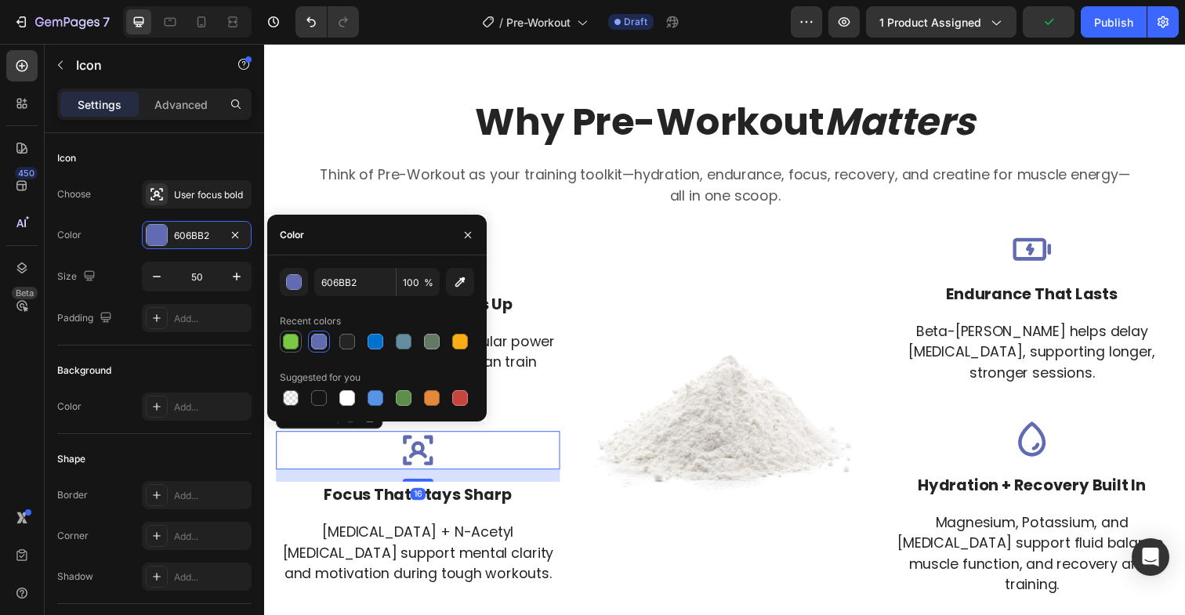
click at [291, 336] on div at bounding box center [291, 342] width 16 height 16
type input "7AC943"
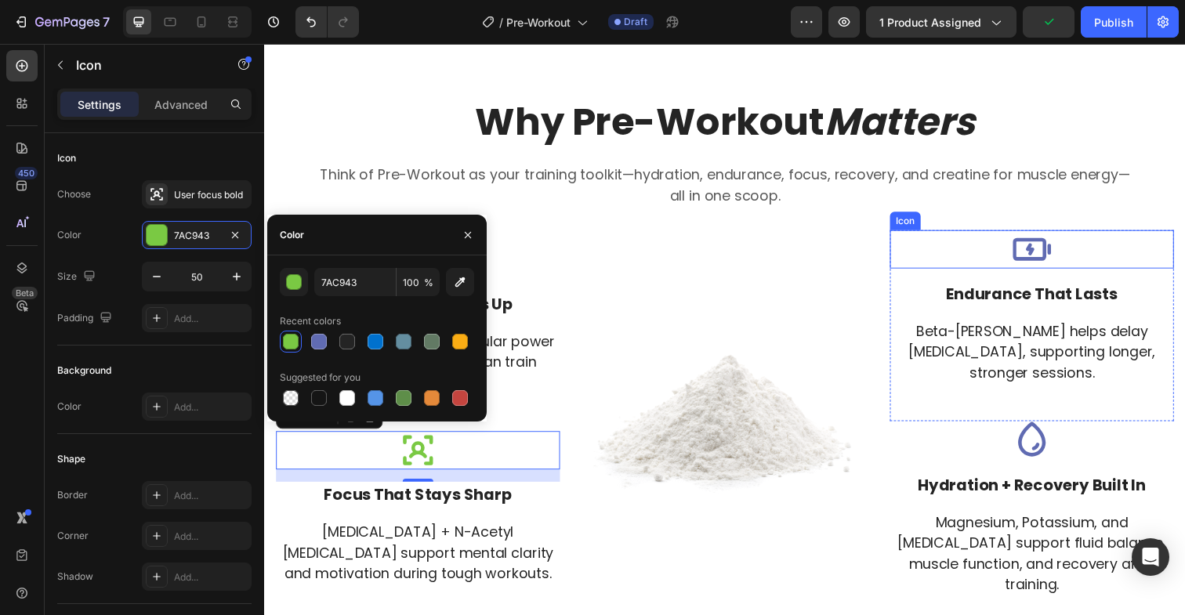
click at [1041, 252] on icon at bounding box center [1048, 253] width 39 height 39
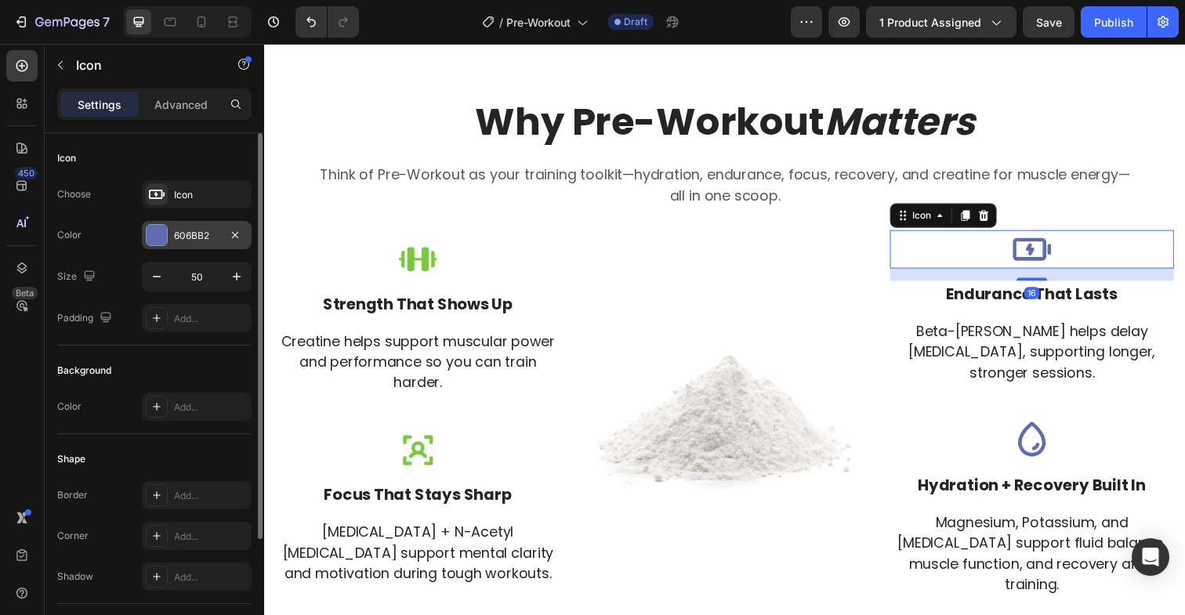
click at [152, 234] on div at bounding box center [157, 235] width 20 height 20
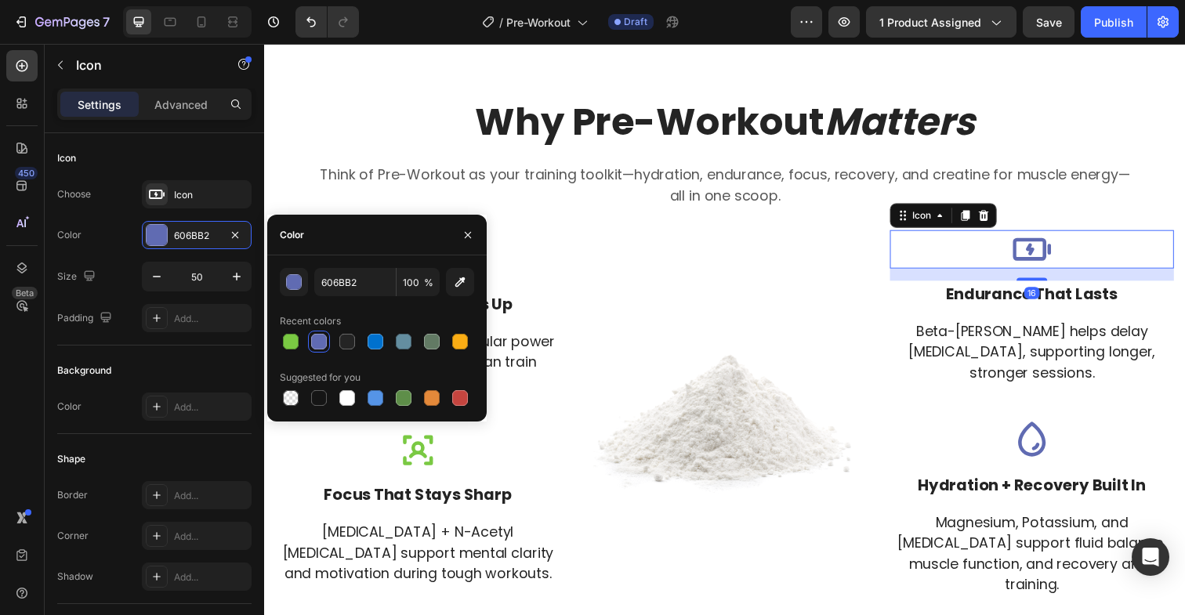
click at [279, 338] on div "606BB2 100 % Recent colors Suggested for you" at bounding box center [377, 338] width 220 height 141
drag, startPoint x: 282, startPoint y: 337, endPoint x: 276, endPoint y: 318, distance: 19.8
click at [283, 337] on div at bounding box center [291, 342] width 16 height 16
type input "7AC943"
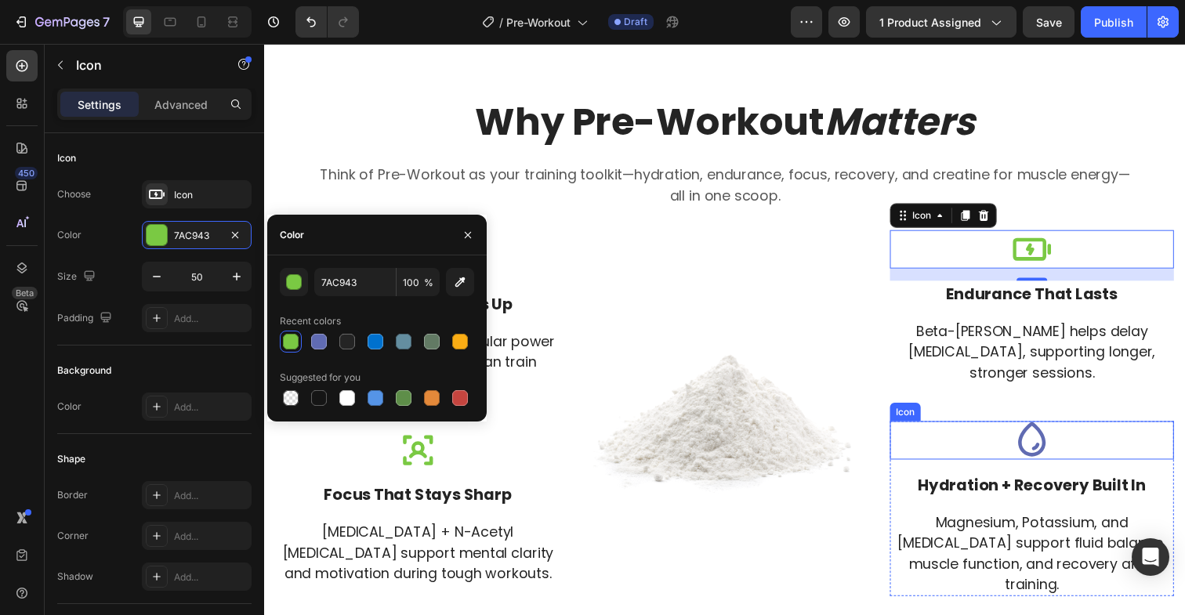
click at [1045, 451] on icon at bounding box center [1048, 449] width 39 height 39
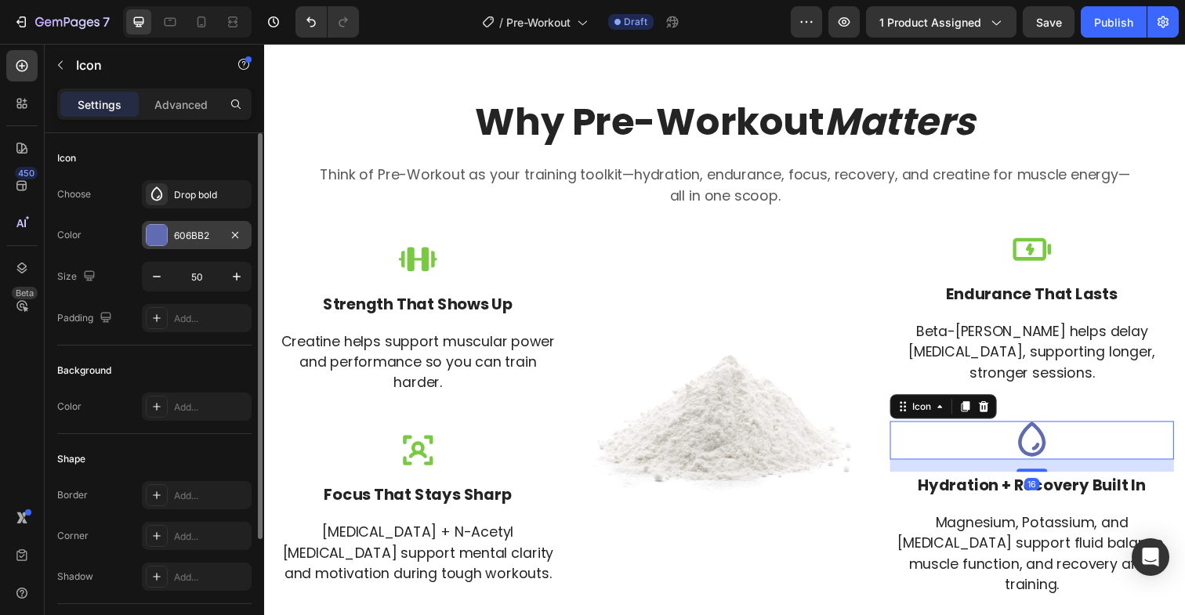
click at [159, 237] on div at bounding box center [157, 235] width 20 height 20
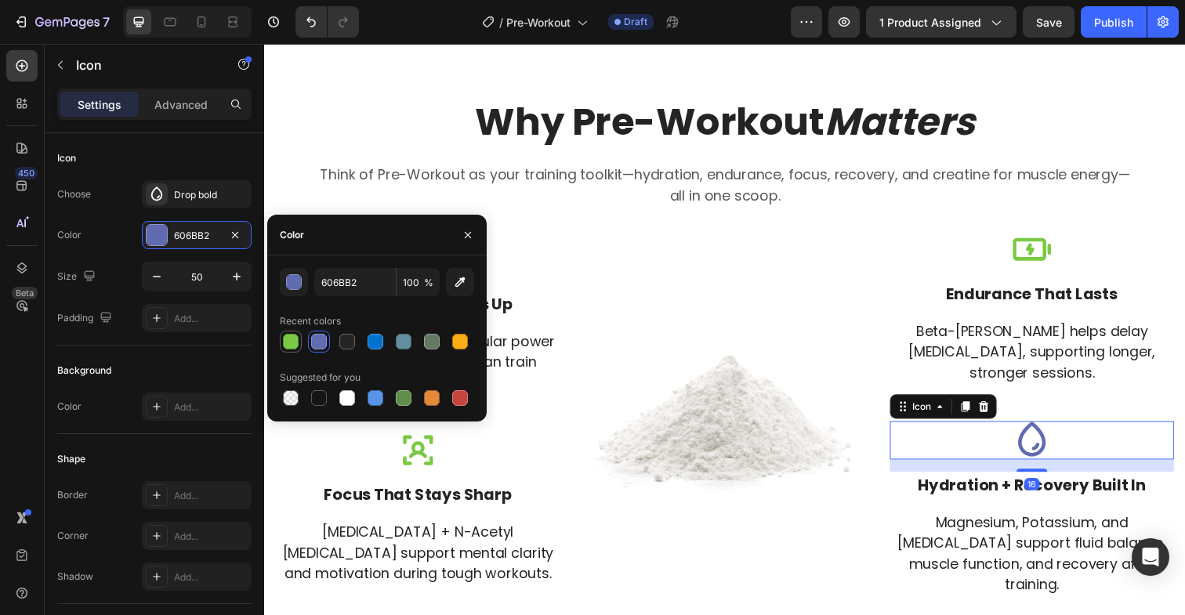
click at [289, 339] on div at bounding box center [291, 342] width 16 height 16
type input "7AC943"
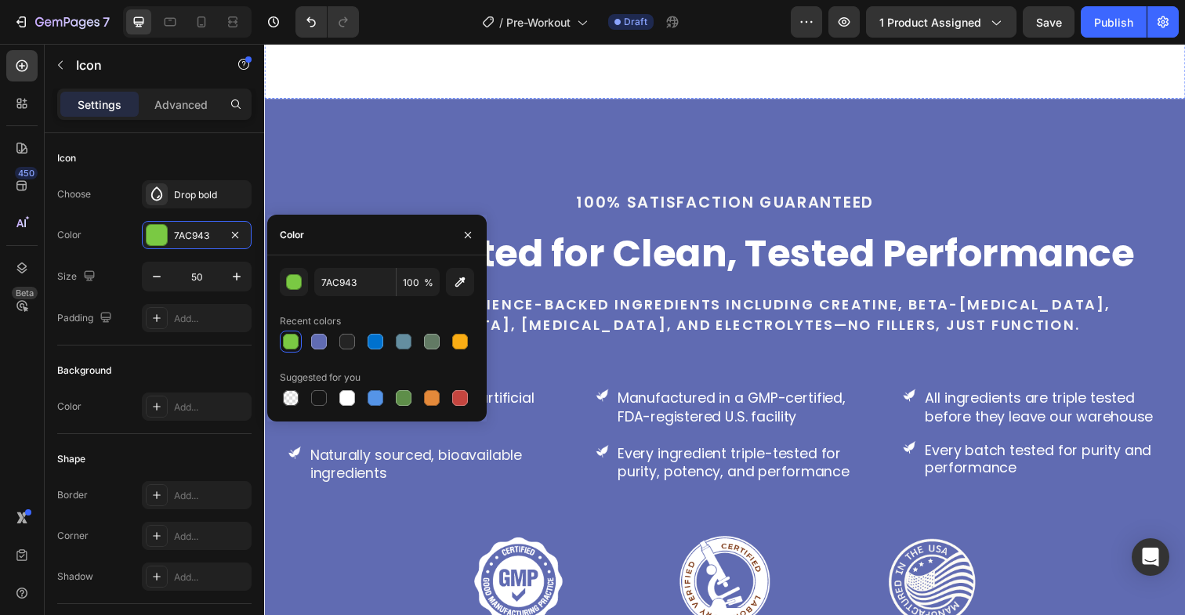
scroll to position [3608, 0]
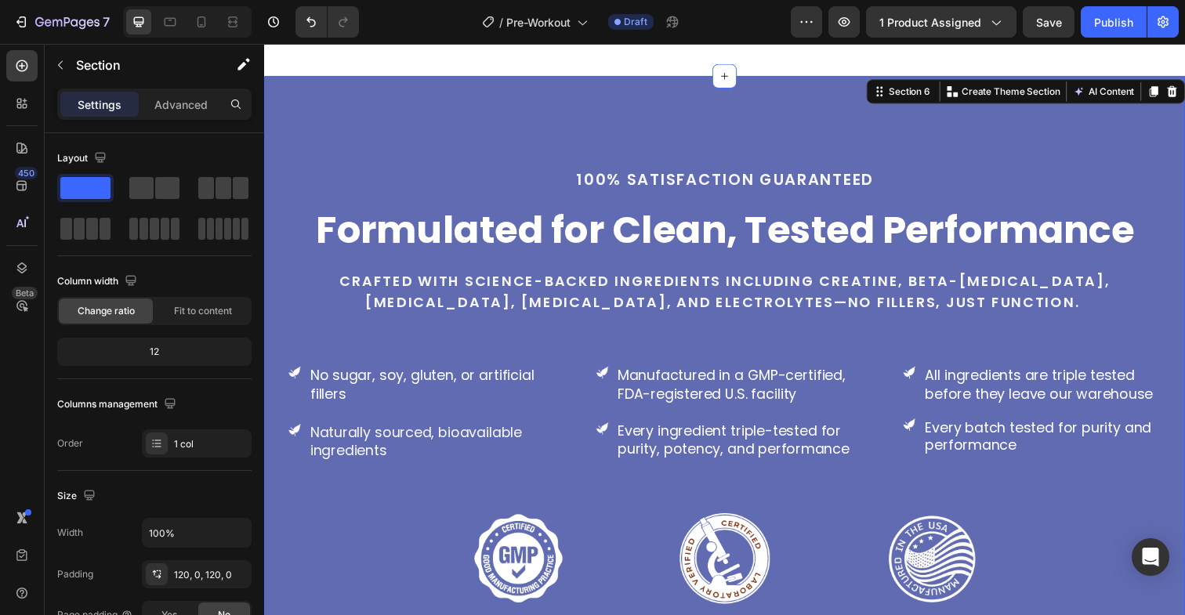
click at [474, 93] on div "100% Satisfaction guaranteed Text block Formulated for Clean, Tested Performanc…" at bounding box center [734, 394] width 941 height 634
click at [358, 103] on div "100% Satisfaction guaranteed Text block Formulated for Clean, Tested Performanc…" at bounding box center [734, 394] width 941 height 634
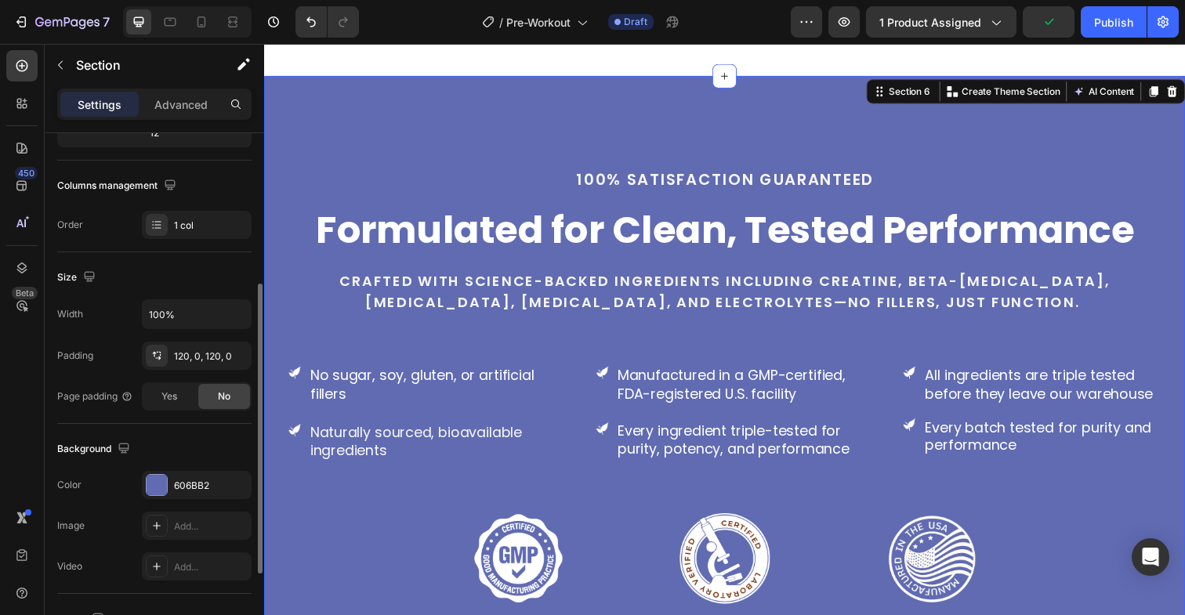
scroll to position [266, 0]
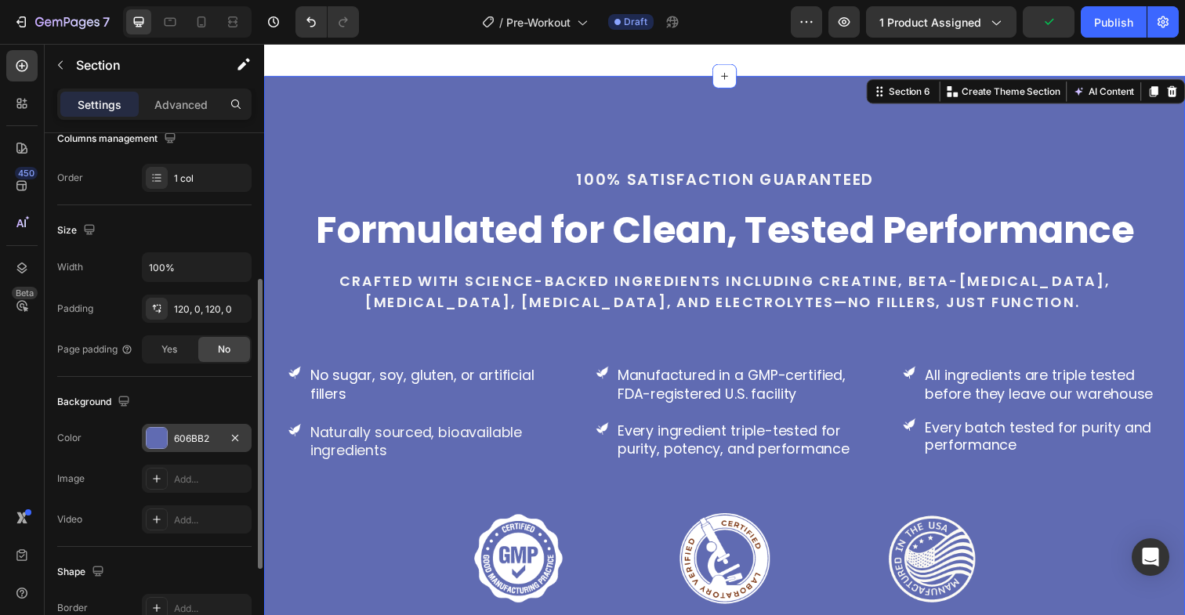
click at [154, 440] on div at bounding box center [157, 438] width 20 height 20
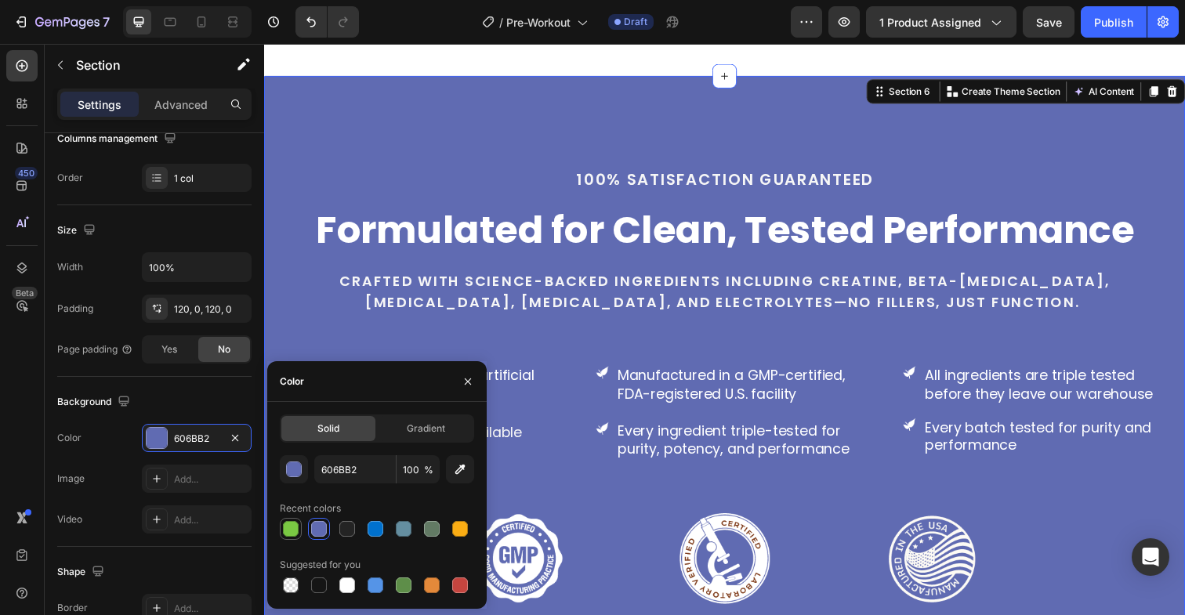
click at [294, 528] on div at bounding box center [291, 529] width 16 height 16
type input "7AC943"
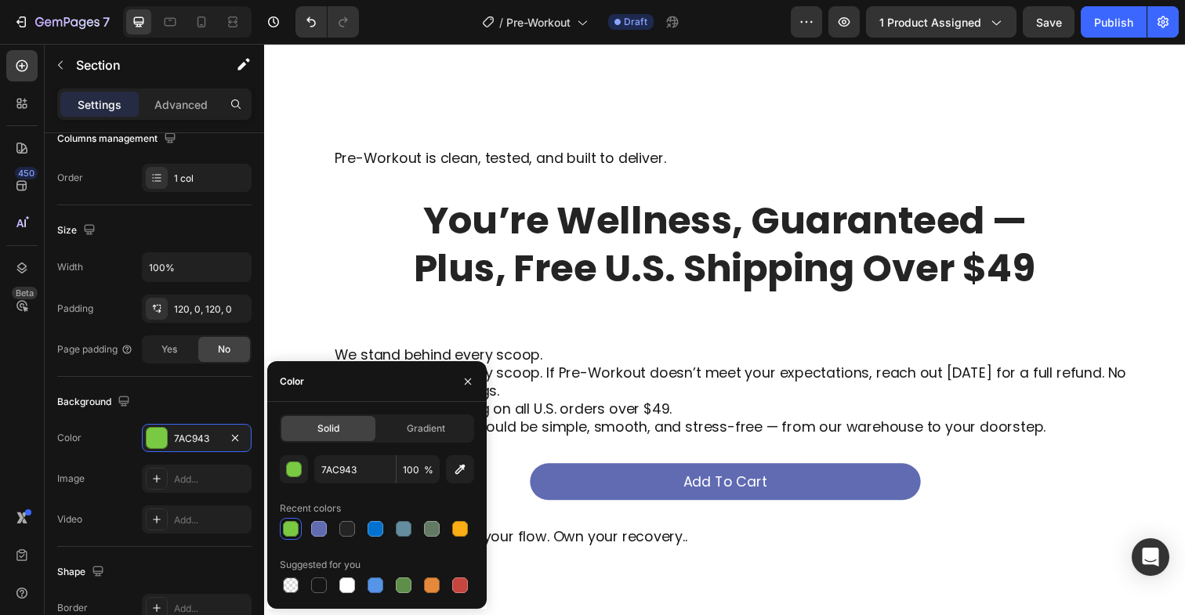
scroll to position [4308, 0]
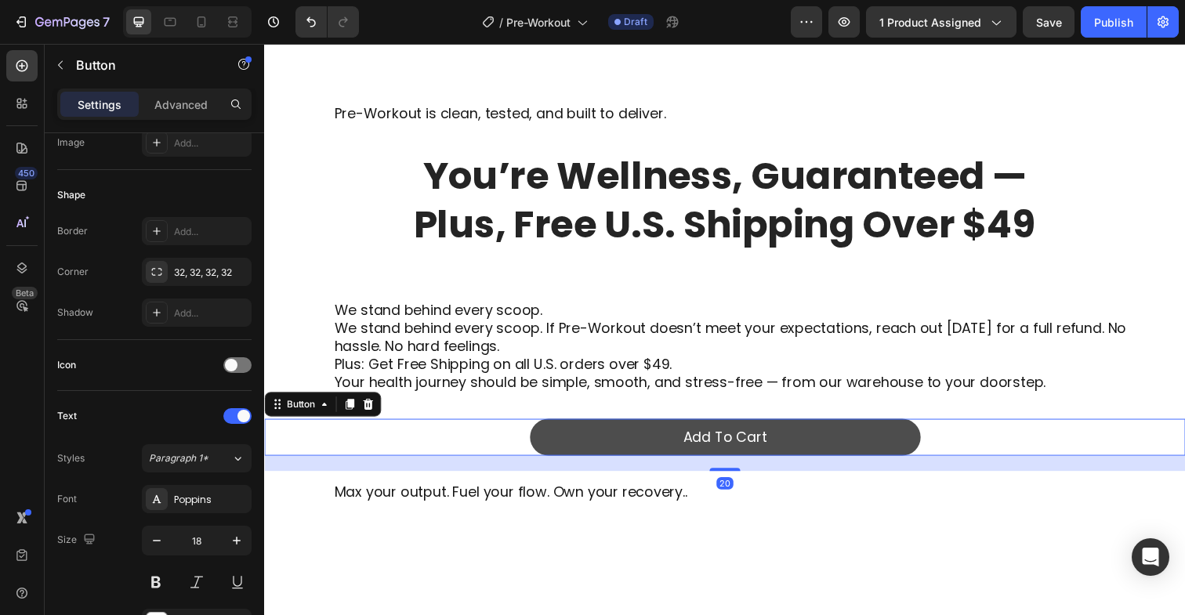
click at [606, 453] on button "Add To Cart" at bounding box center [734, 446] width 399 height 38
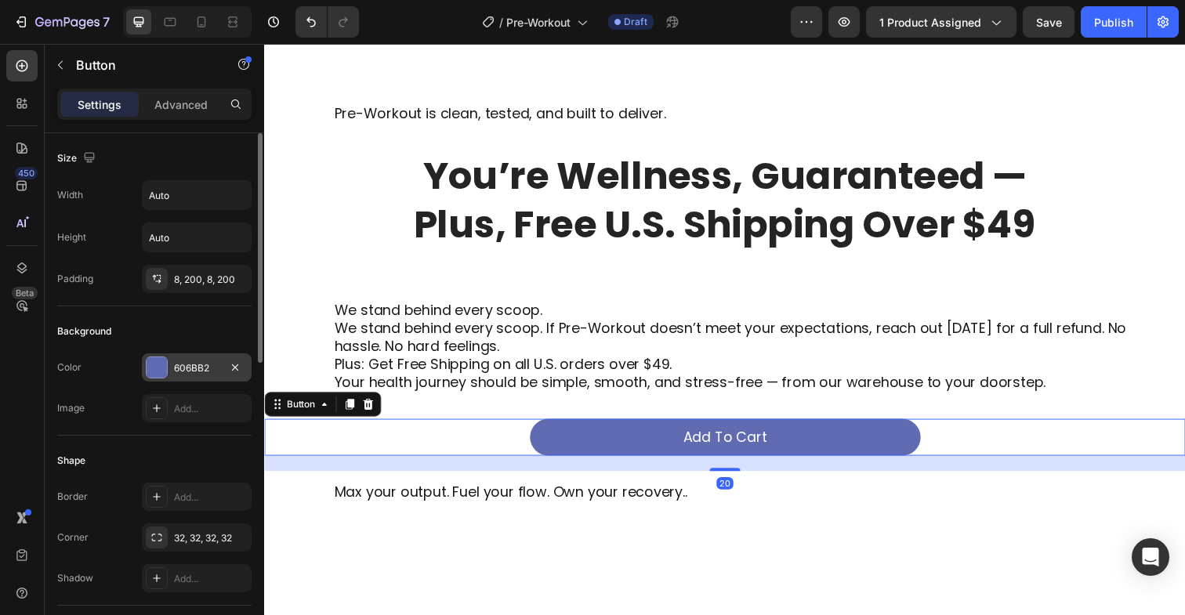
click at [158, 372] on div at bounding box center [157, 368] width 20 height 20
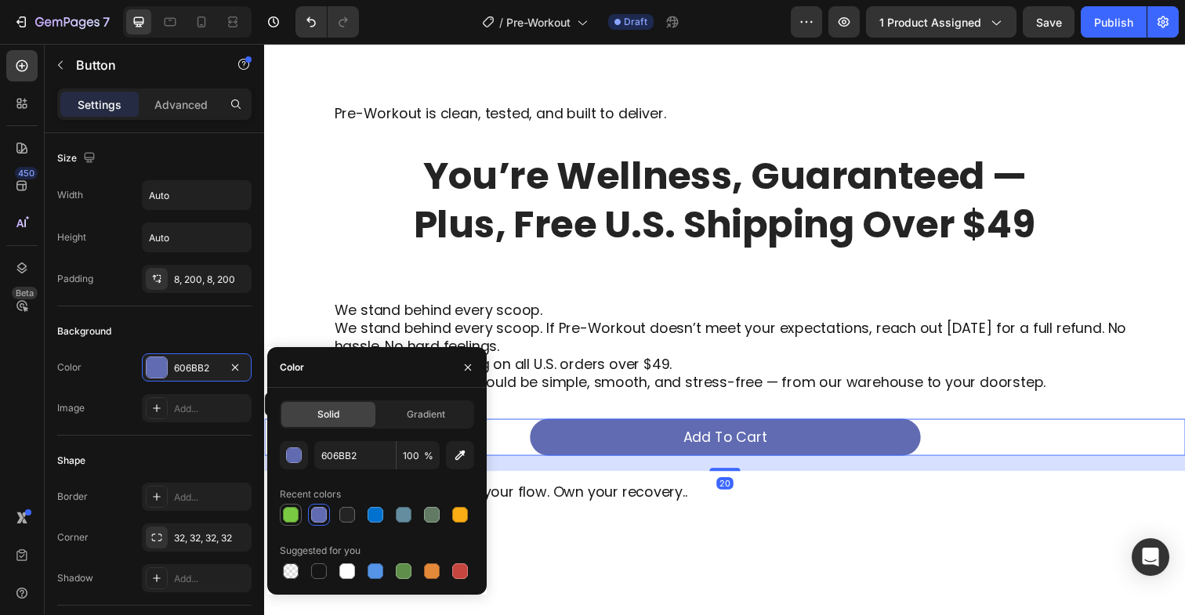
click at [291, 513] on div at bounding box center [291, 515] width 16 height 16
type input "7AC943"
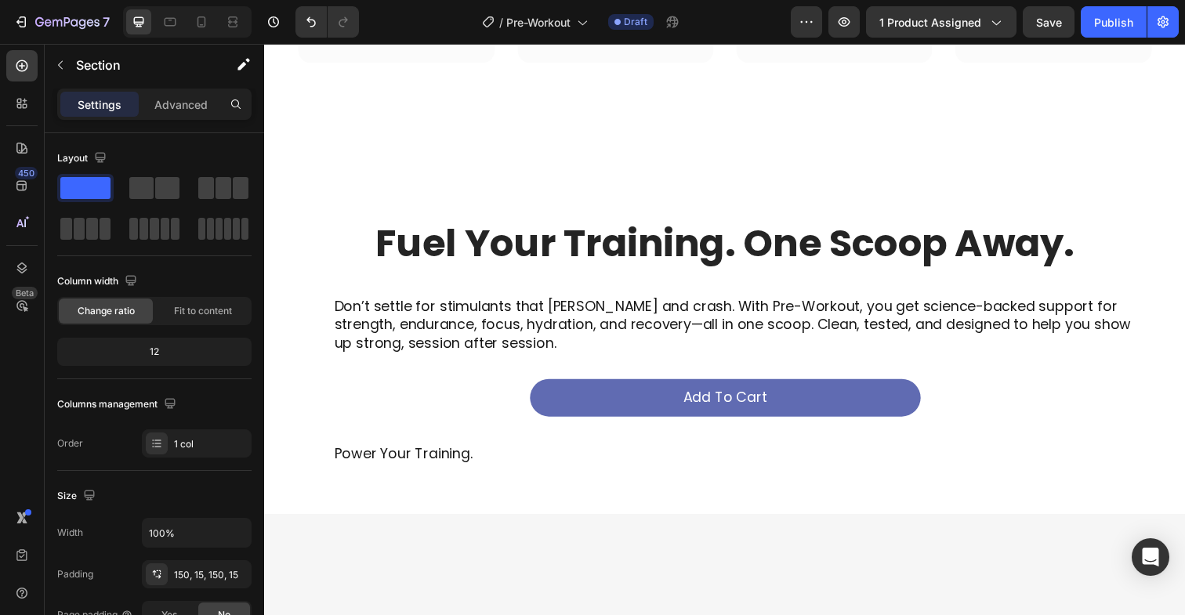
scroll to position [6304, 0]
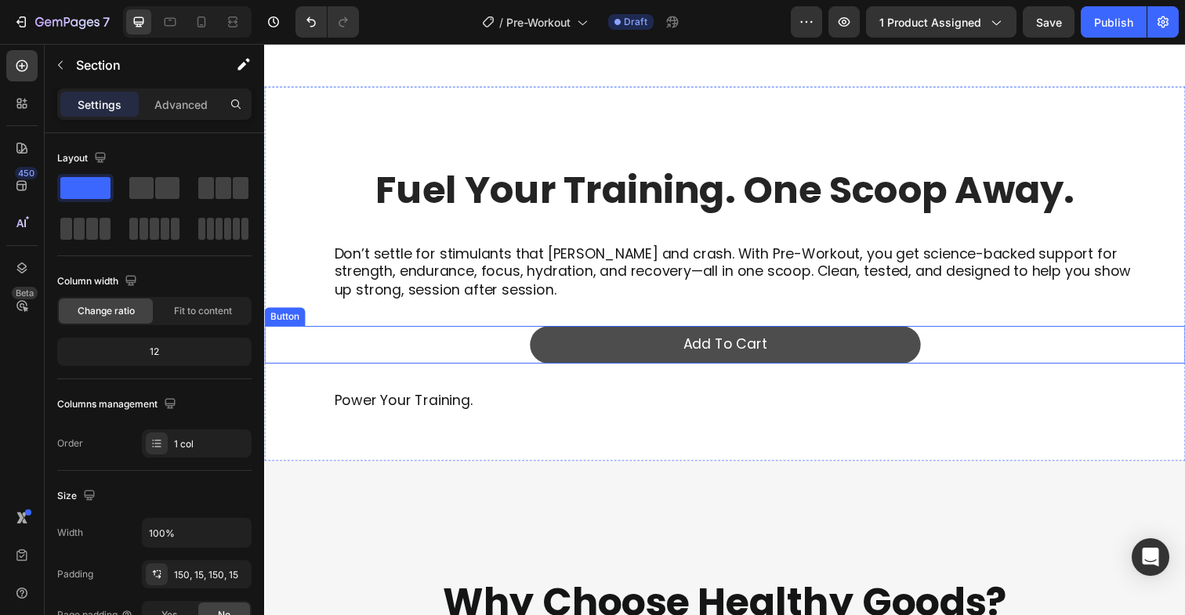
click at [584, 352] on button "Add To Cart" at bounding box center [734, 351] width 399 height 38
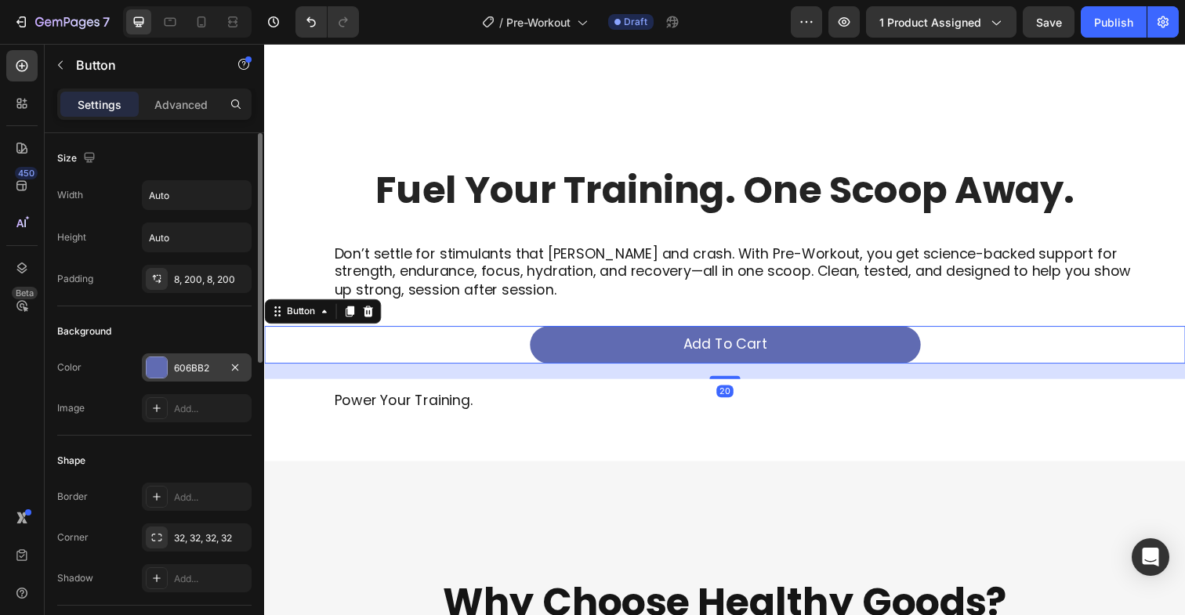
click at [150, 376] on div at bounding box center [157, 368] width 20 height 20
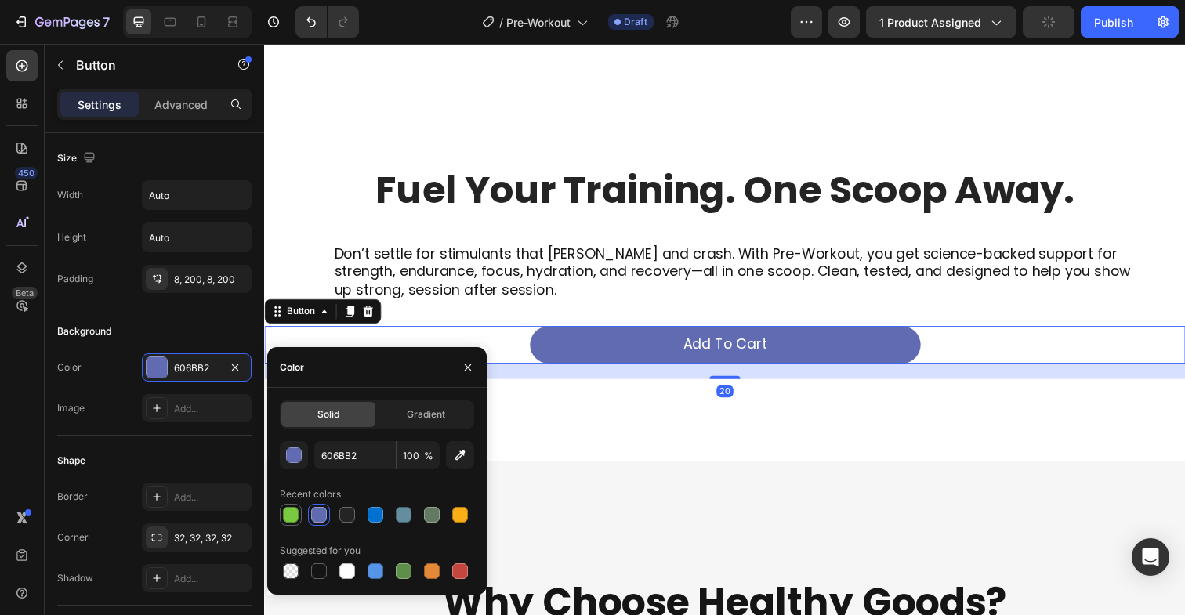
click at [285, 506] on div at bounding box center [290, 515] width 19 height 19
type input "7AC943"
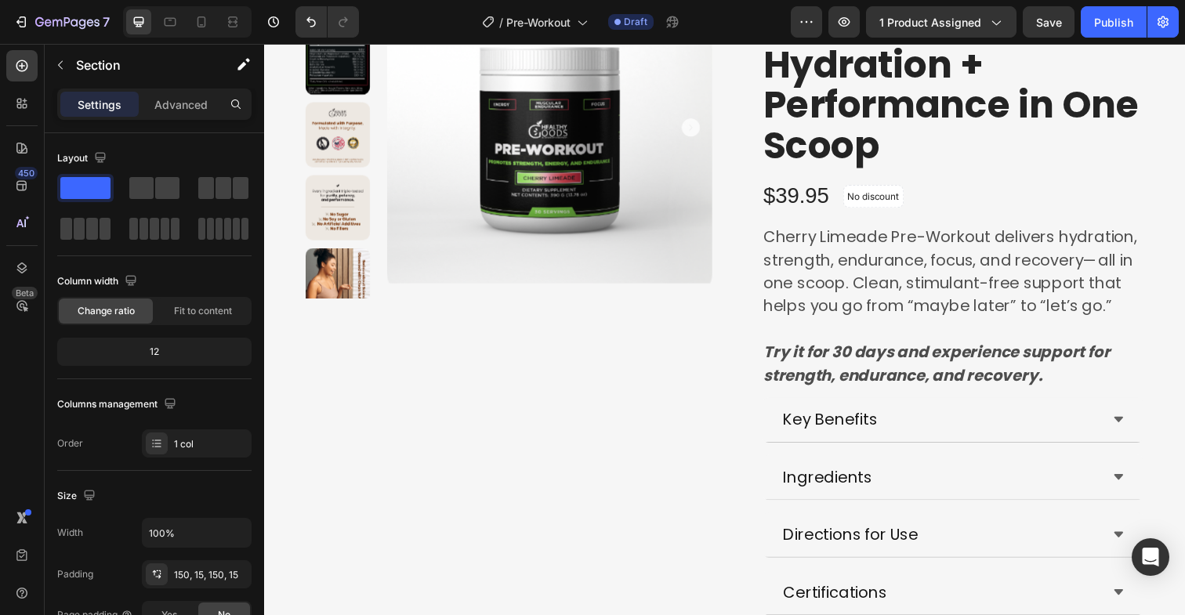
scroll to position [0, 0]
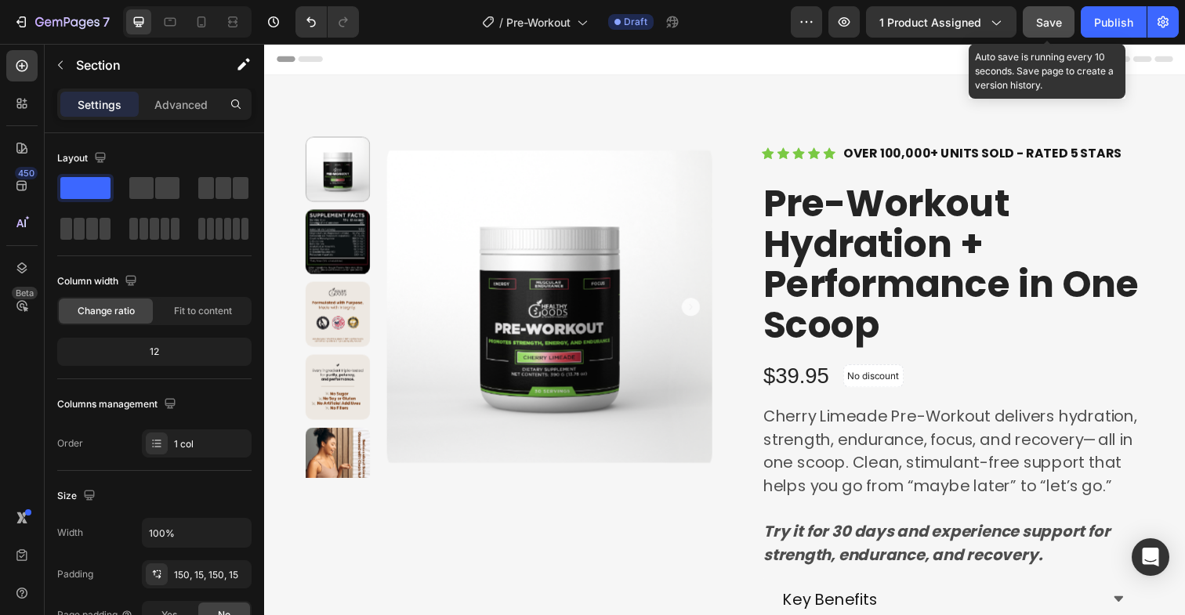
click at [1054, 30] on div "Save" at bounding box center [1050, 22] width 26 height 16
